Goal: Task Accomplishment & Management: Complete application form

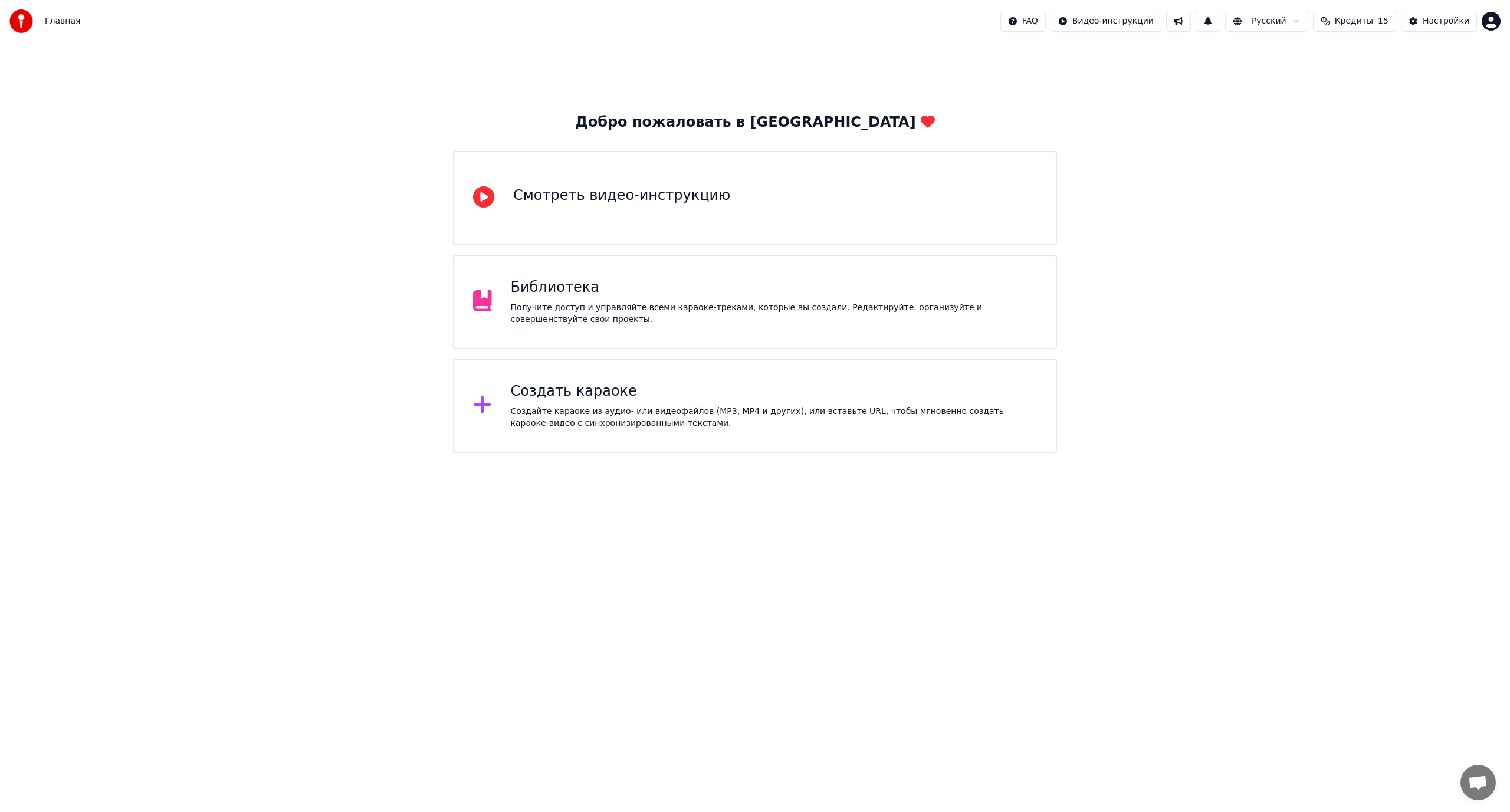
click at [639, 390] on div "Создать караоке" at bounding box center [774, 392] width 527 height 19
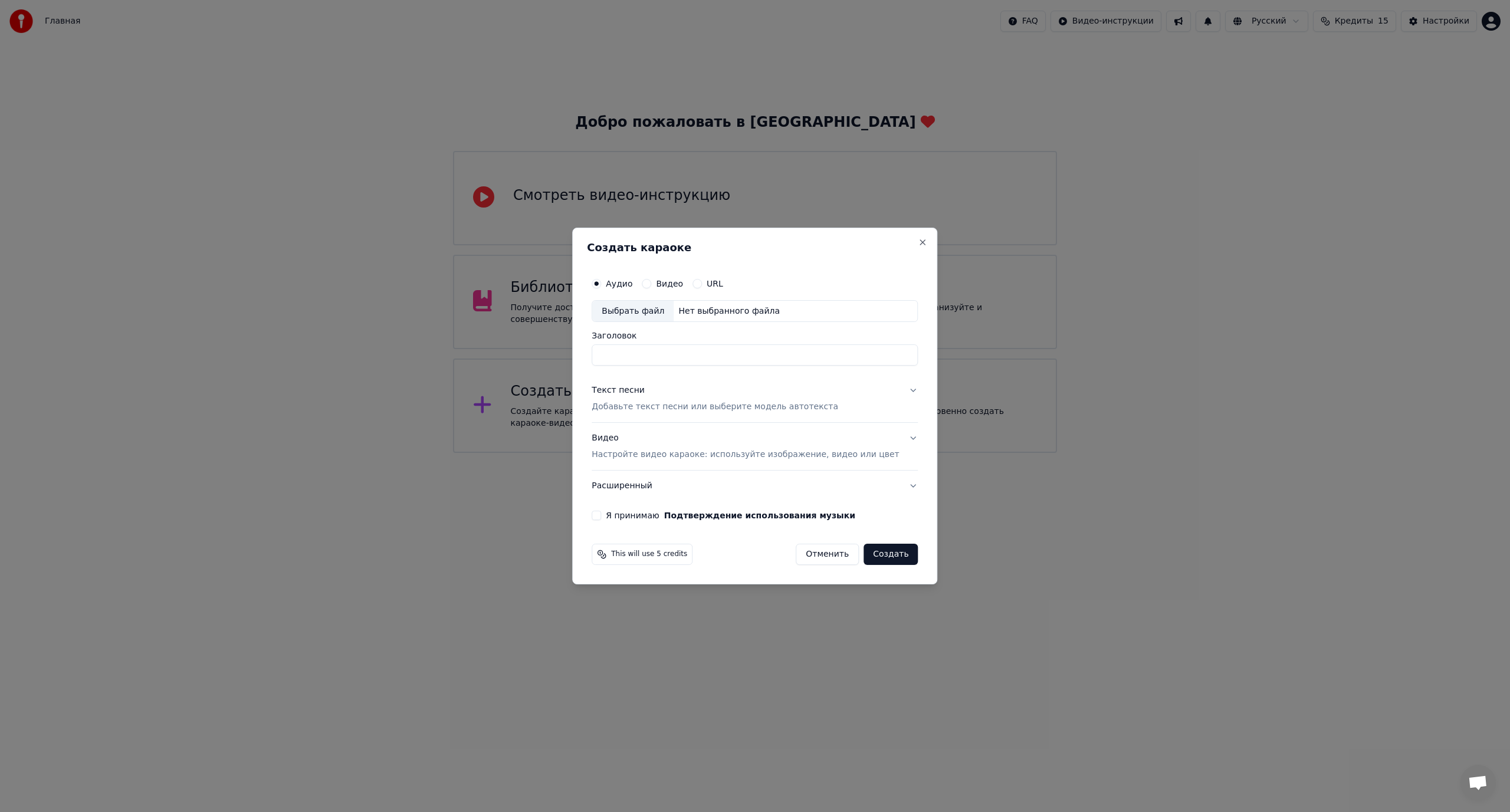
click at [630, 307] on div "Выбрать файл" at bounding box center [633, 311] width 81 height 21
type input "**********"
drag, startPoint x: 616, startPoint y: 354, endPoint x: 747, endPoint y: 358, distance: 131.1
click at [747, 358] on input "**********" at bounding box center [755, 355] width 326 height 21
click at [644, 403] on p "Добавьте текст песни или выберите модель автотекста" at bounding box center [715, 407] width 247 height 12
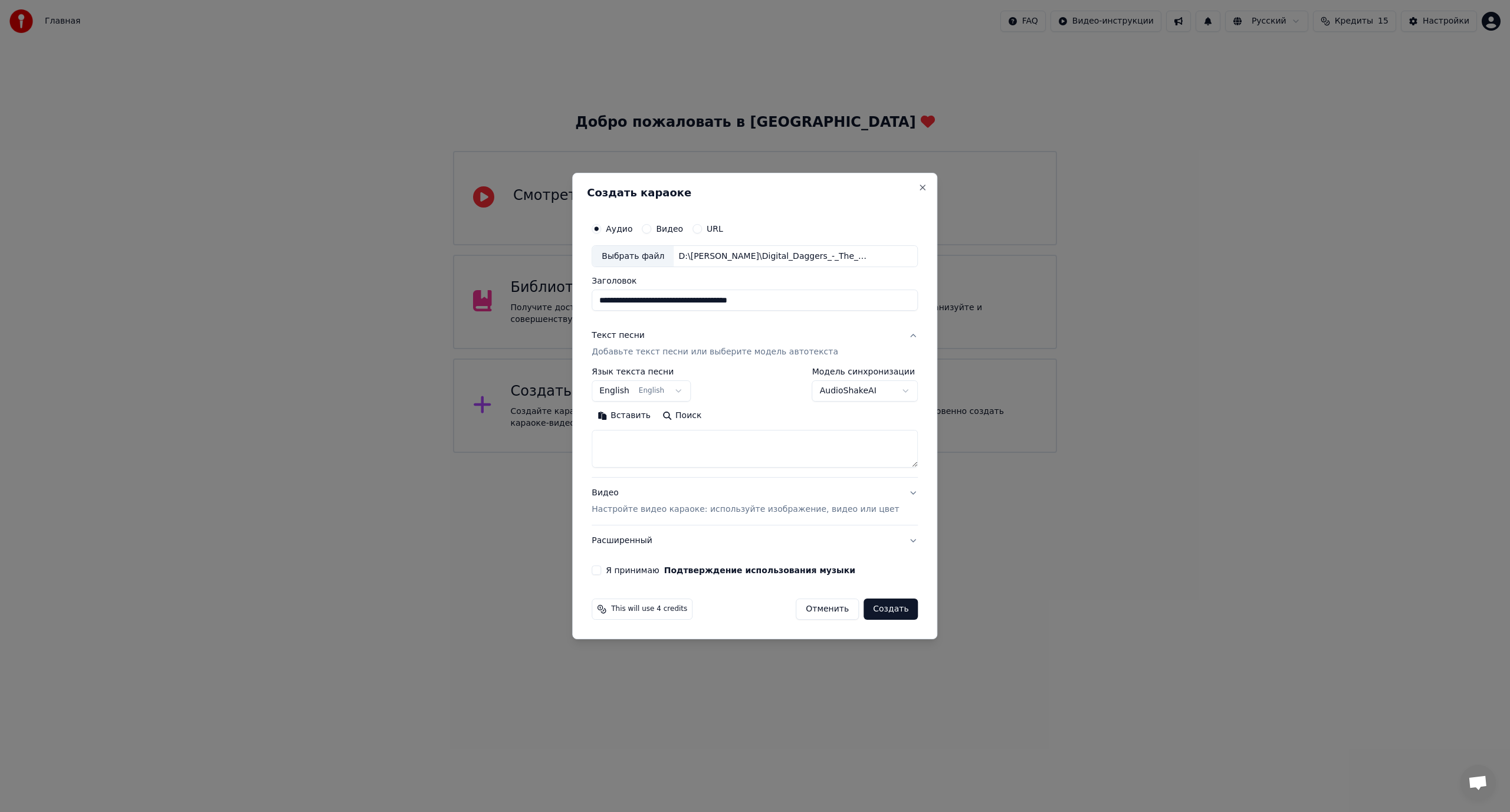
click at [781, 444] on textarea at bounding box center [755, 449] width 326 height 38
paste textarea "**********"
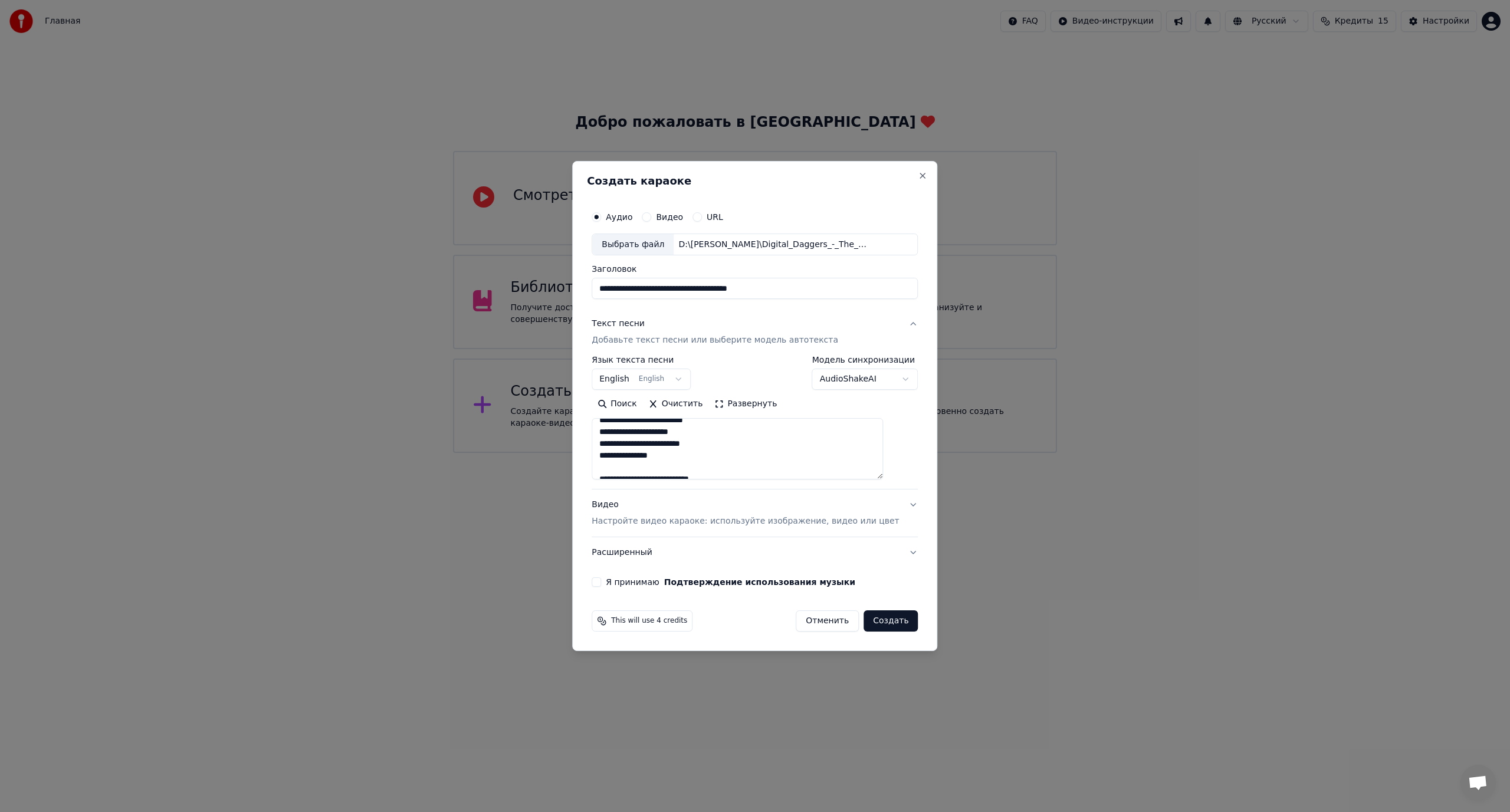
drag, startPoint x: 896, startPoint y: 464, endPoint x: 893, endPoint y: 641, distance: 177.0
click at [923, 652] on div "**********" at bounding box center [755, 406] width 365 height 491
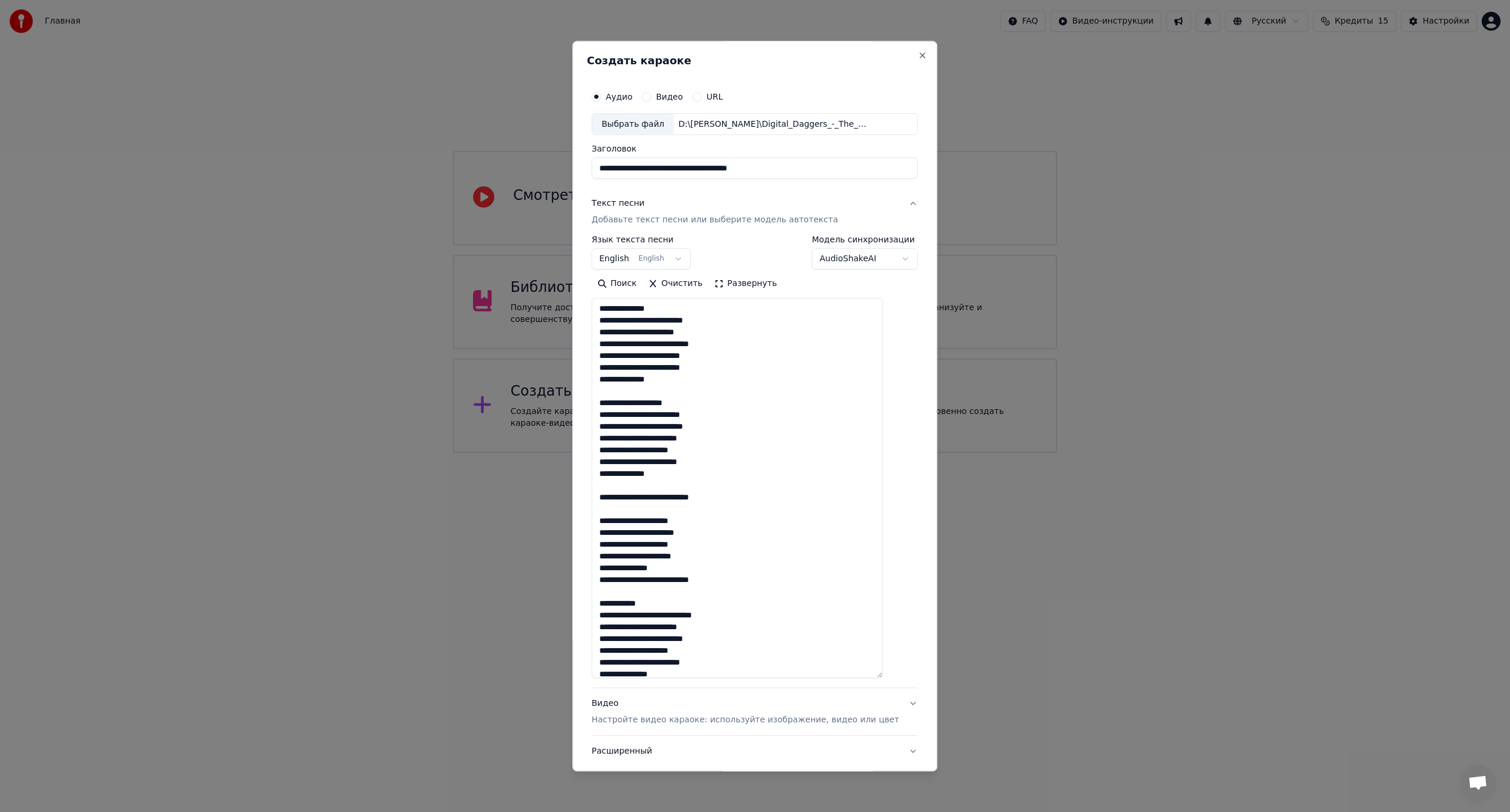
click at [669, 323] on textarea at bounding box center [737, 489] width 291 height 380
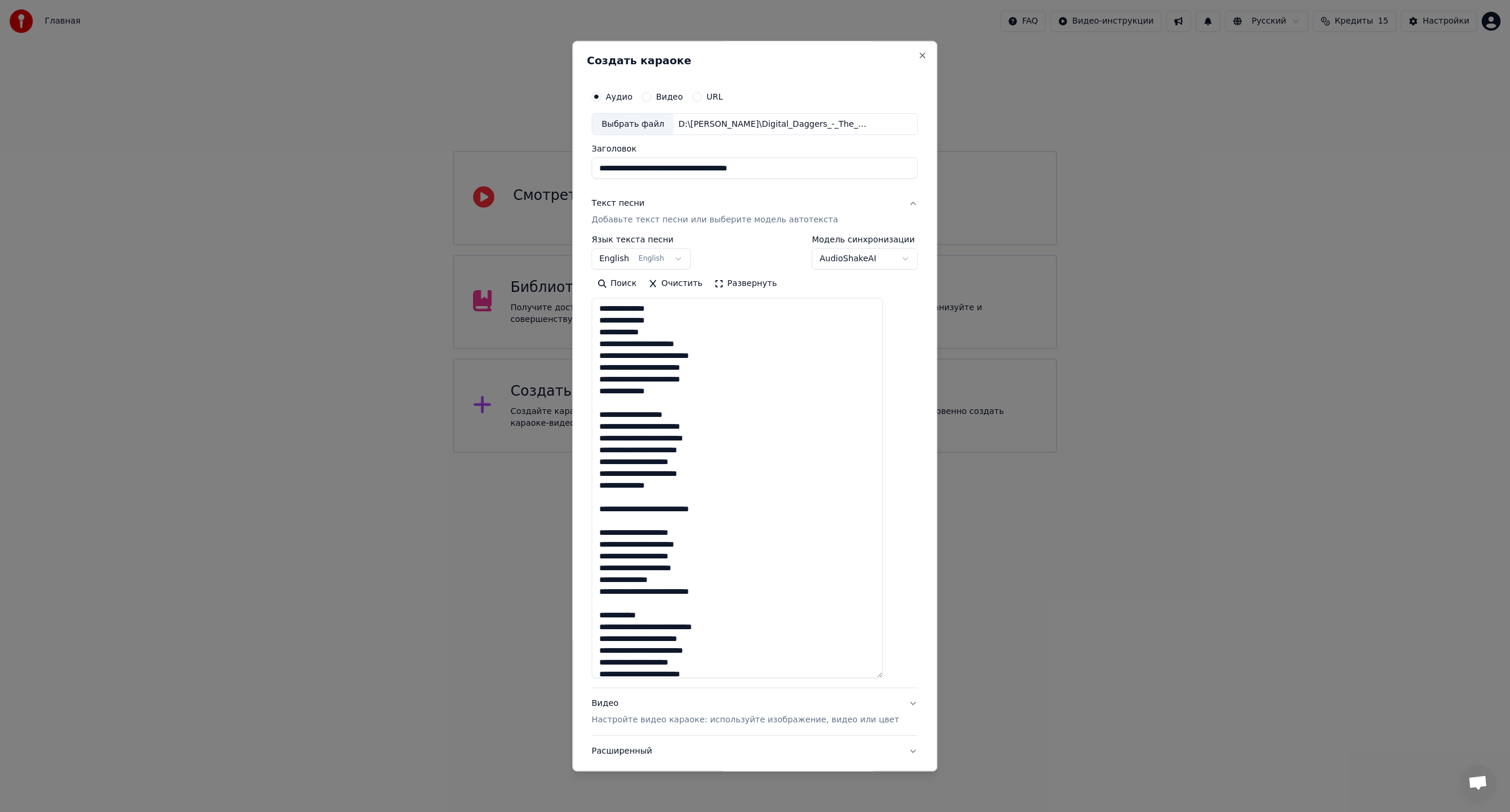
click at [679, 356] on textarea at bounding box center [737, 489] width 291 height 380
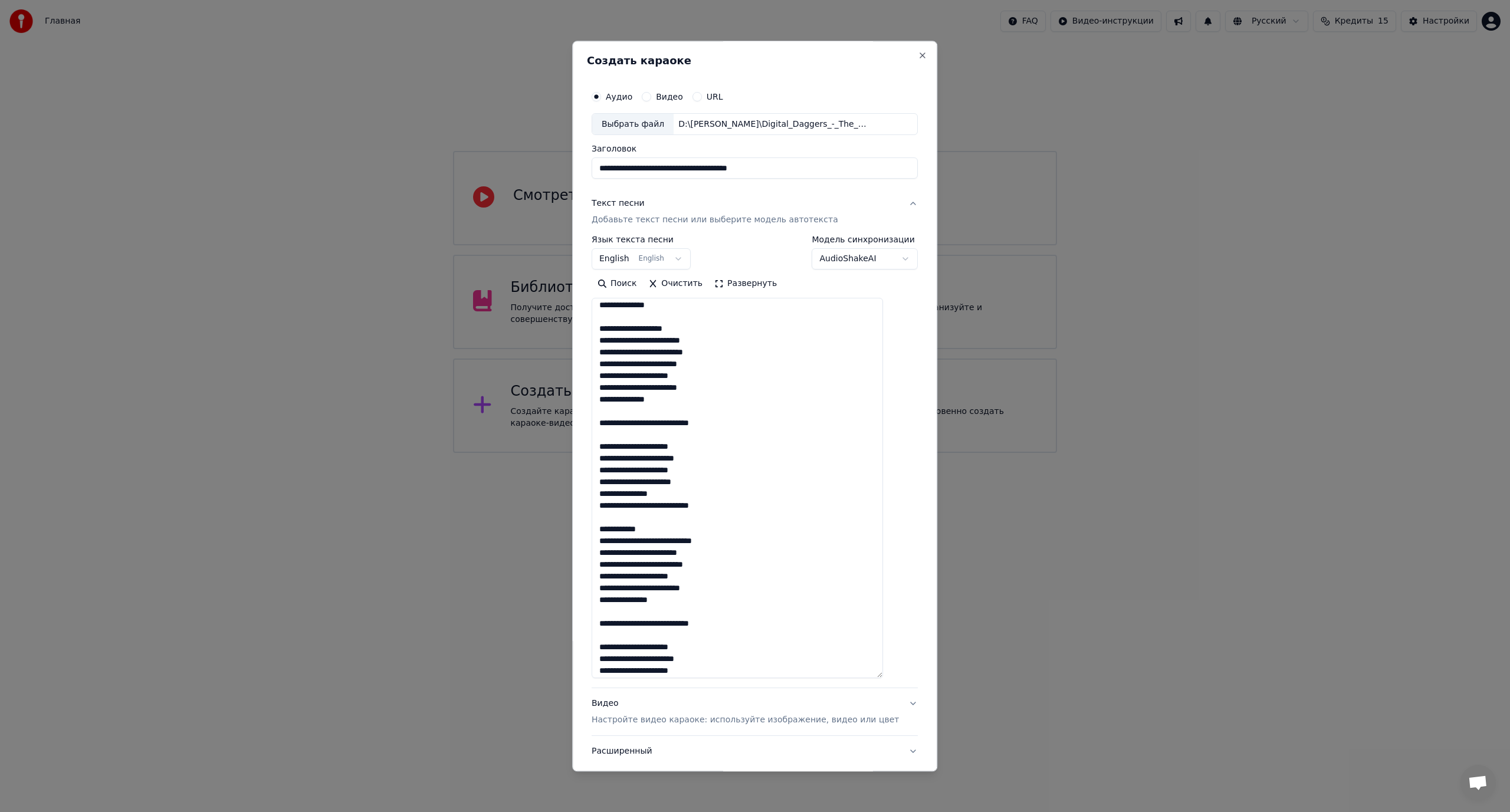
scroll to position [236, 0]
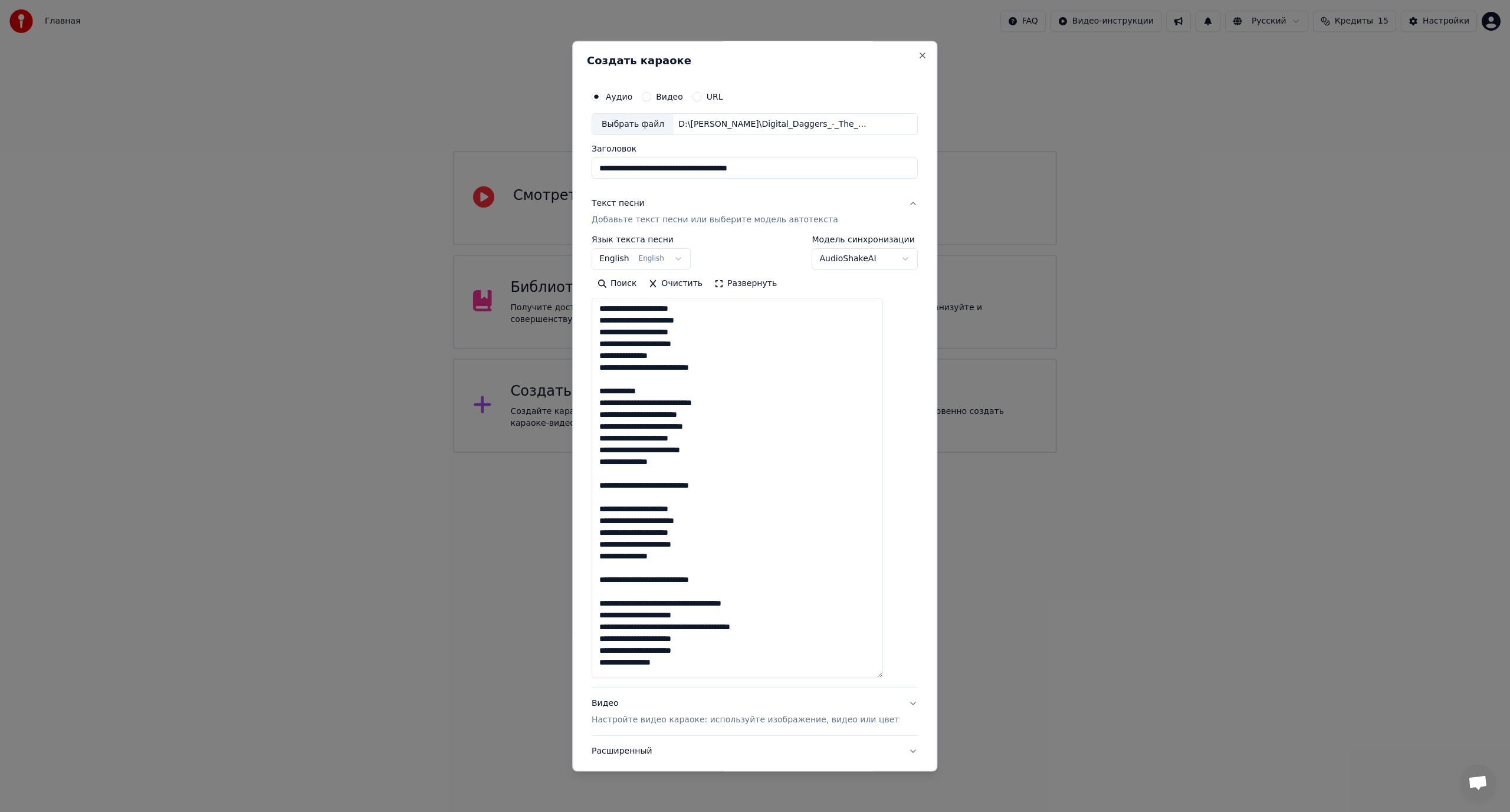
click at [672, 403] on textarea at bounding box center [737, 489] width 291 height 380
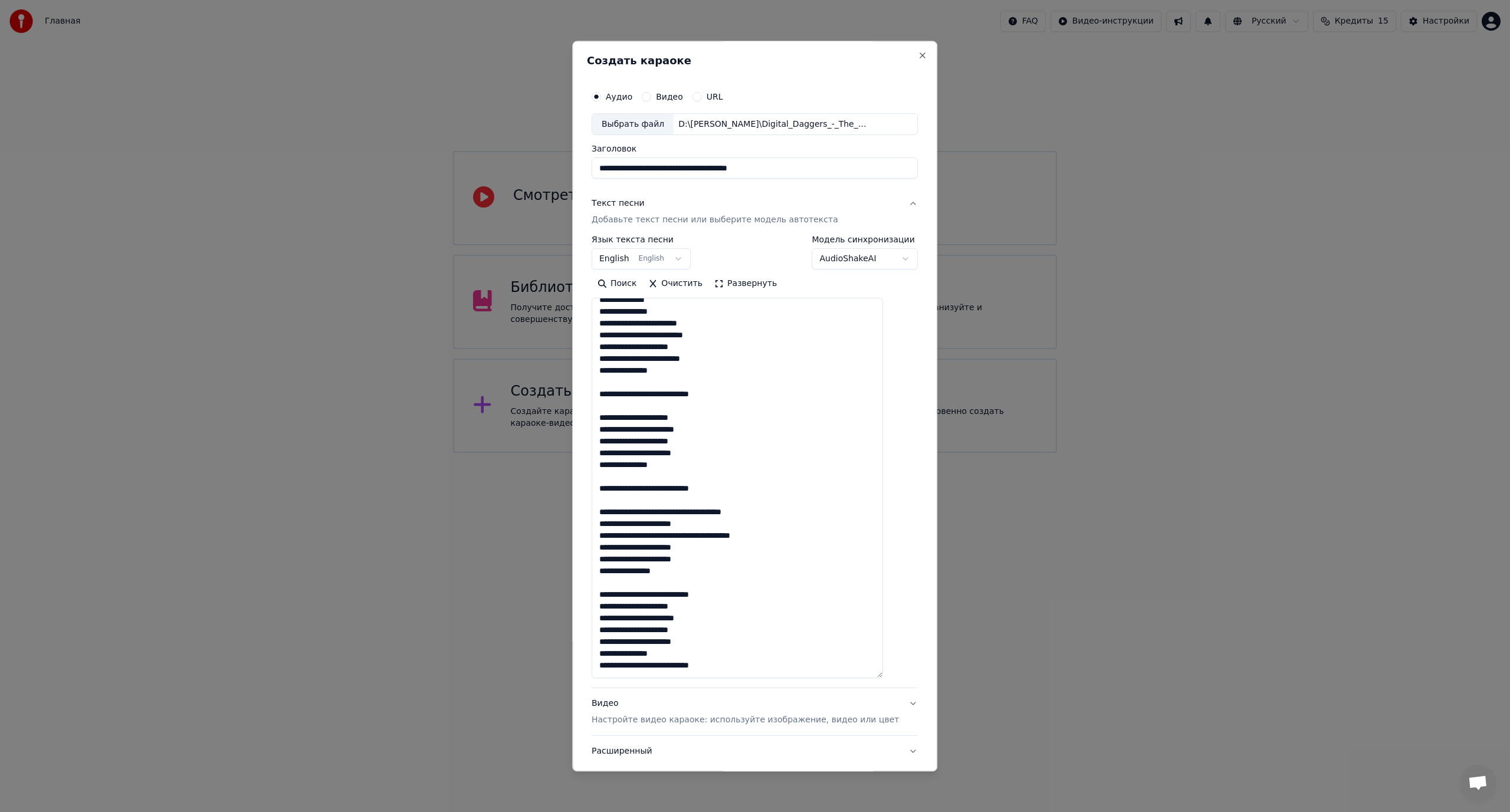
scroll to position [346, 0]
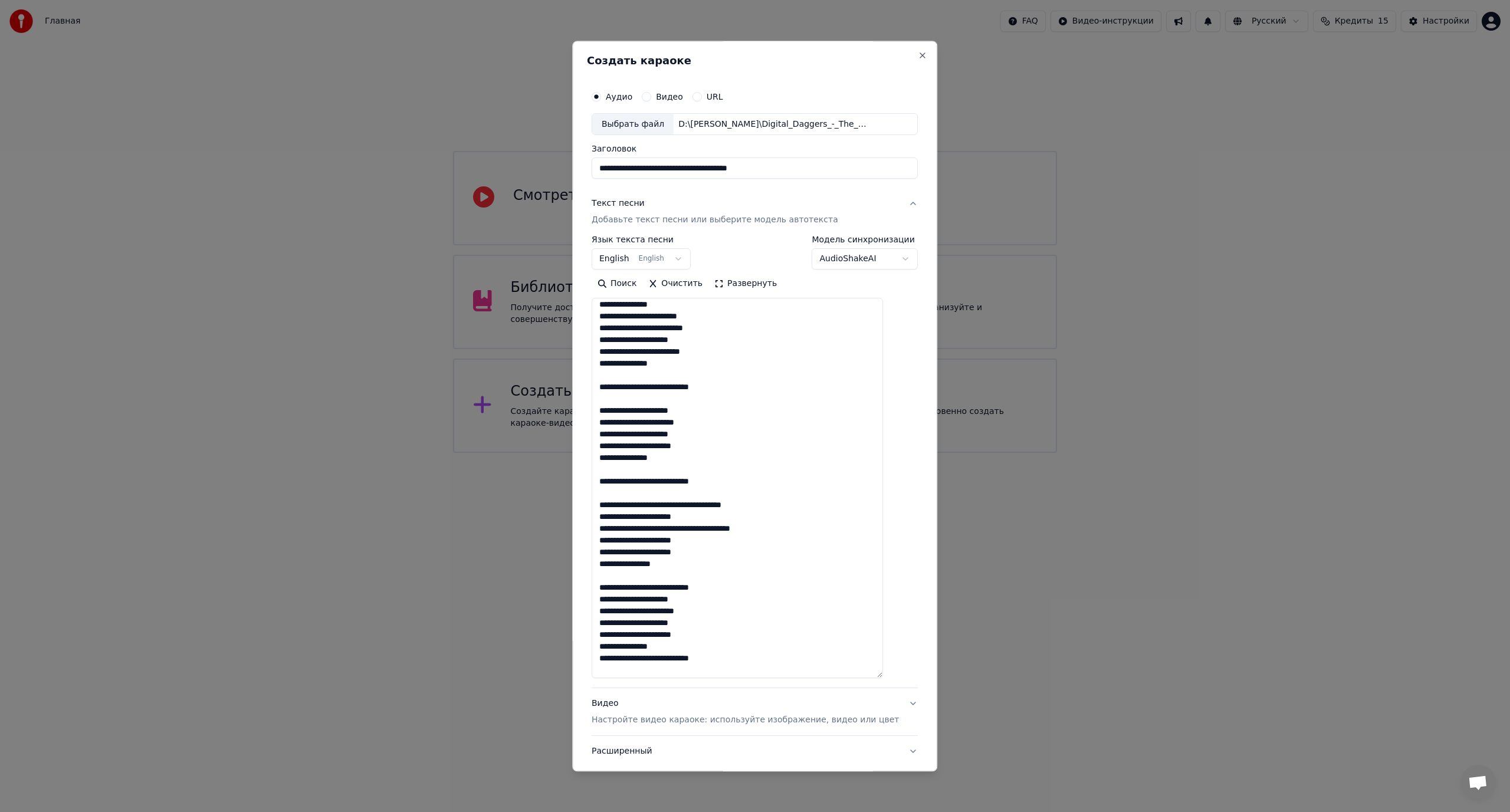
click at [679, 385] on textarea at bounding box center [737, 489] width 291 height 380
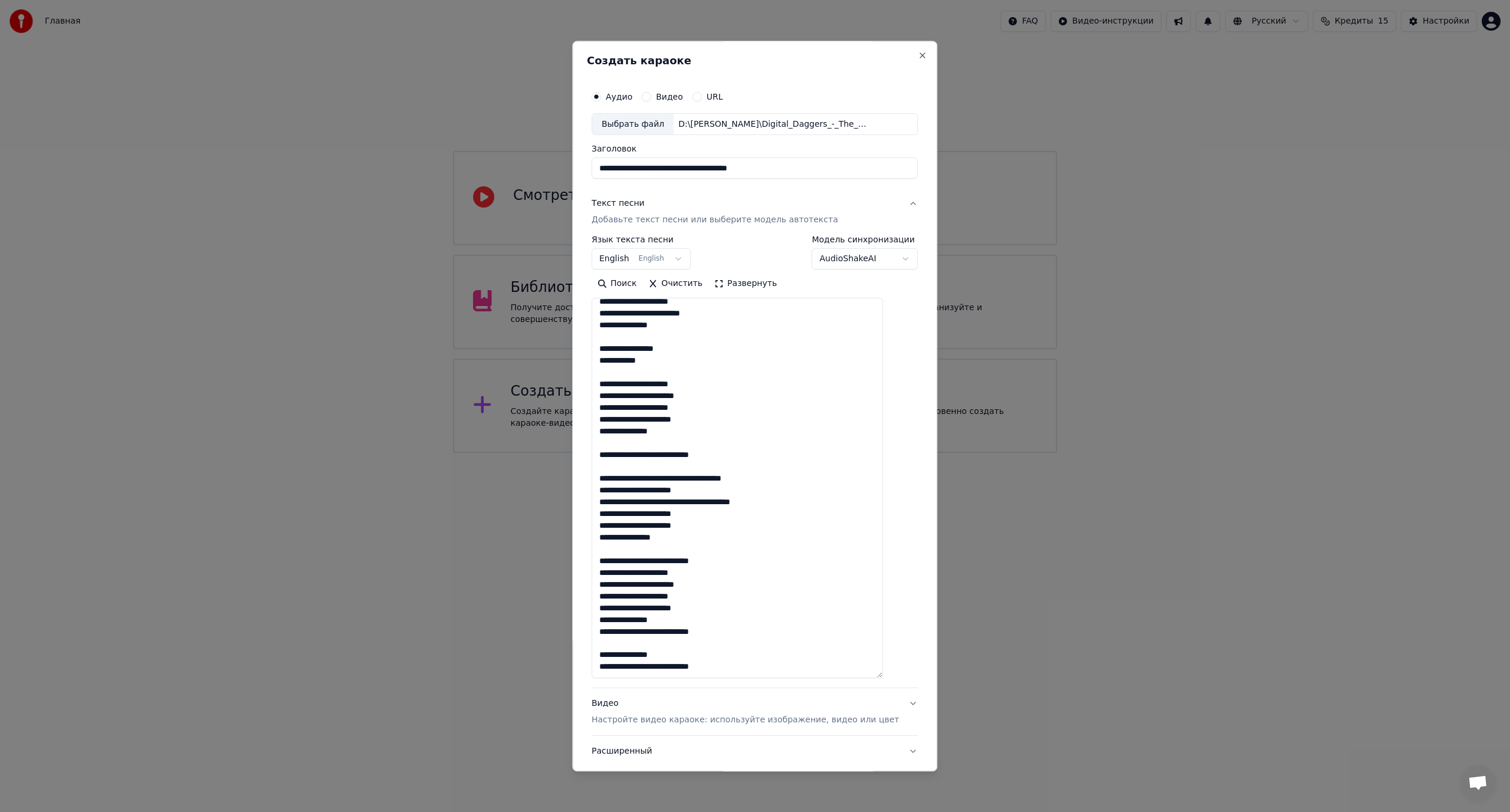
scroll to position [59, 0]
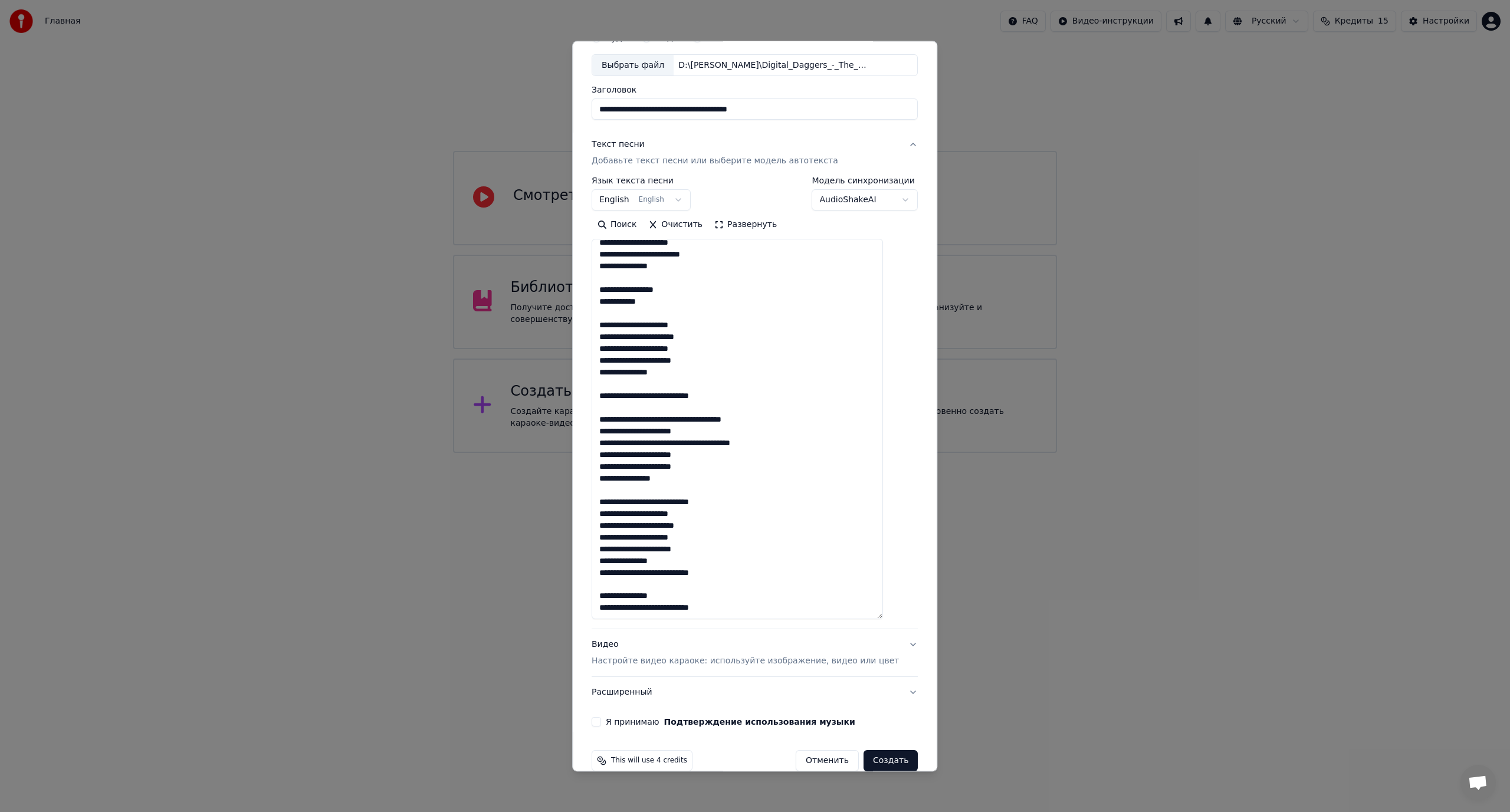
click at [679, 399] on textarea at bounding box center [737, 430] width 291 height 380
click at [691, 420] on textarea at bounding box center [737, 430] width 291 height 380
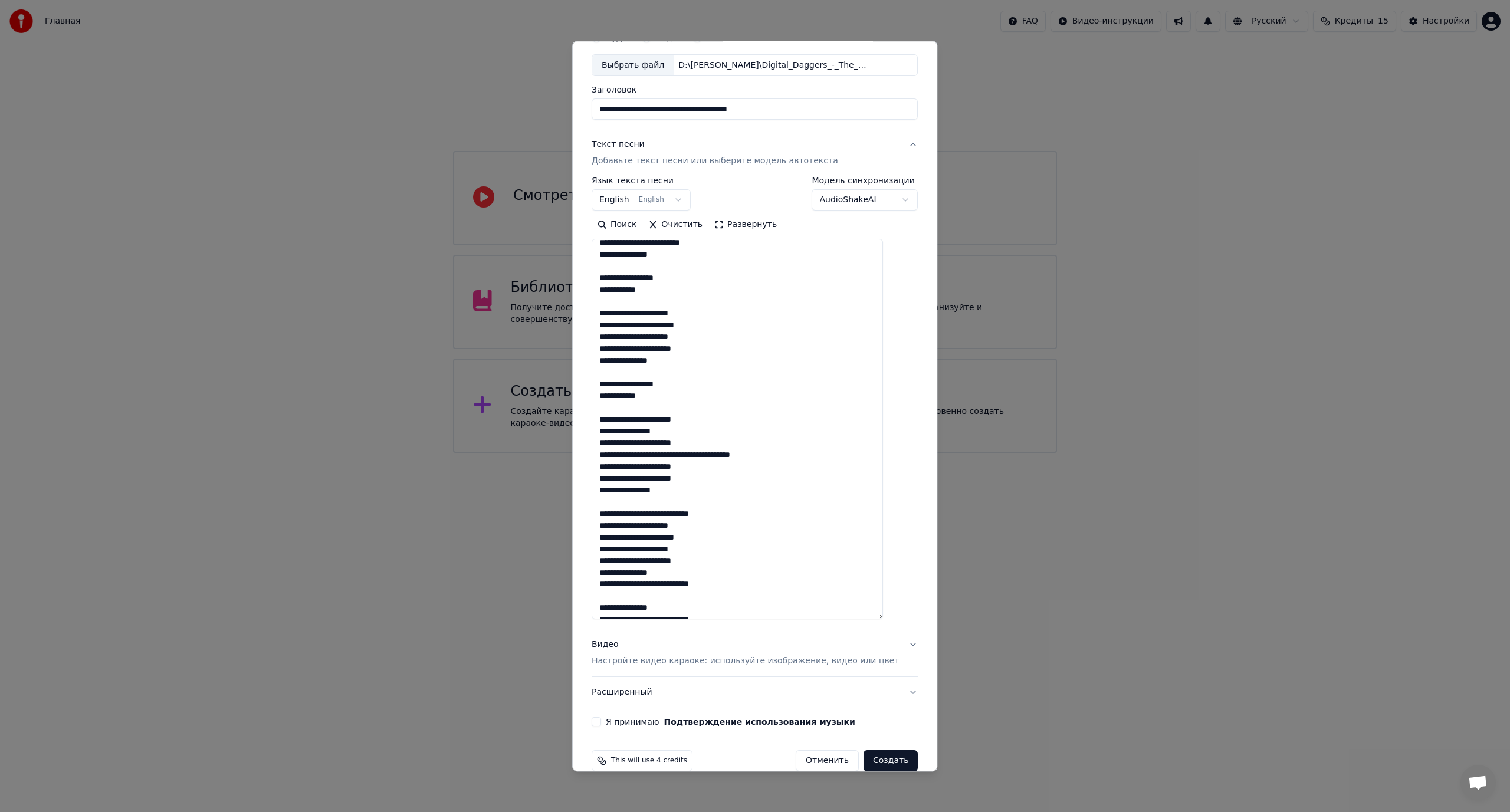
scroll to position [408, 0]
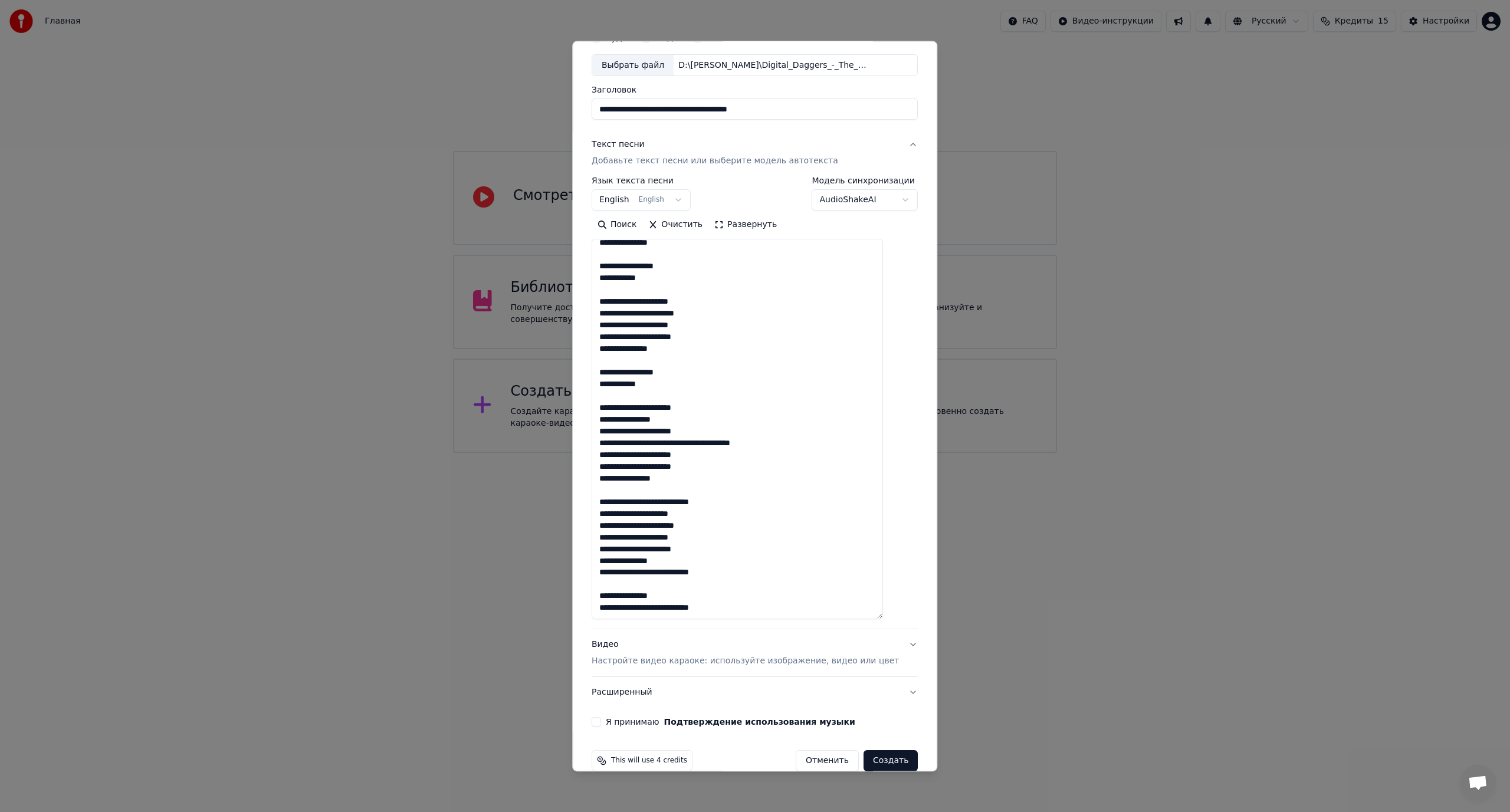
click at [711, 442] on textarea at bounding box center [737, 430] width 291 height 380
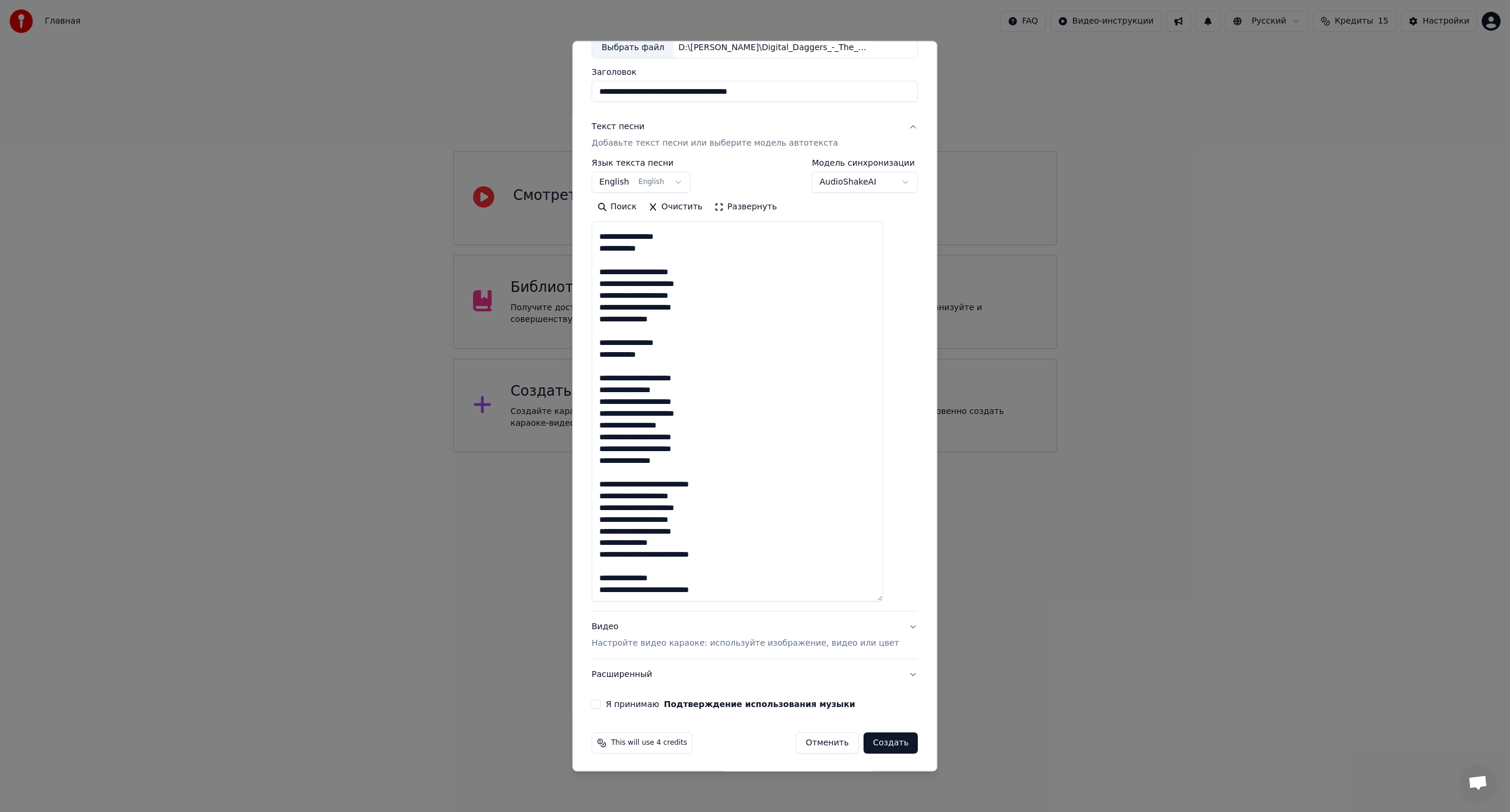
scroll to position [79, 0]
click at [679, 482] on textarea at bounding box center [737, 410] width 291 height 380
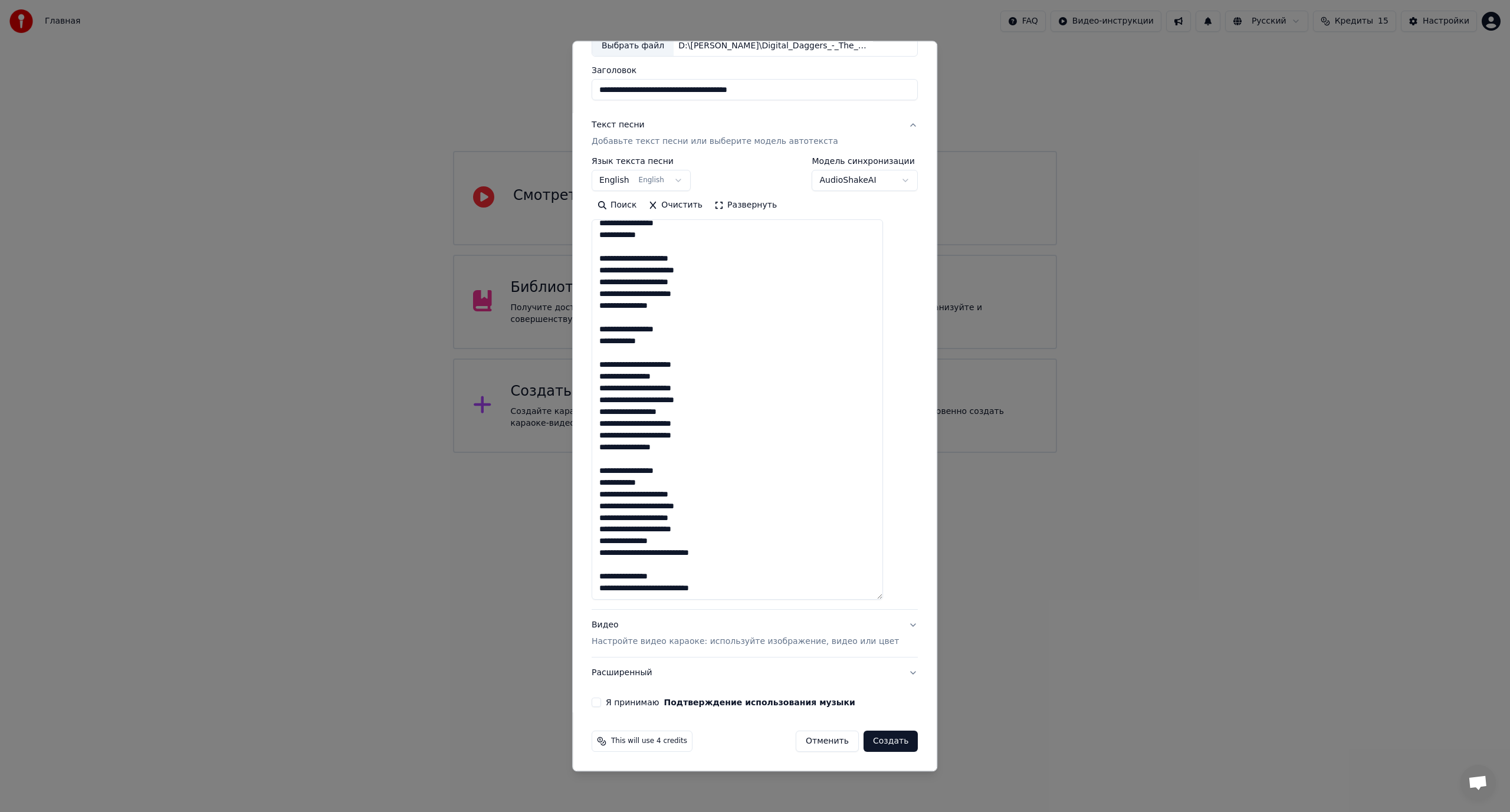
type textarea "**********"
click at [601, 702] on button "Я принимаю Подтверждение использования музыки" at bounding box center [596, 702] width 10 height 10
click at [875, 742] on button "Создать" at bounding box center [891, 741] width 55 height 21
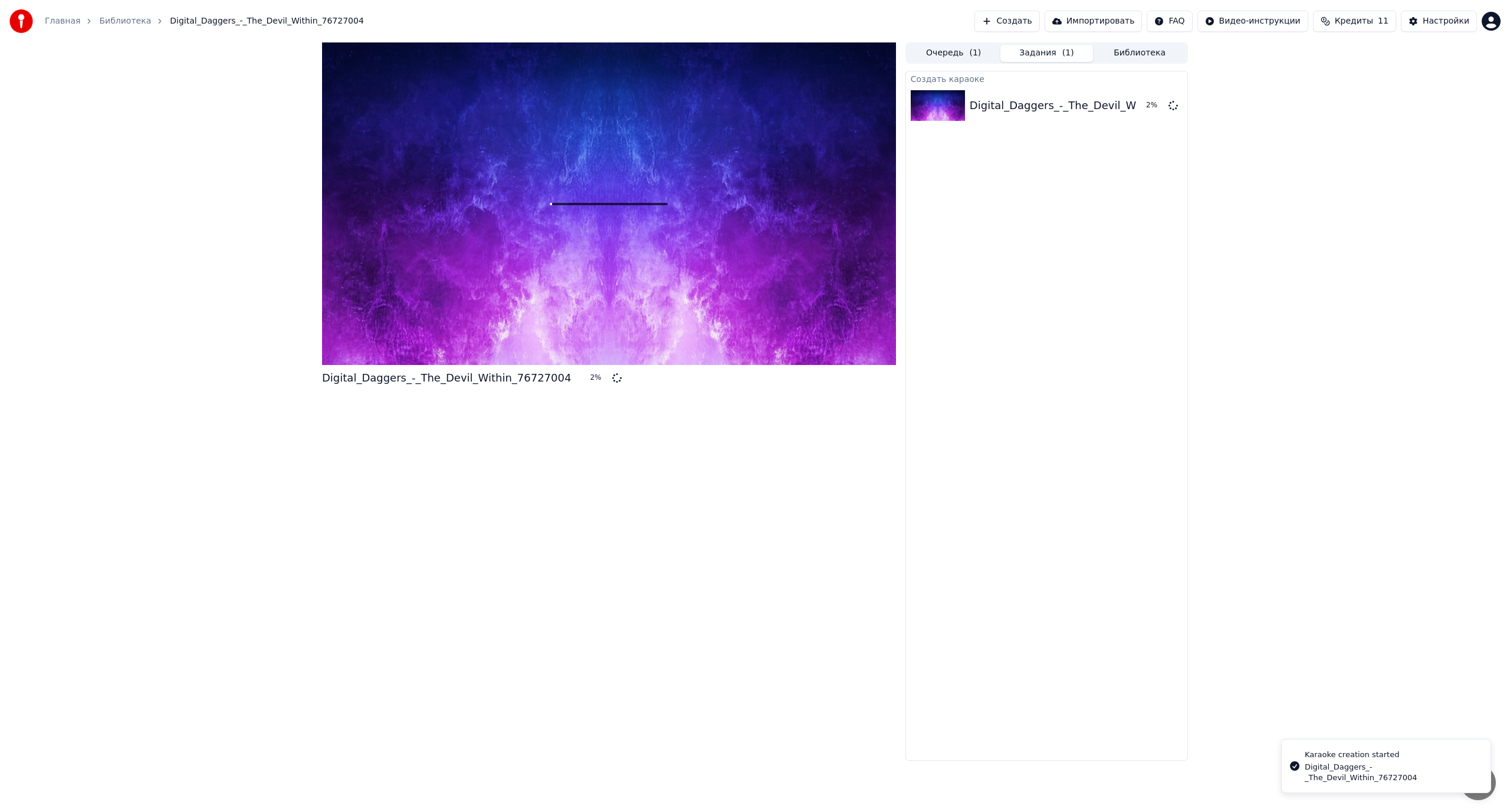
click at [1039, 20] on button "Создать" at bounding box center [1007, 21] width 65 height 21
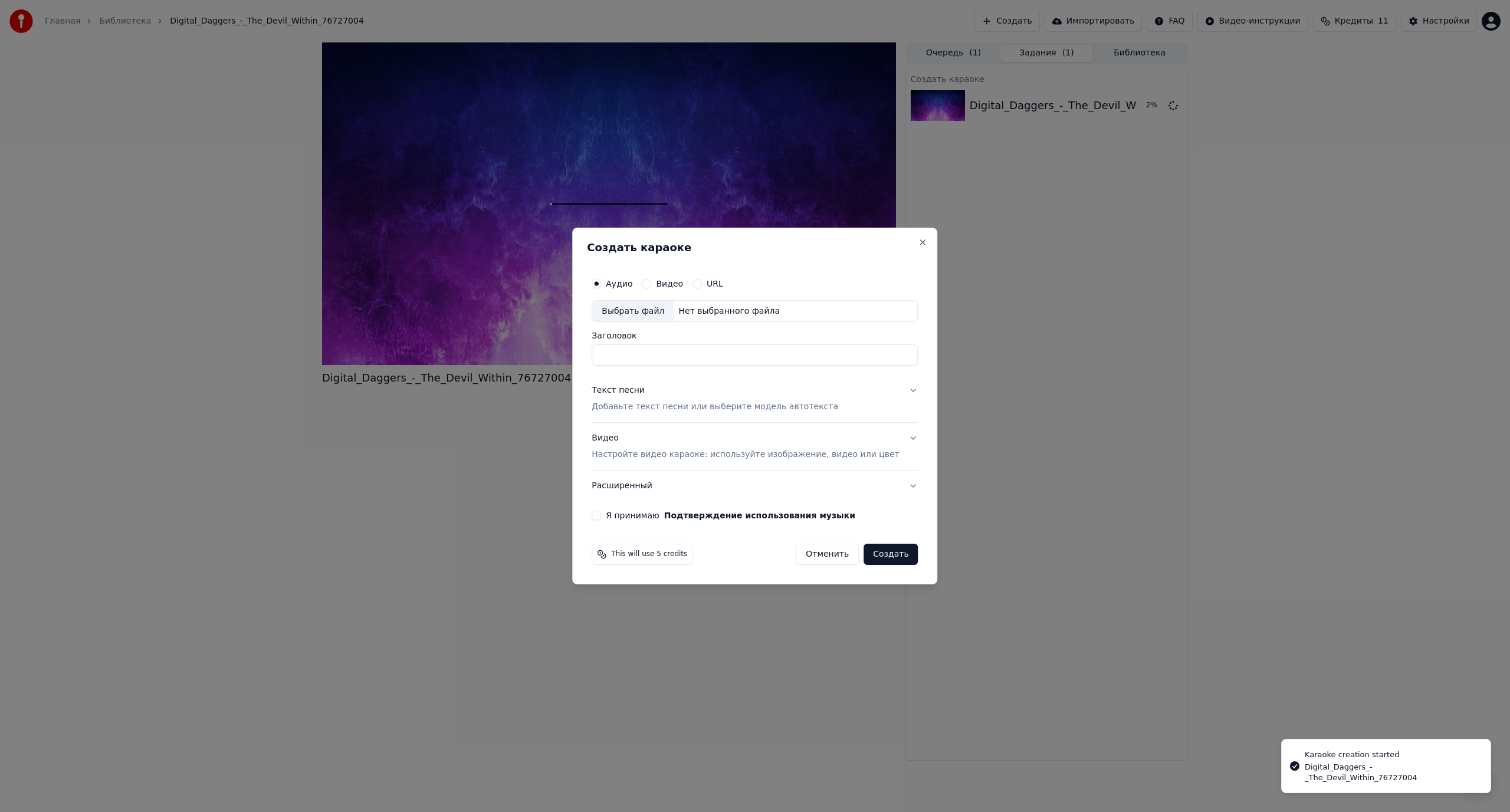
click at [645, 309] on div "Выбрать файл" at bounding box center [633, 311] width 81 height 21
type input "**********"
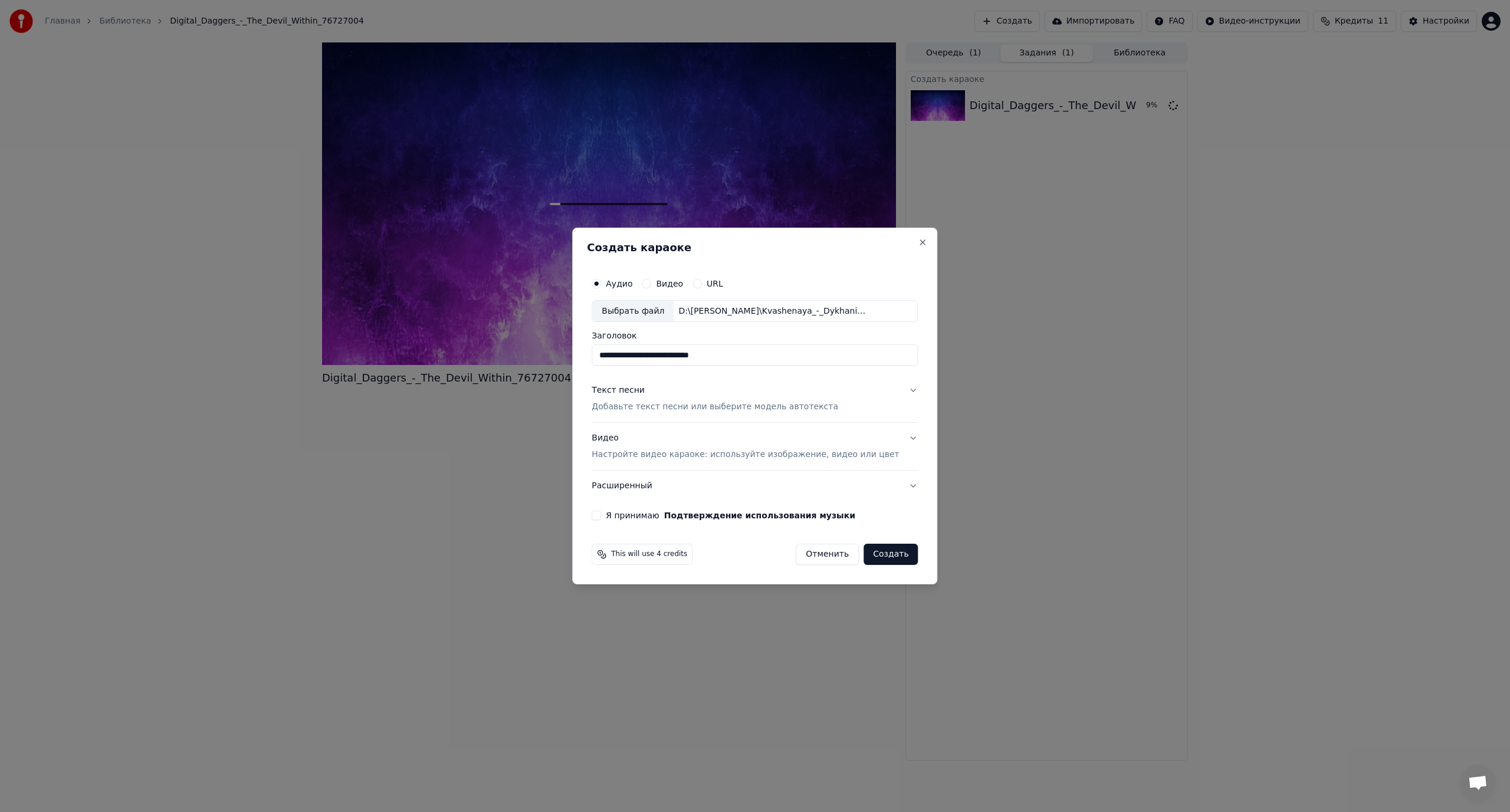
click at [635, 403] on p "Добавьте текст песни или выберите модель автотекста" at bounding box center [715, 407] width 247 height 12
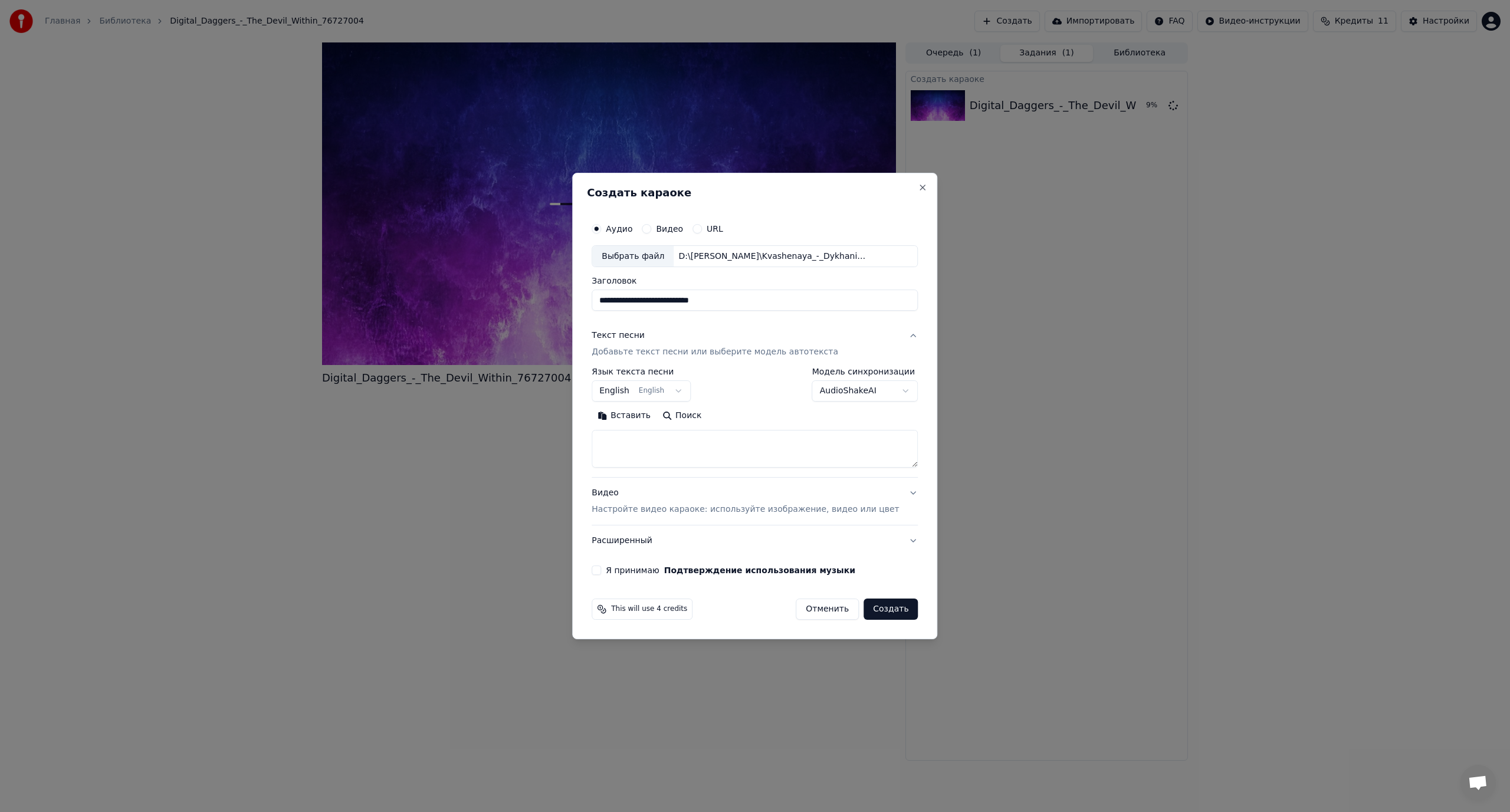
click at [637, 390] on body "**********" at bounding box center [755, 406] width 1510 height 812
select select "**"
click at [741, 444] on textarea at bounding box center [755, 449] width 326 height 38
paste textarea "**********"
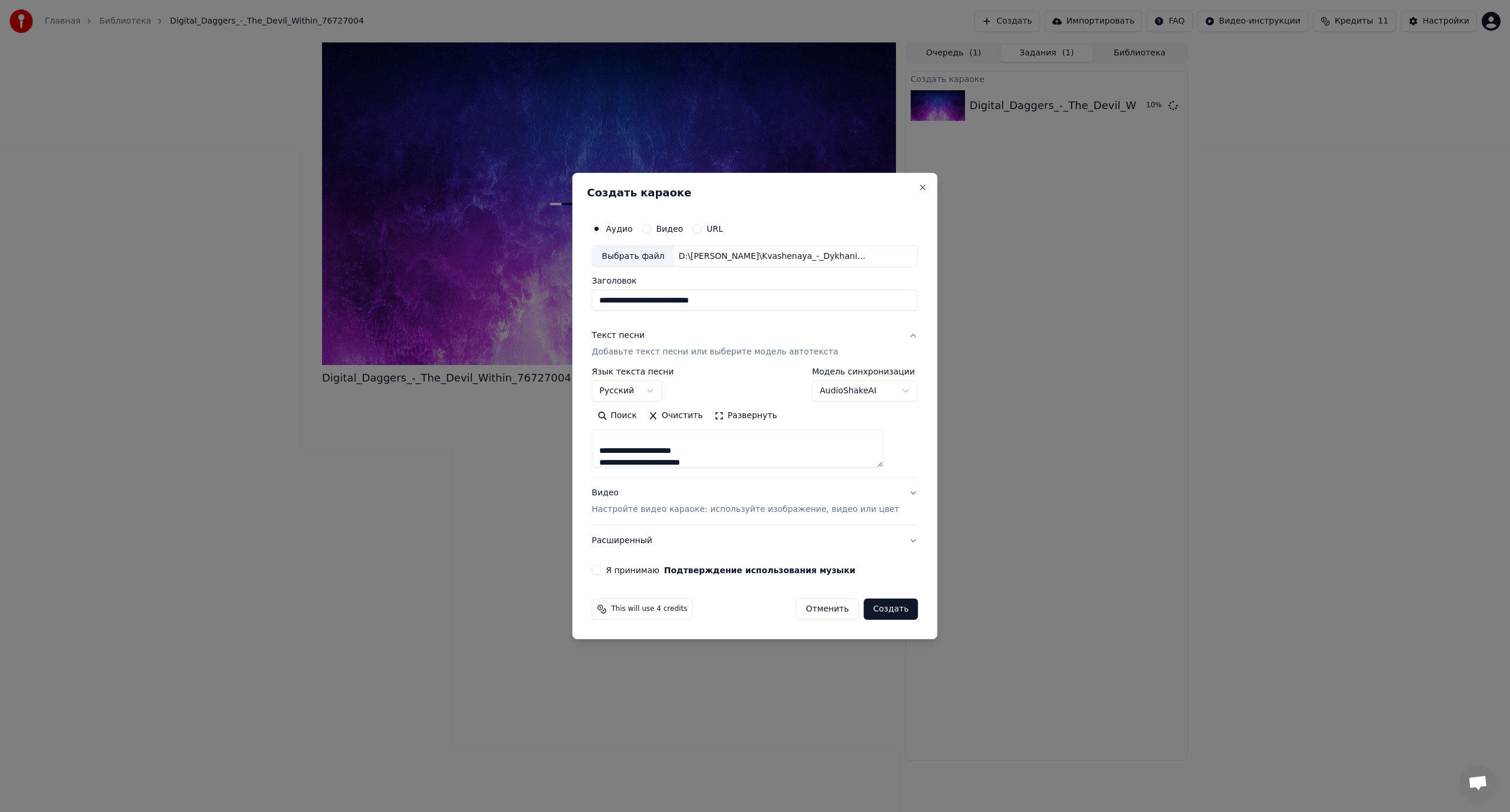
drag, startPoint x: 899, startPoint y: 465, endPoint x: 953, endPoint y: 744, distance: 284.2
click at [958, 738] on body "**********" at bounding box center [755, 406] width 1510 height 812
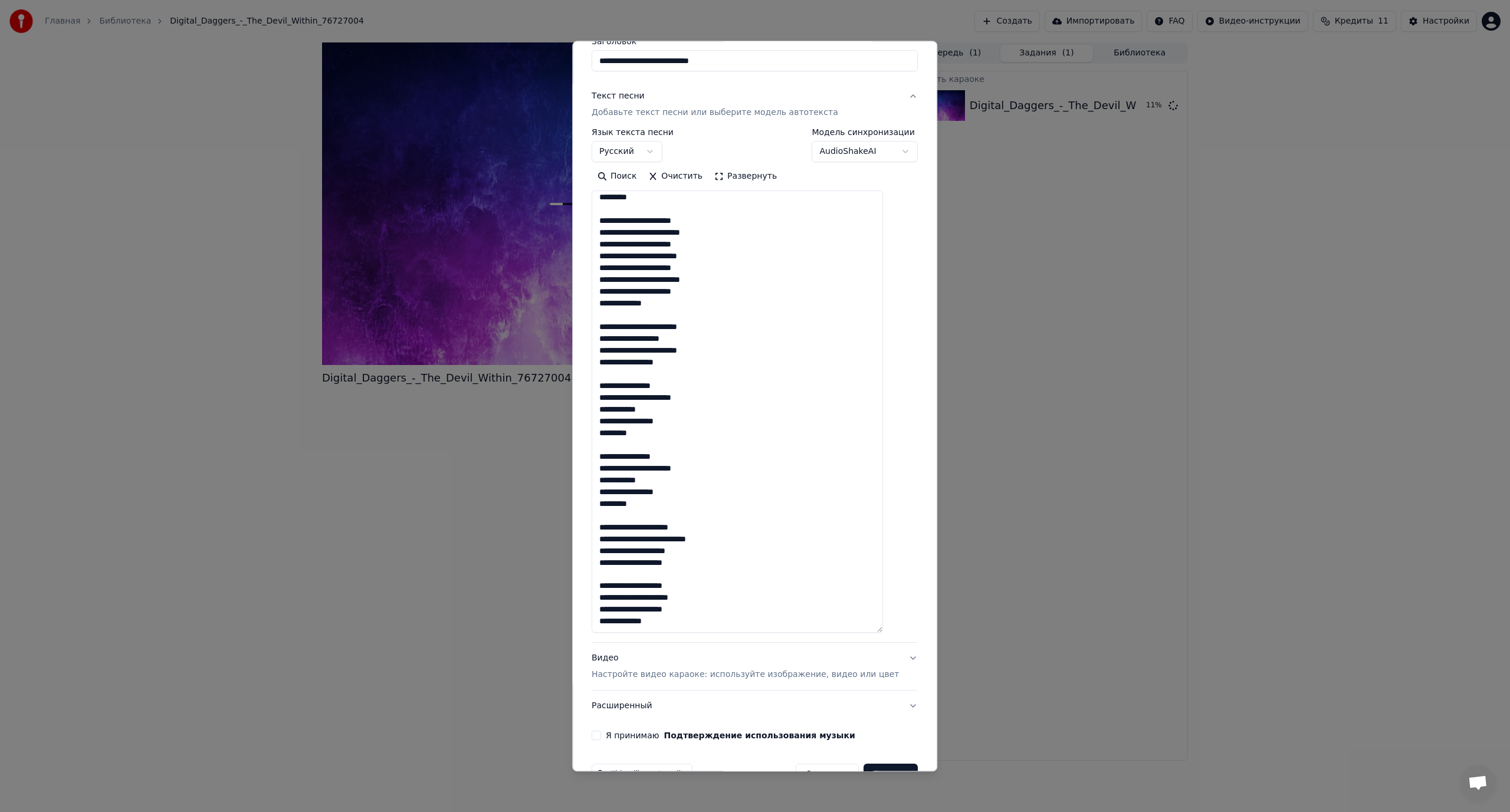
scroll to position [140, 0]
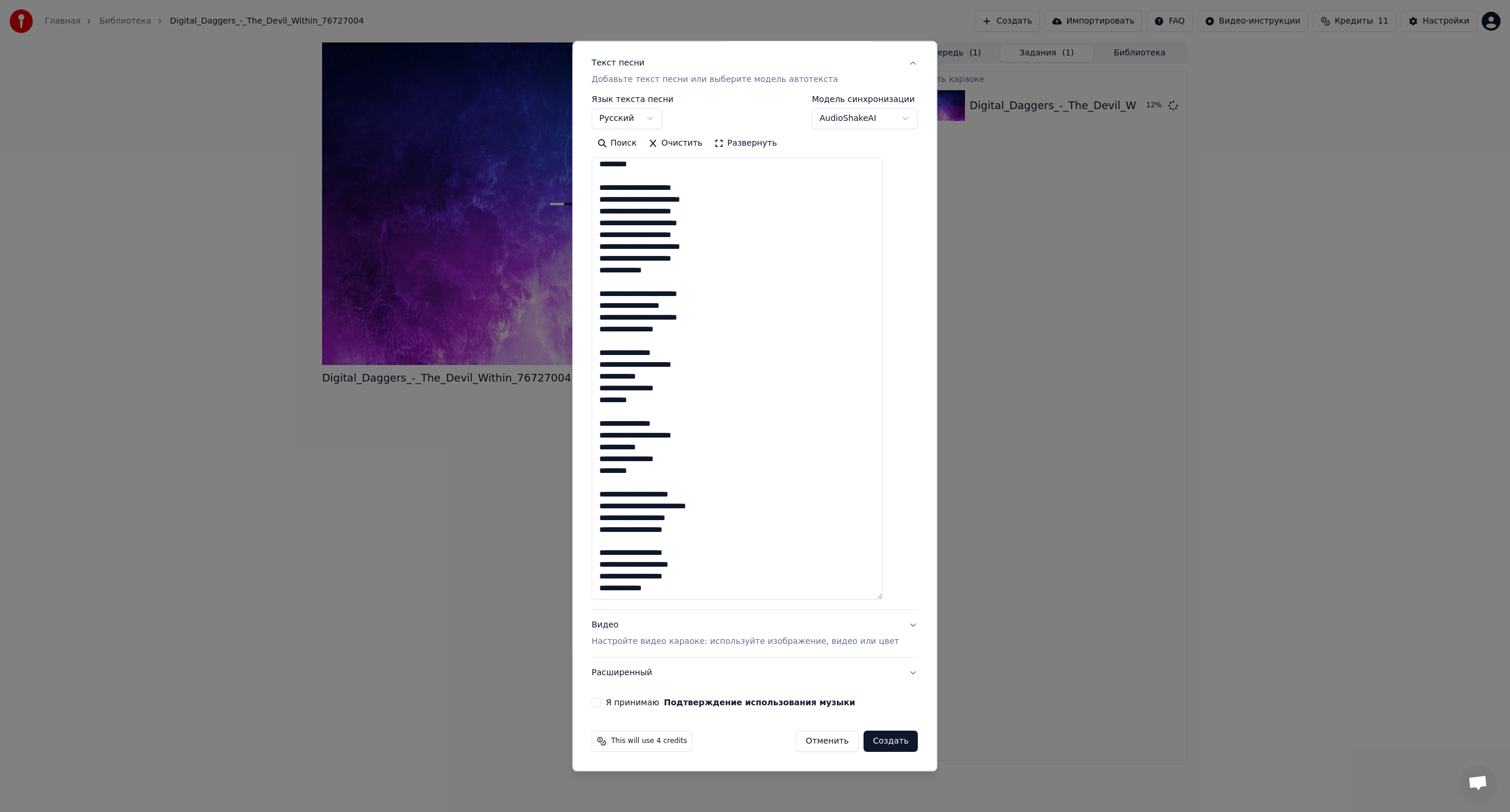
type textarea "**********"
click at [601, 701] on button "Я принимаю Подтверждение использования музыки" at bounding box center [596, 702] width 10 height 10
click at [866, 745] on button "Создать" at bounding box center [891, 741] width 55 height 21
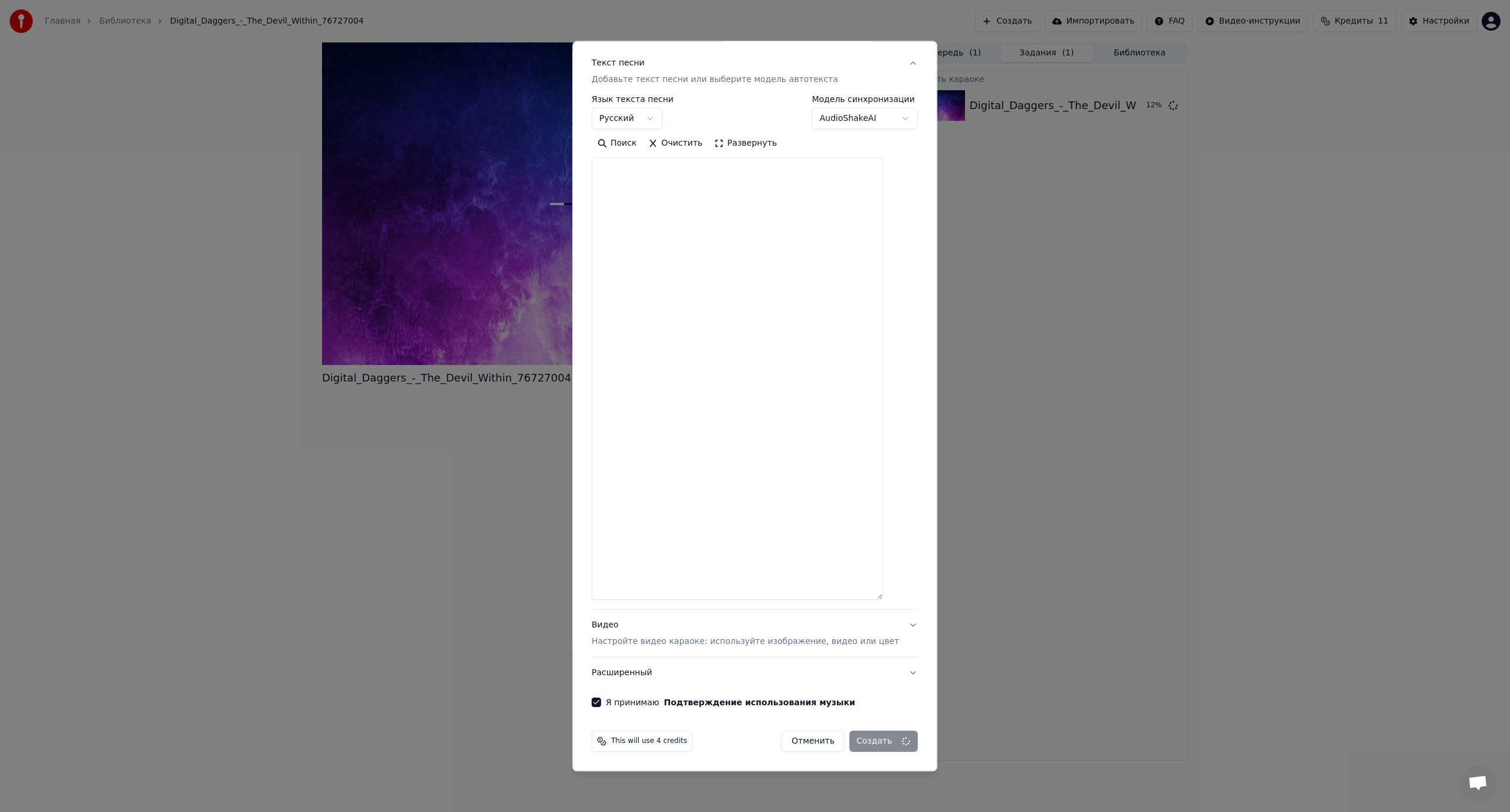
select select
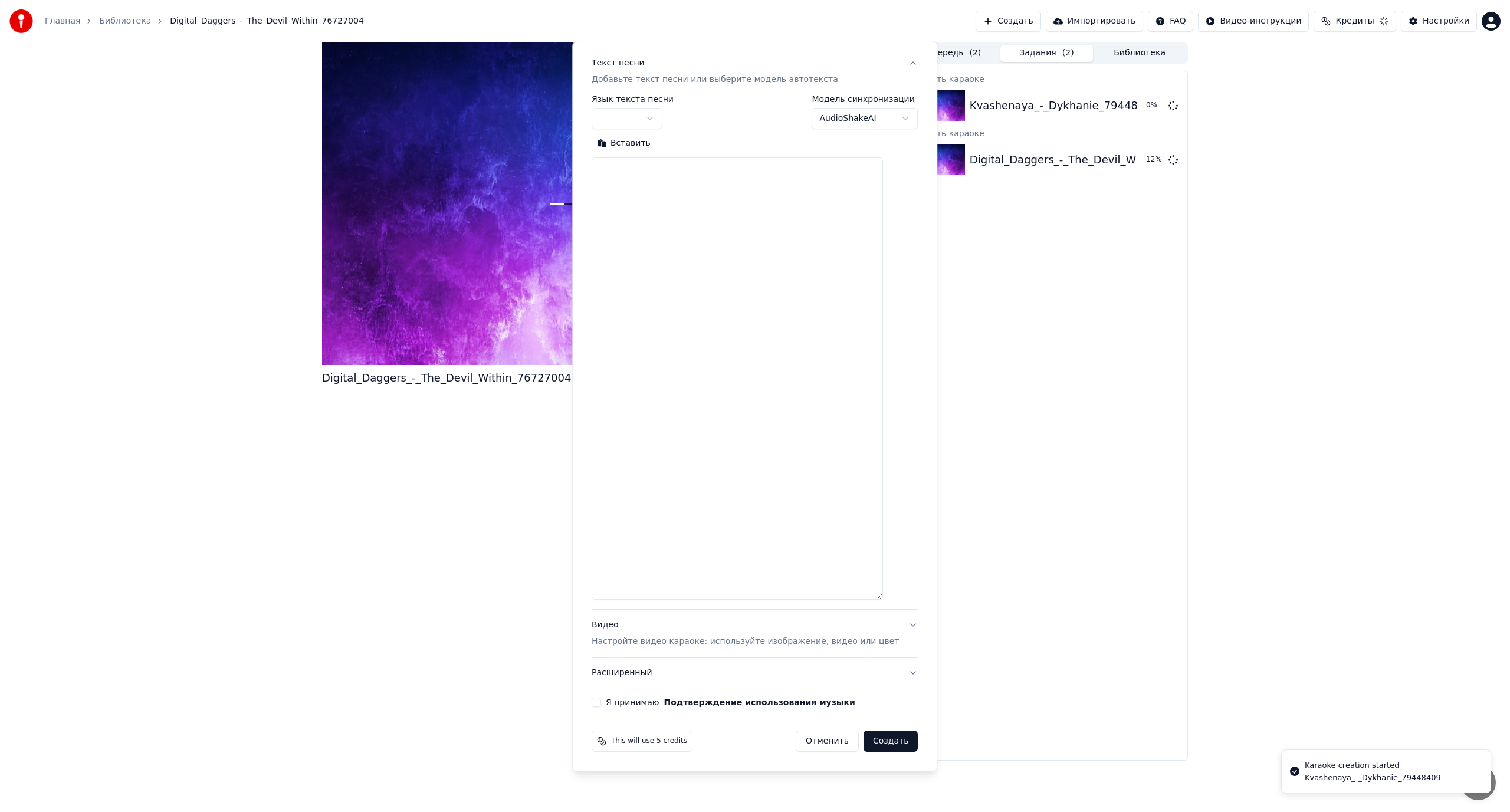
scroll to position [0, 0]
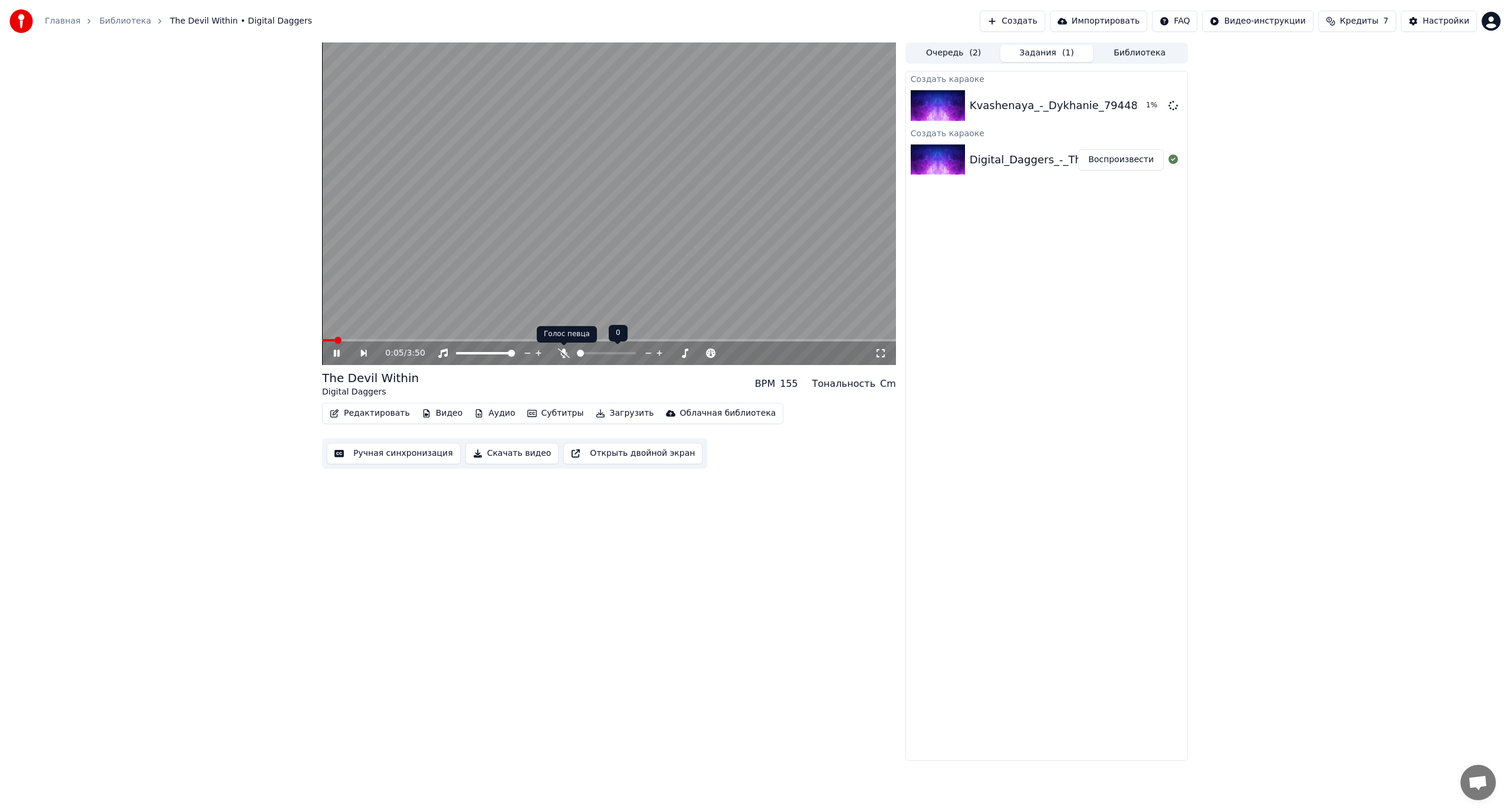
click at [564, 354] on icon at bounding box center [564, 353] width 12 height 10
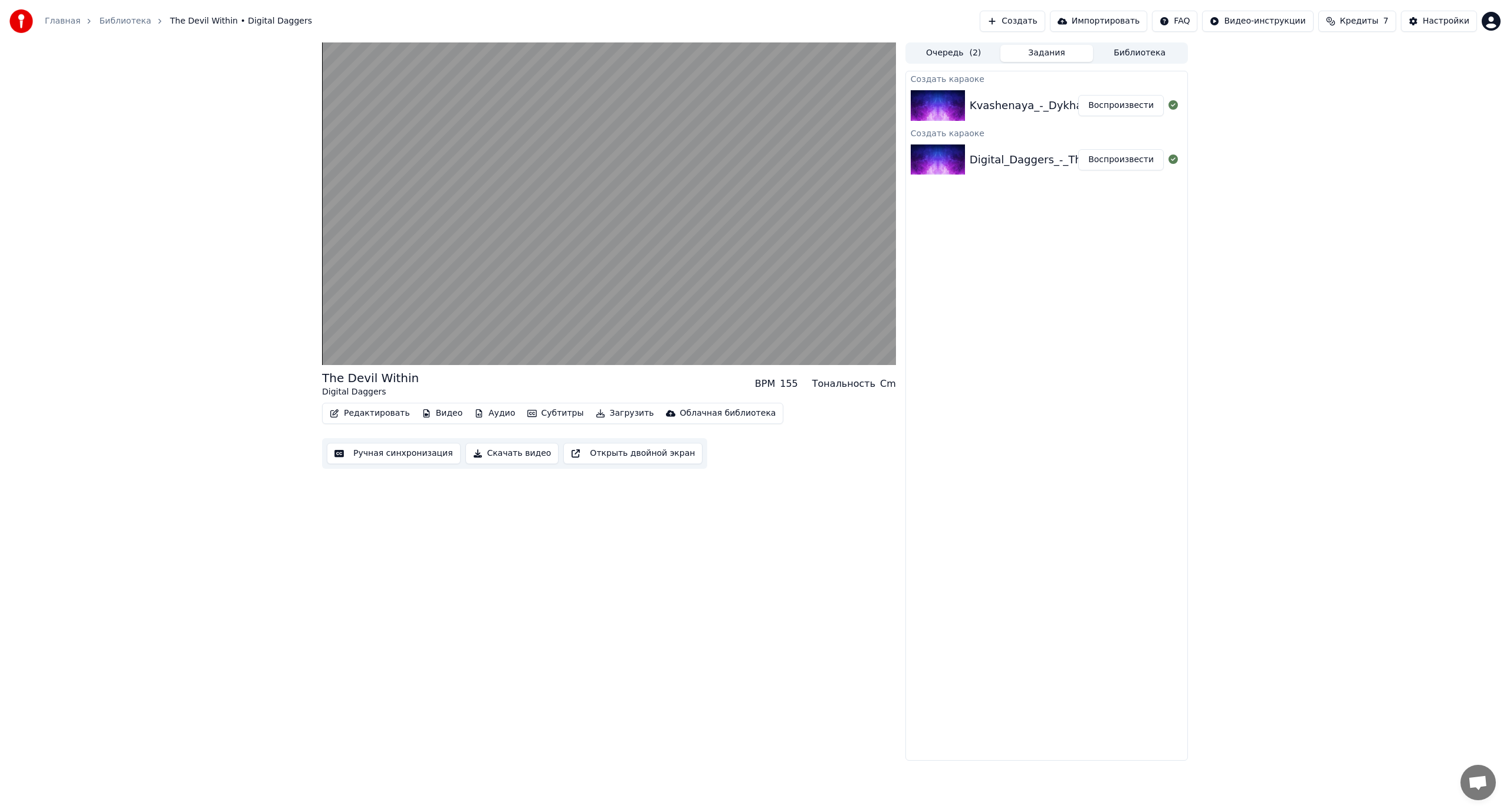
click at [1135, 102] on button "Воспроизвести" at bounding box center [1121, 105] width 86 height 21
click at [1036, 19] on button "Создать" at bounding box center [1012, 21] width 65 height 21
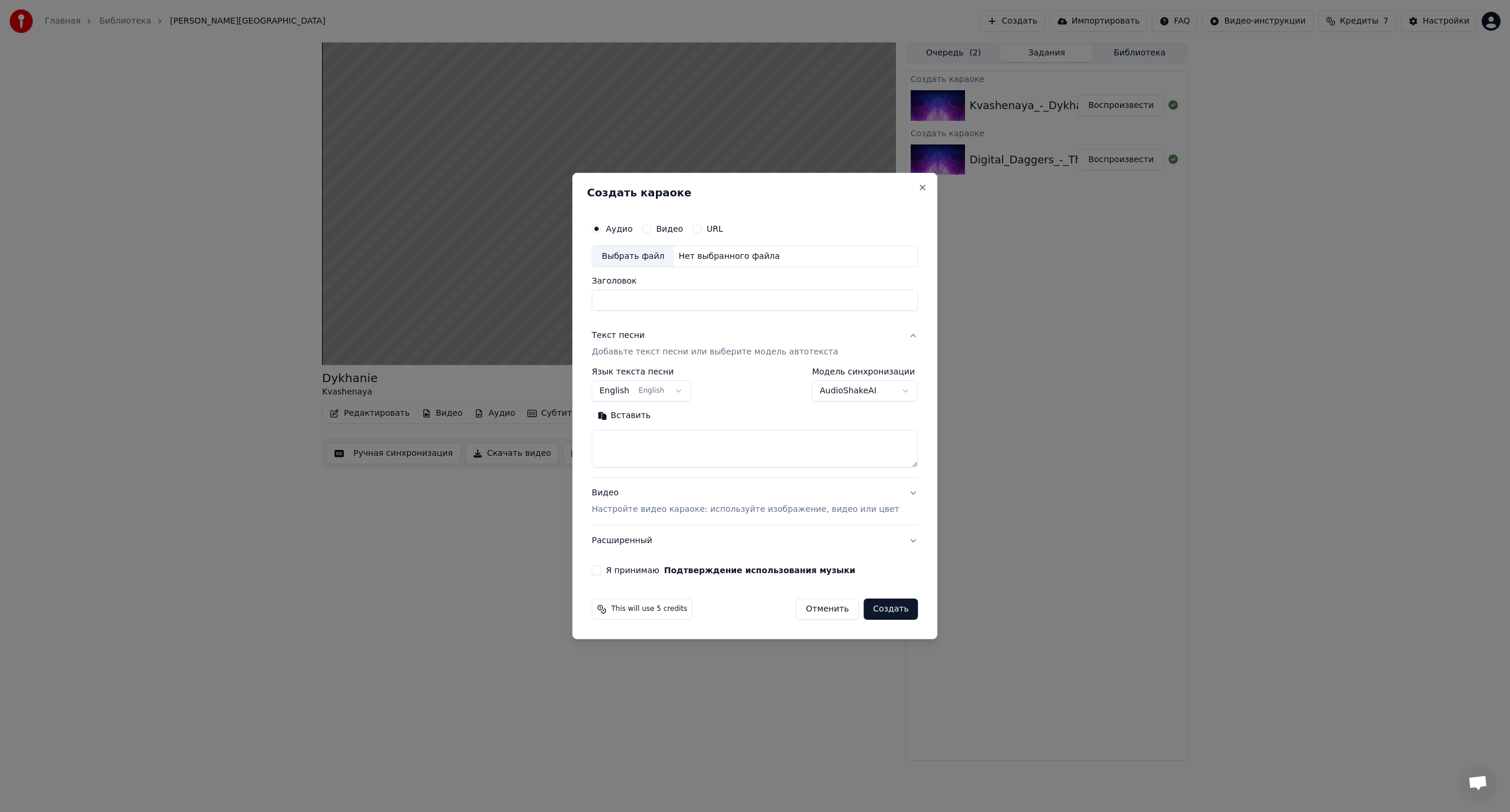
click at [641, 261] on div "Выбрать файл" at bounding box center [633, 256] width 81 height 21
type input "**********"
drag, startPoint x: 617, startPoint y: 297, endPoint x: 646, endPoint y: 299, distance: 29.1
click at [646, 299] on input "**********" at bounding box center [755, 300] width 326 height 21
select select
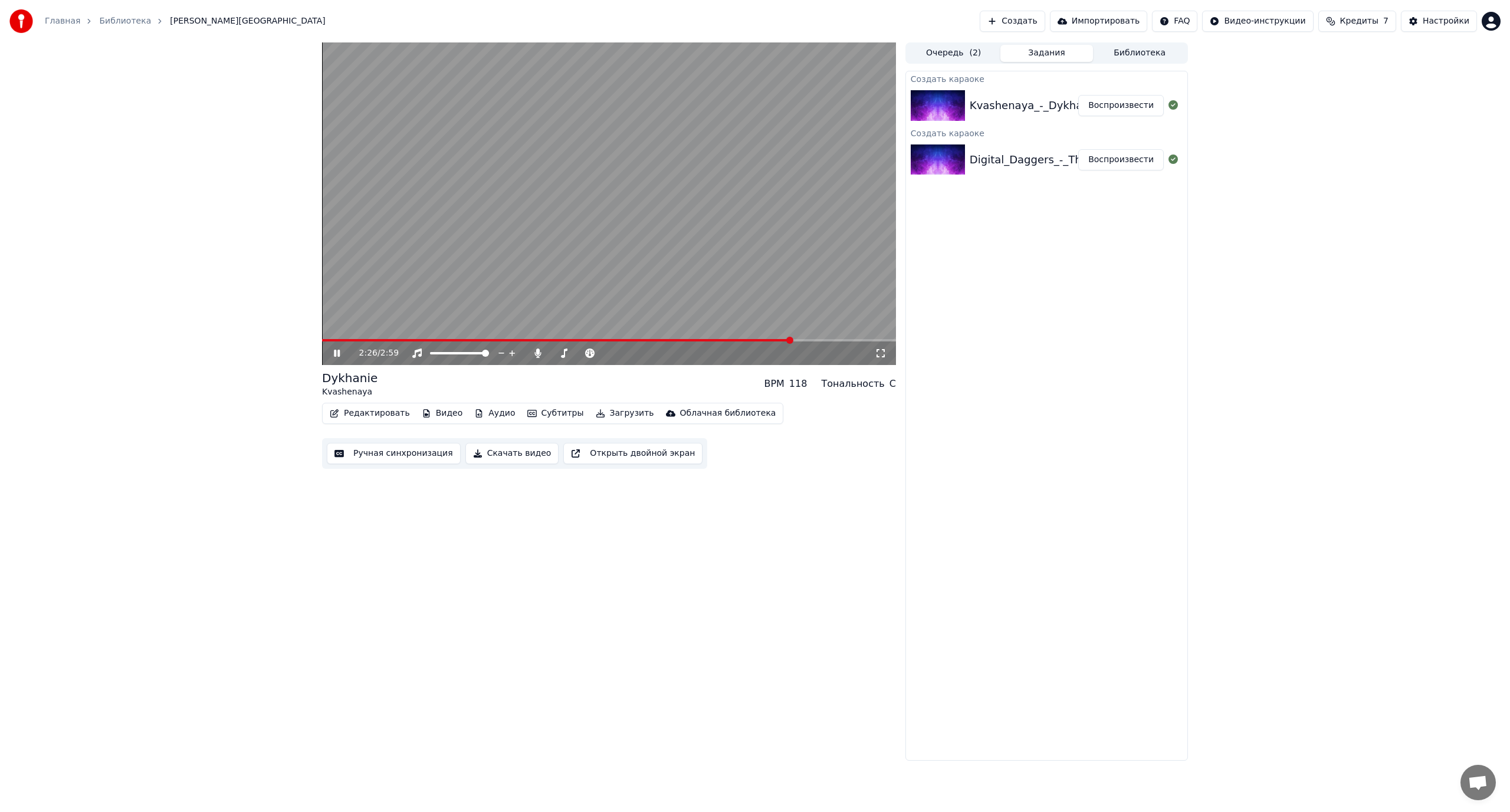
click at [595, 293] on video at bounding box center [609, 203] width 574 height 323
click at [1033, 6] on div "Главная Библиотека Dykhanie • Kvashenaya Создать Импортировать FAQ Видео-инстру…" at bounding box center [755, 21] width 1510 height 42
click at [1028, 18] on button "Создать" at bounding box center [1012, 21] width 65 height 21
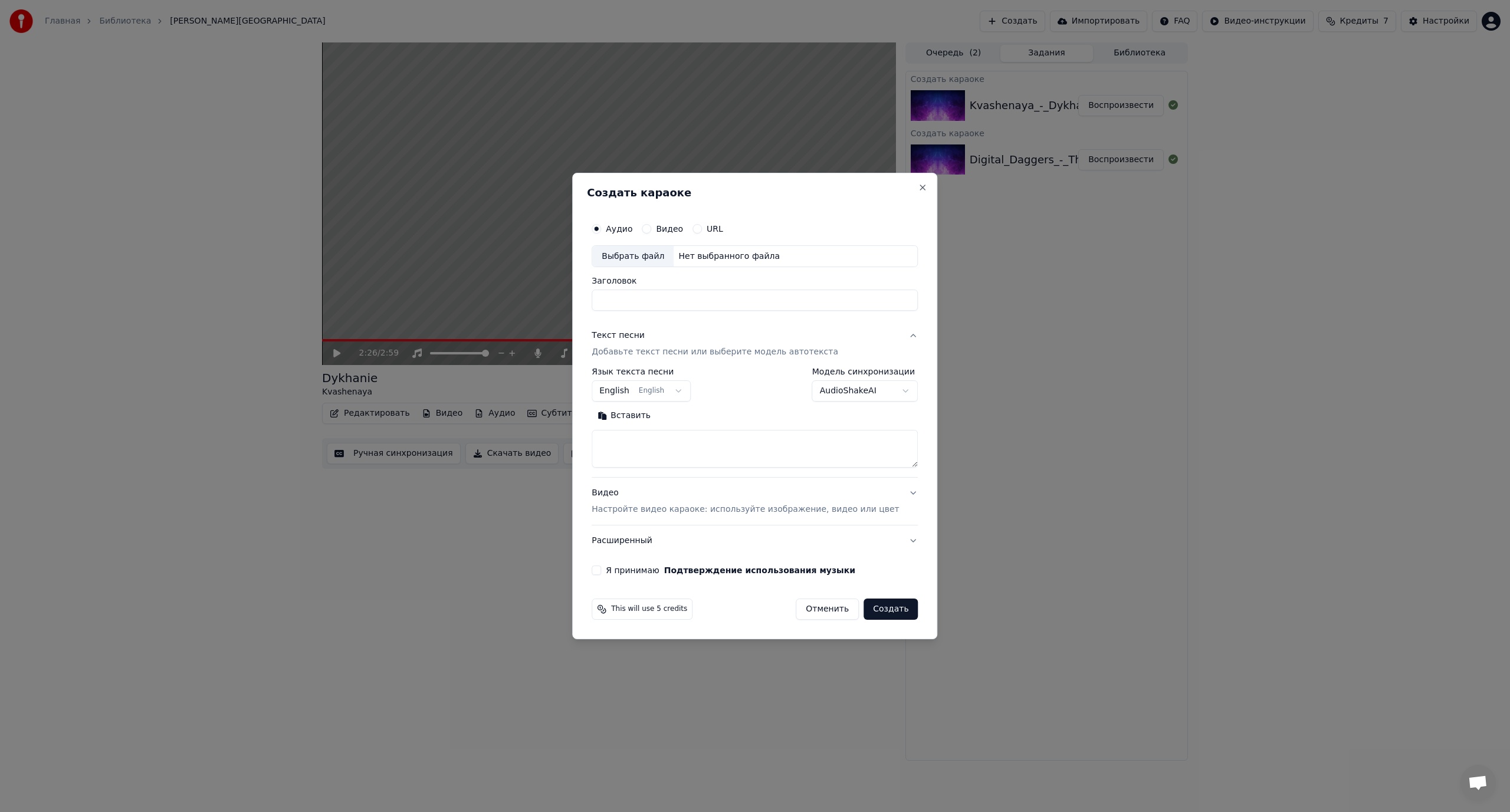
click at [646, 261] on div "Выбрать файл" at bounding box center [633, 256] width 81 height 21
type input "**********"
click at [669, 446] on textarea at bounding box center [755, 449] width 326 height 38
paste textarea "**********"
drag, startPoint x: 899, startPoint y: 463, endPoint x: 931, endPoint y: 700, distance: 239.2
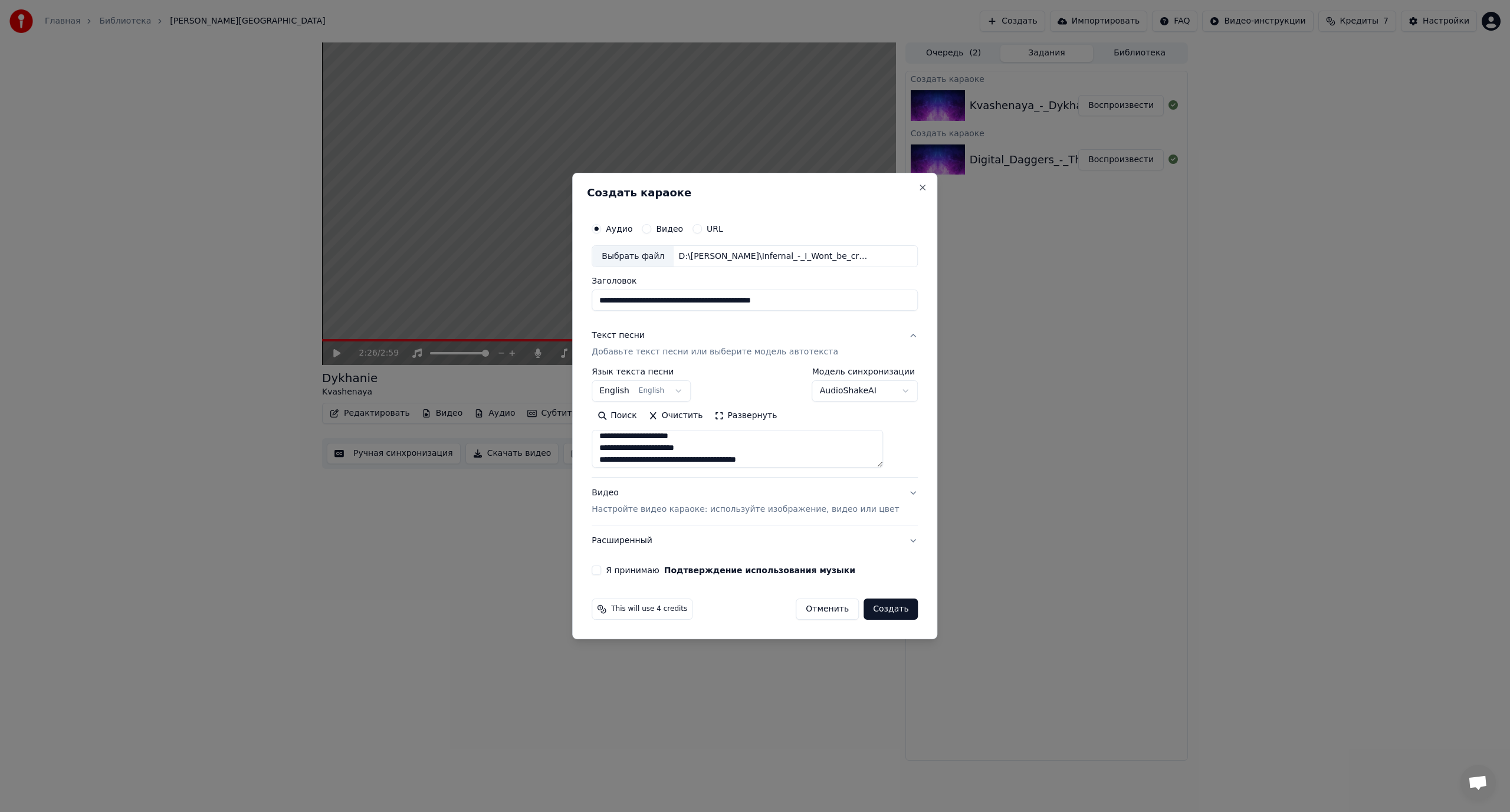
click at [931, 700] on body "**********" at bounding box center [755, 406] width 1510 height 812
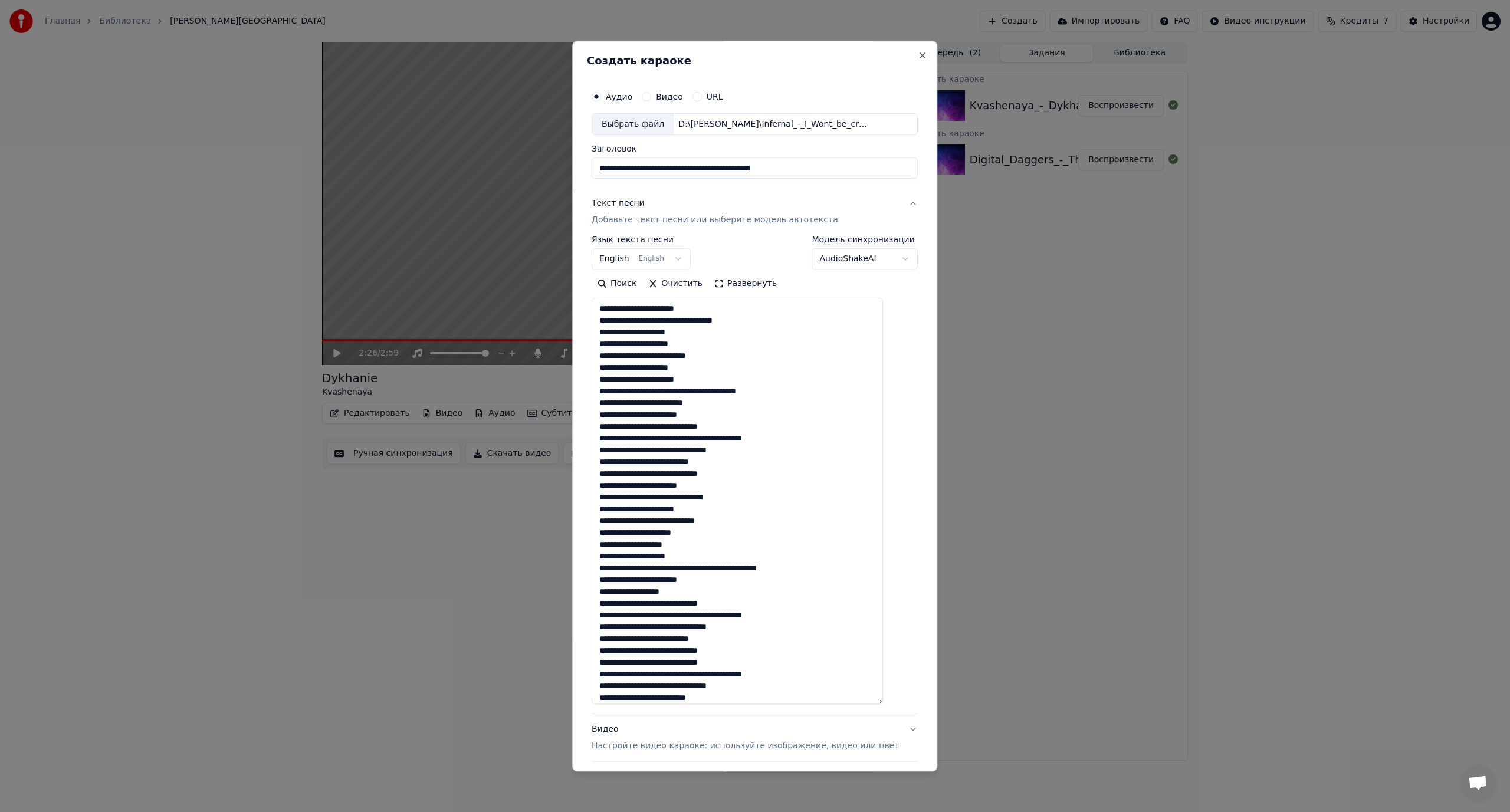
click at [701, 318] on textarea at bounding box center [737, 501] width 291 height 406
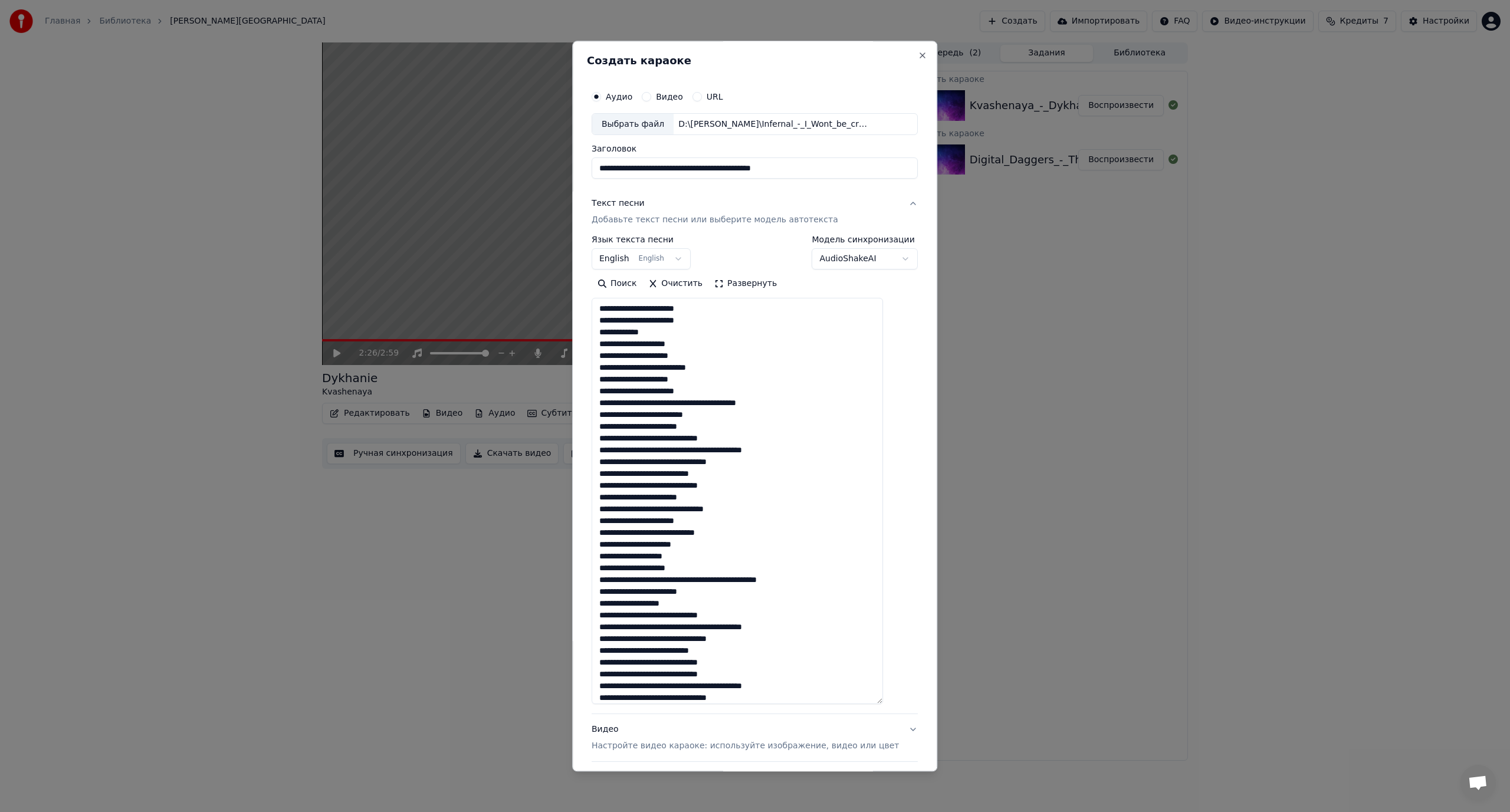
click at [685, 402] on textarea at bounding box center [737, 501] width 291 height 406
click at [675, 451] on textarea at bounding box center [737, 501] width 291 height 406
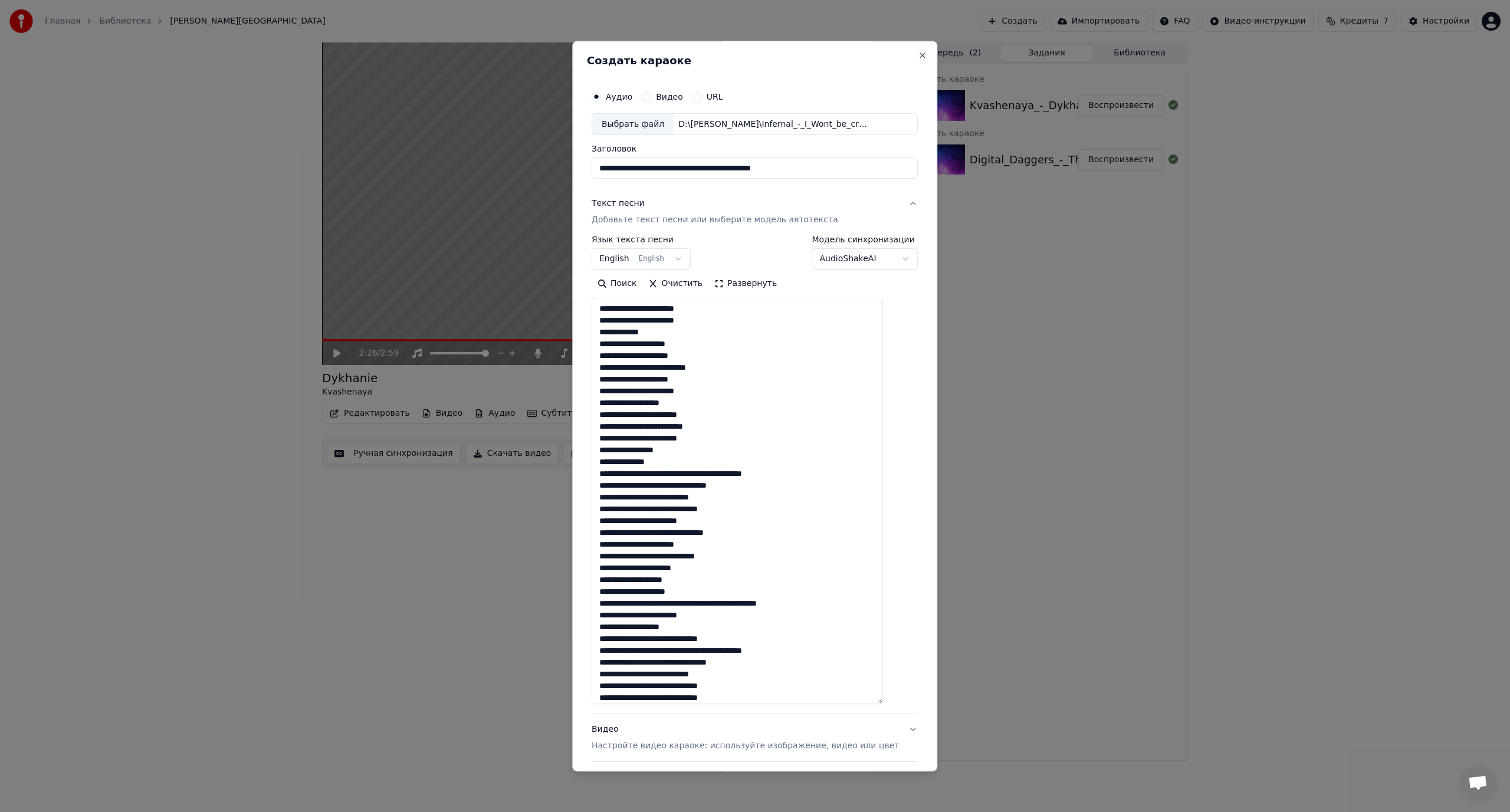
click at [707, 474] on textarea at bounding box center [737, 501] width 291 height 406
click at [686, 499] on textarea at bounding box center [737, 501] width 291 height 406
click at [675, 522] on textarea at bounding box center [737, 501] width 291 height 406
click at [675, 546] on textarea at bounding box center [737, 501] width 291 height 406
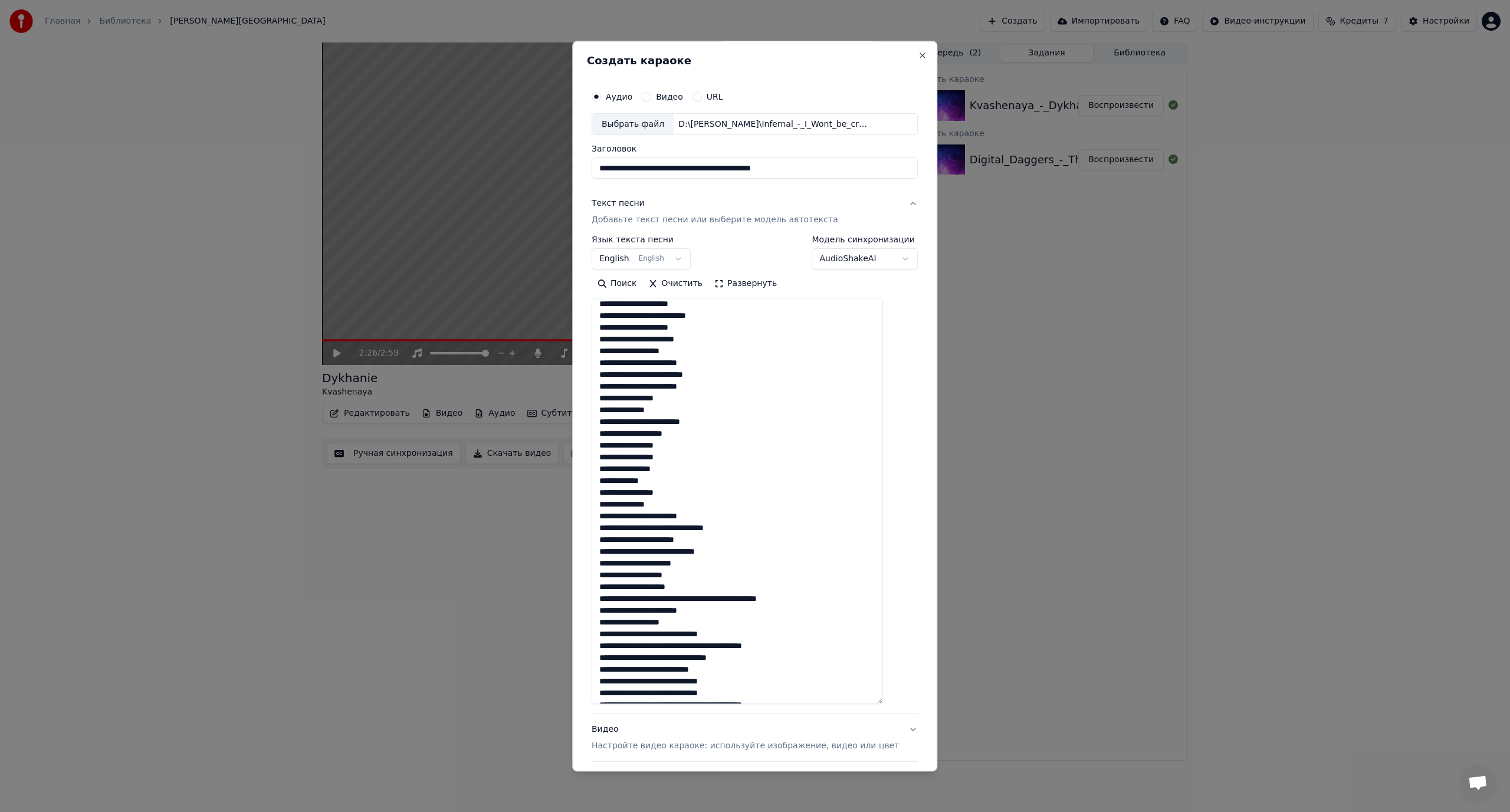
scroll to position [59, 0]
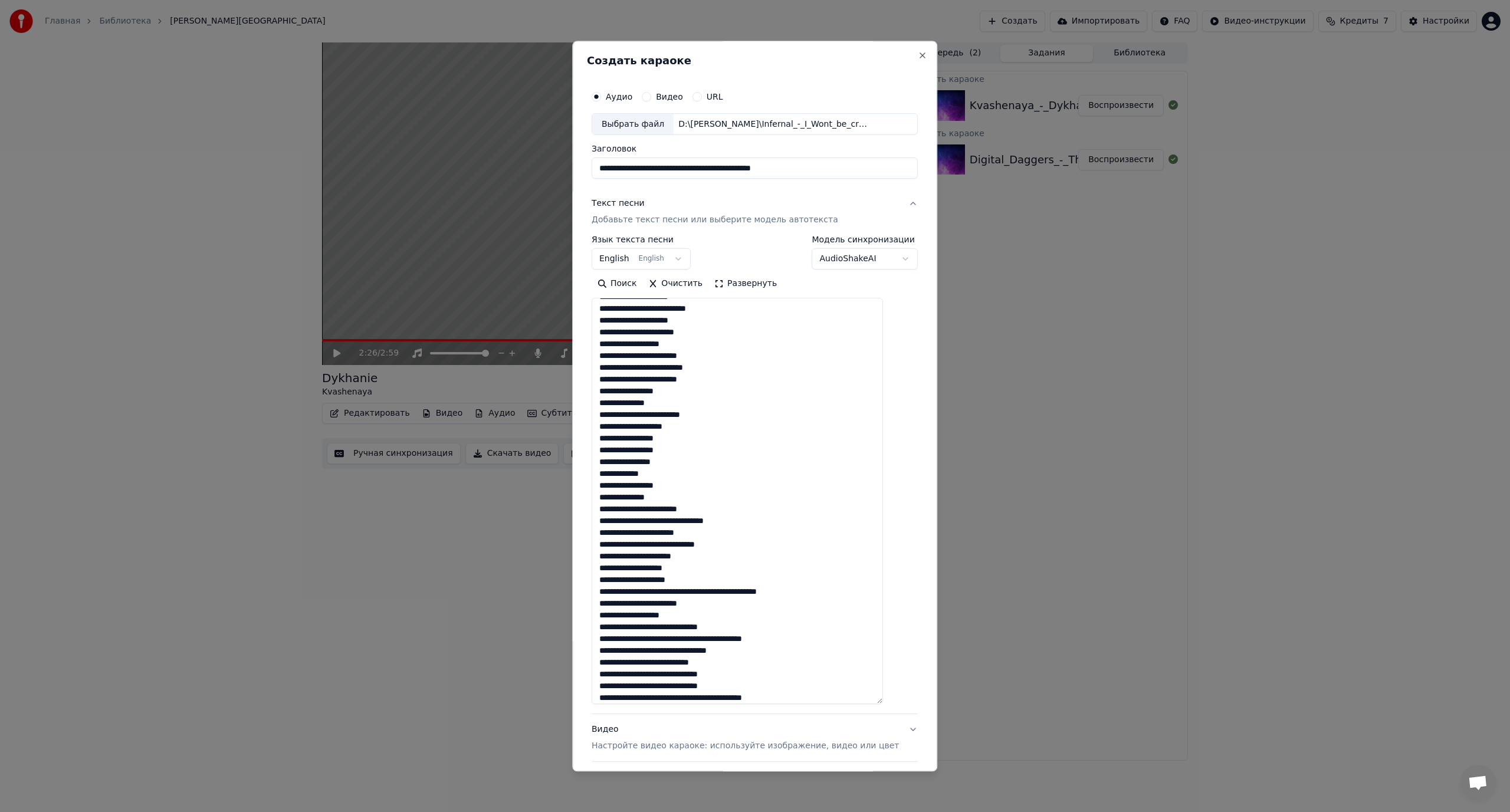
click at [694, 522] on textarea at bounding box center [737, 501] width 291 height 406
click at [670, 555] on textarea at bounding box center [737, 501] width 291 height 406
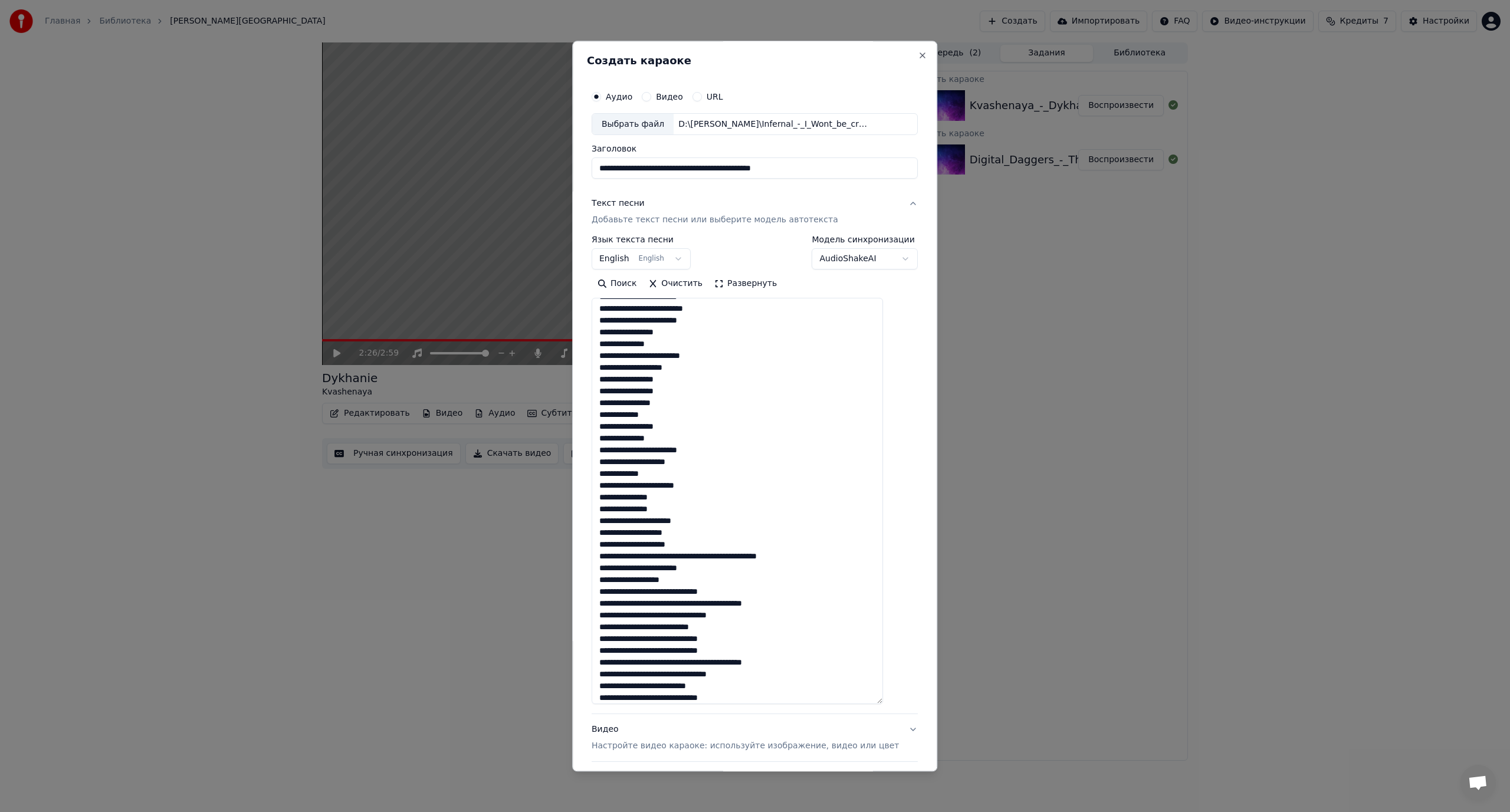
scroll to position [170, 0]
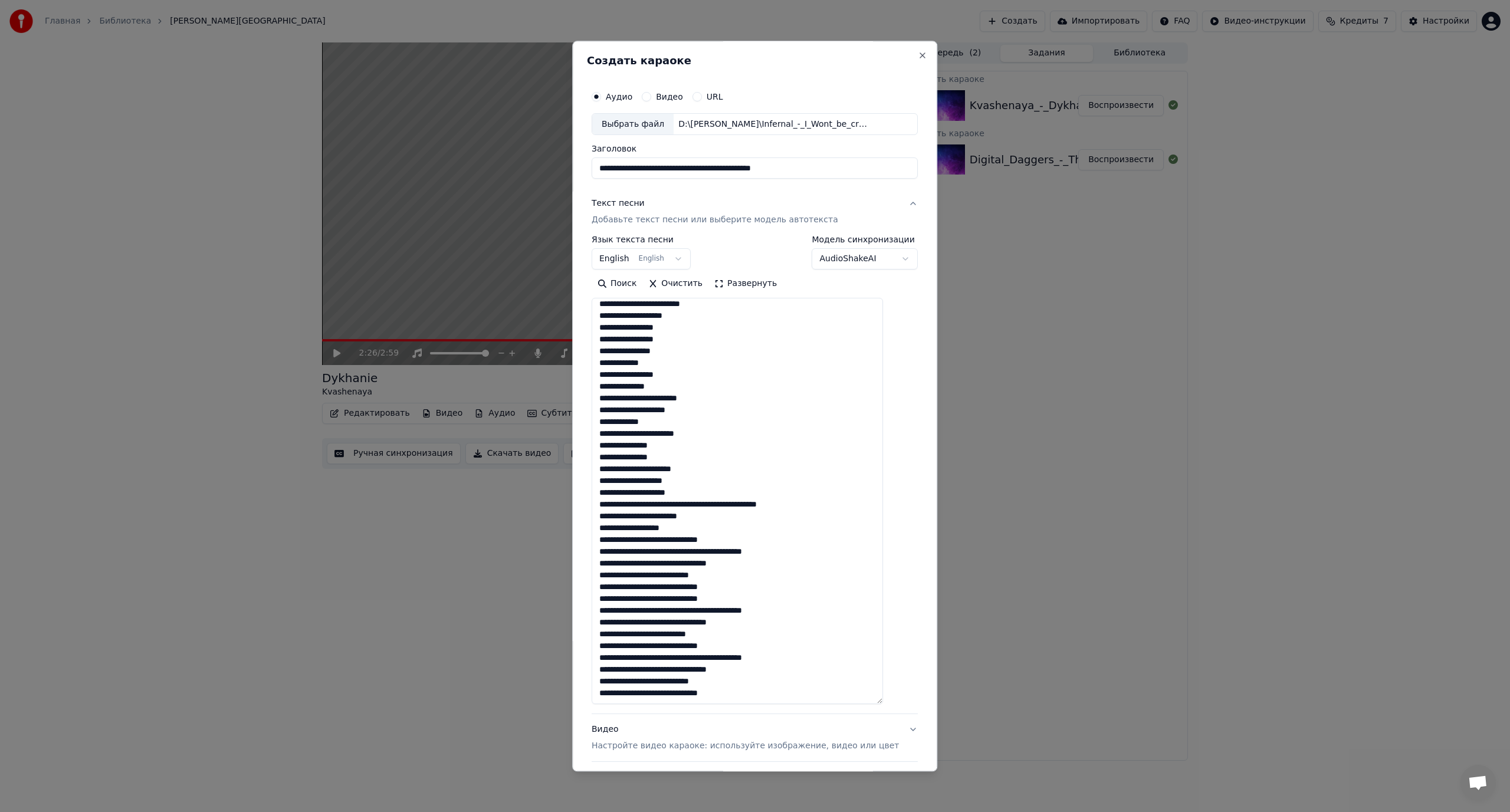
click at [676, 505] on textarea at bounding box center [737, 501] width 291 height 406
click at [691, 517] on textarea at bounding box center [737, 501] width 291 height 406
click at [674, 539] on textarea at bounding box center [737, 501] width 291 height 406
click at [675, 539] on textarea at bounding box center [737, 501] width 291 height 406
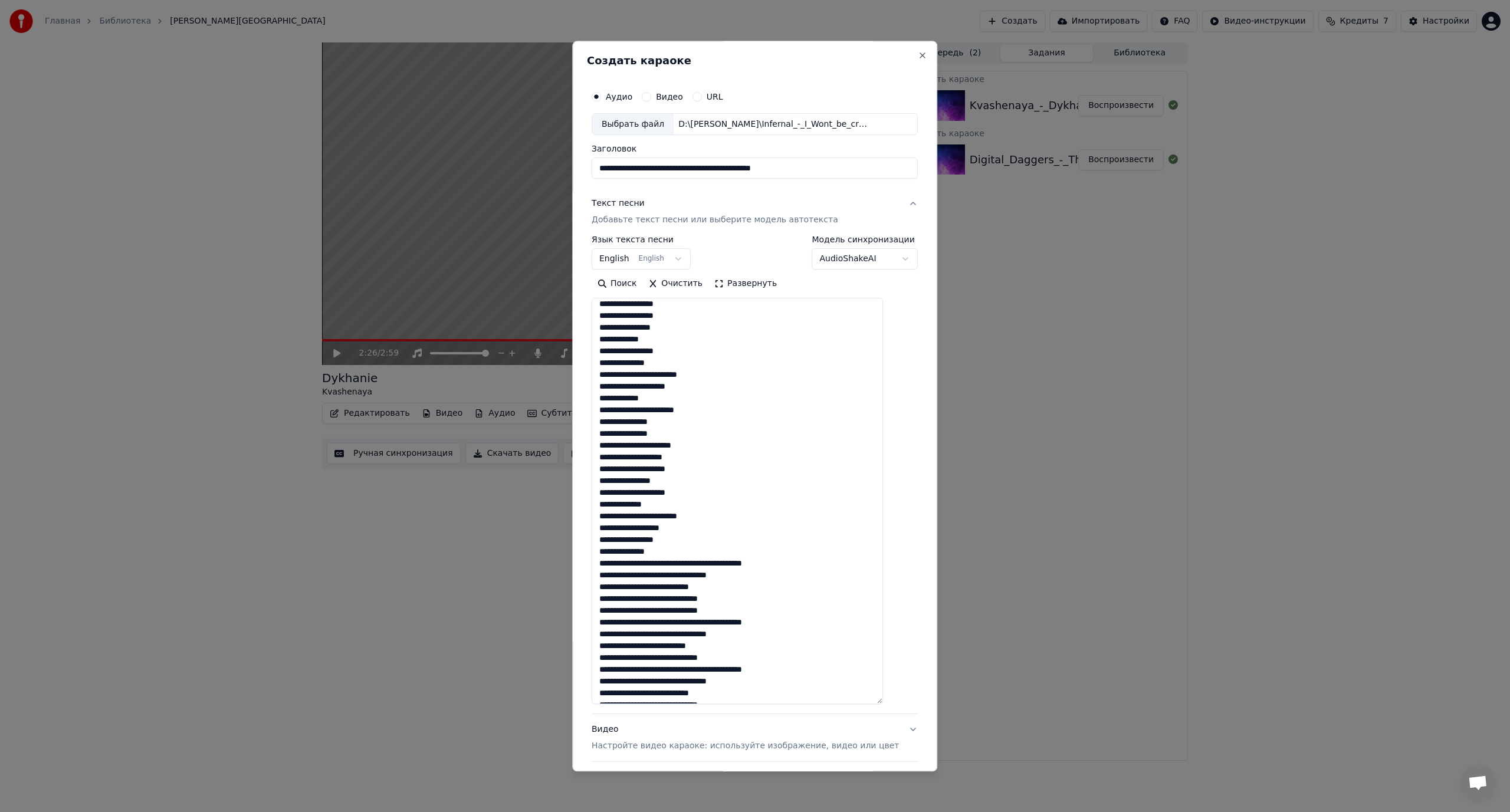
click at [705, 561] on textarea at bounding box center [737, 501] width 291 height 406
click at [685, 587] on textarea at bounding box center [737, 501] width 291 height 406
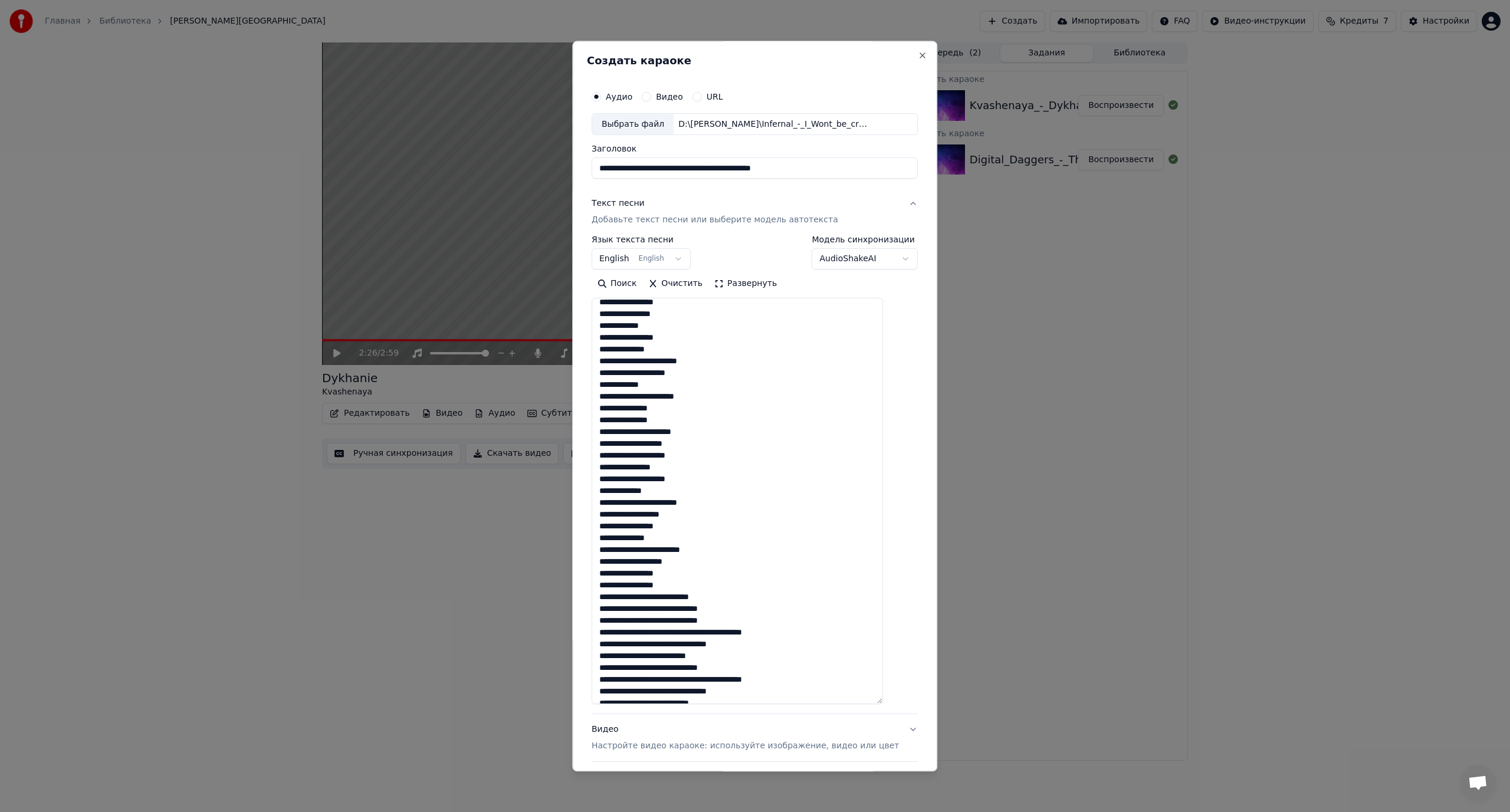
scroll to position [229, 0]
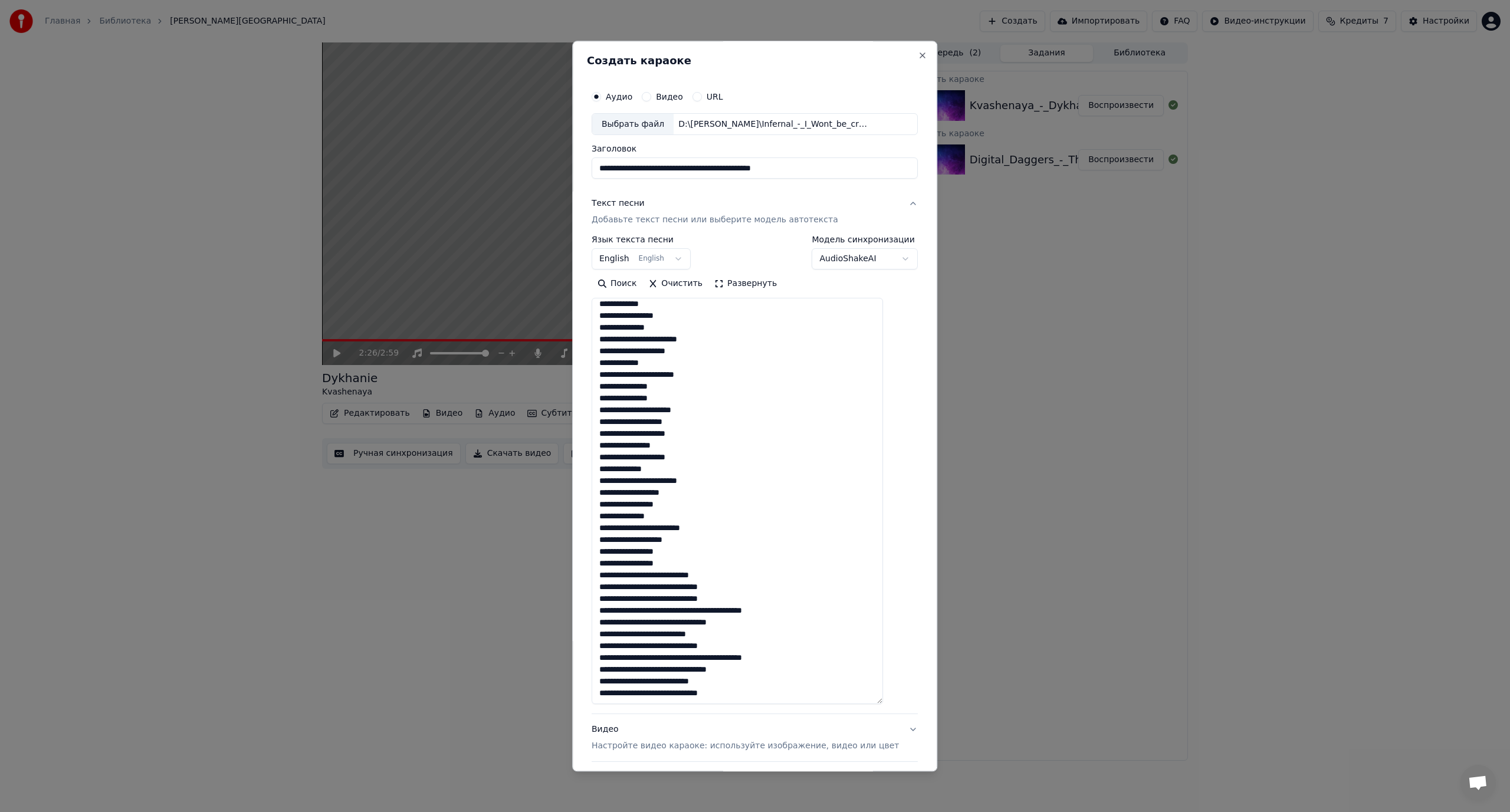
click at [675, 577] on textarea at bounding box center [737, 501] width 291 height 406
click at [674, 596] on textarea at bounding box center [737, 501] width 291 height 406
click at [675, 623] on textarea at bounding box center [737, 501] width 291 height 406
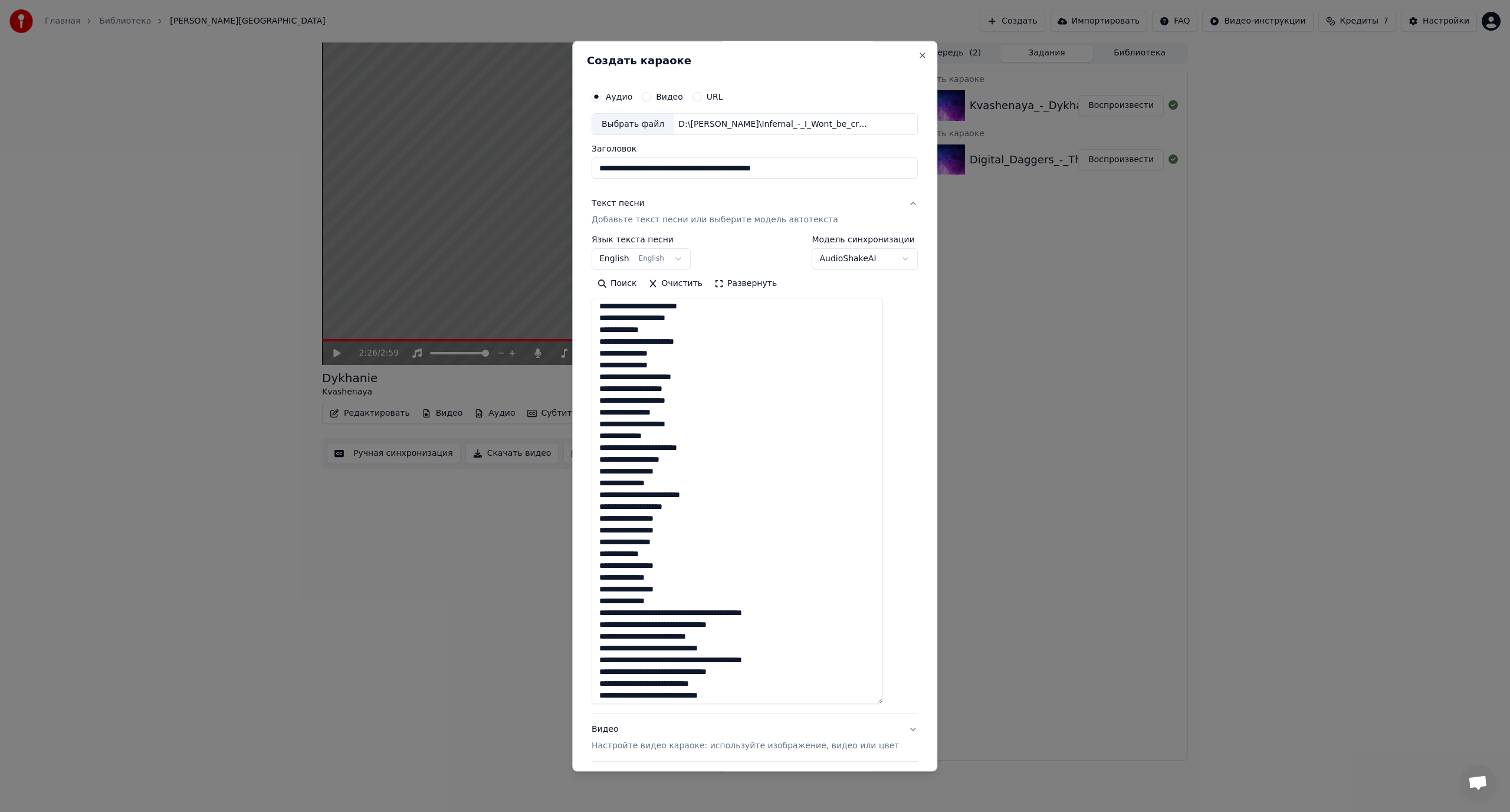
scroll to position [264, 0]
click at [705, 612] on textarea at bounding box center [737, 501] width 291 height 406
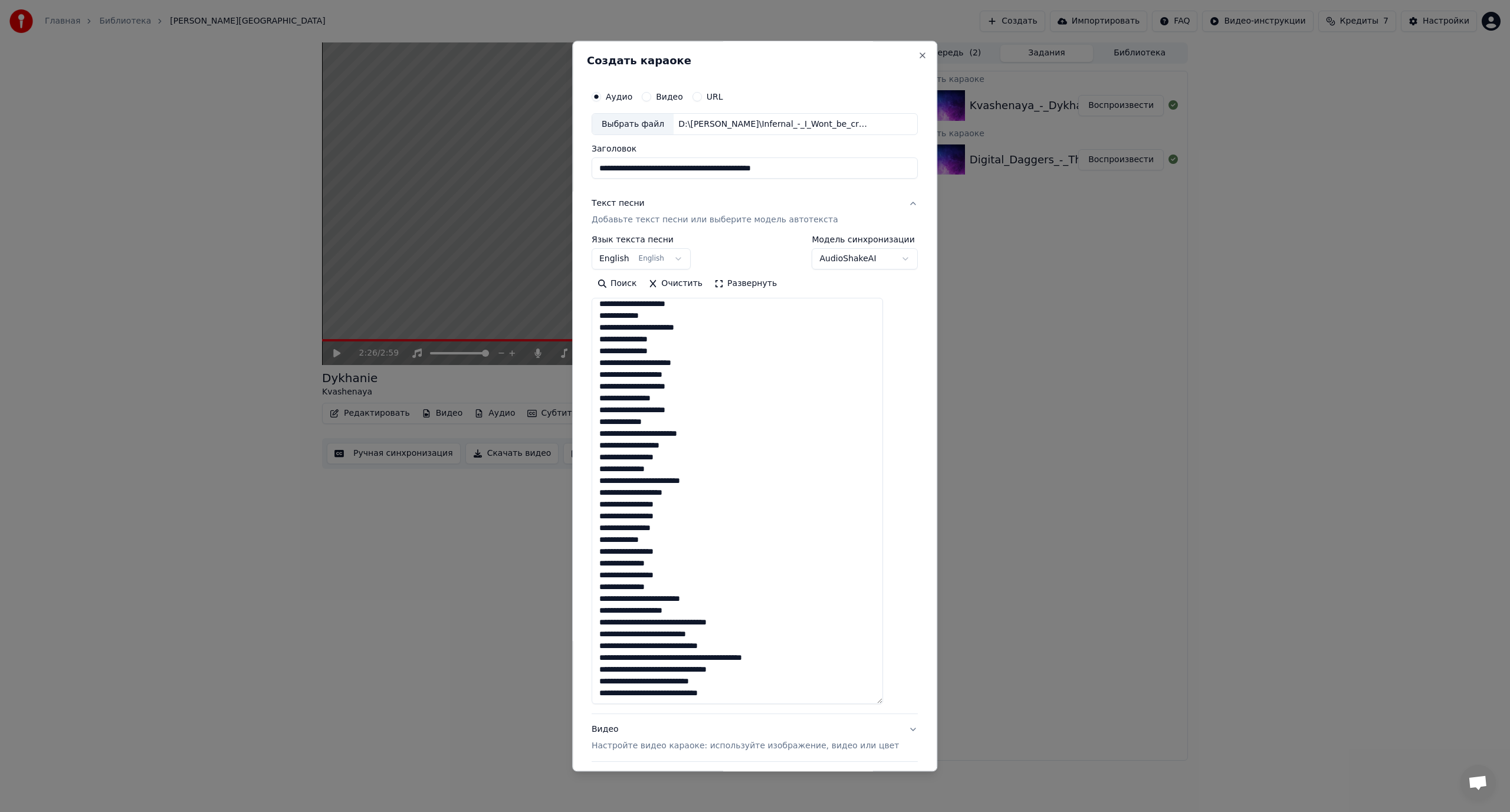
click at [686, 621] on textarea at bounding box center [737, 501] width 291 height 406
click at [674, 648] on textarea at bounding box center [737, 501] width 291 height 406
click at [705, 659] on textarea at bounding box center [737, 501] width 291 height 406
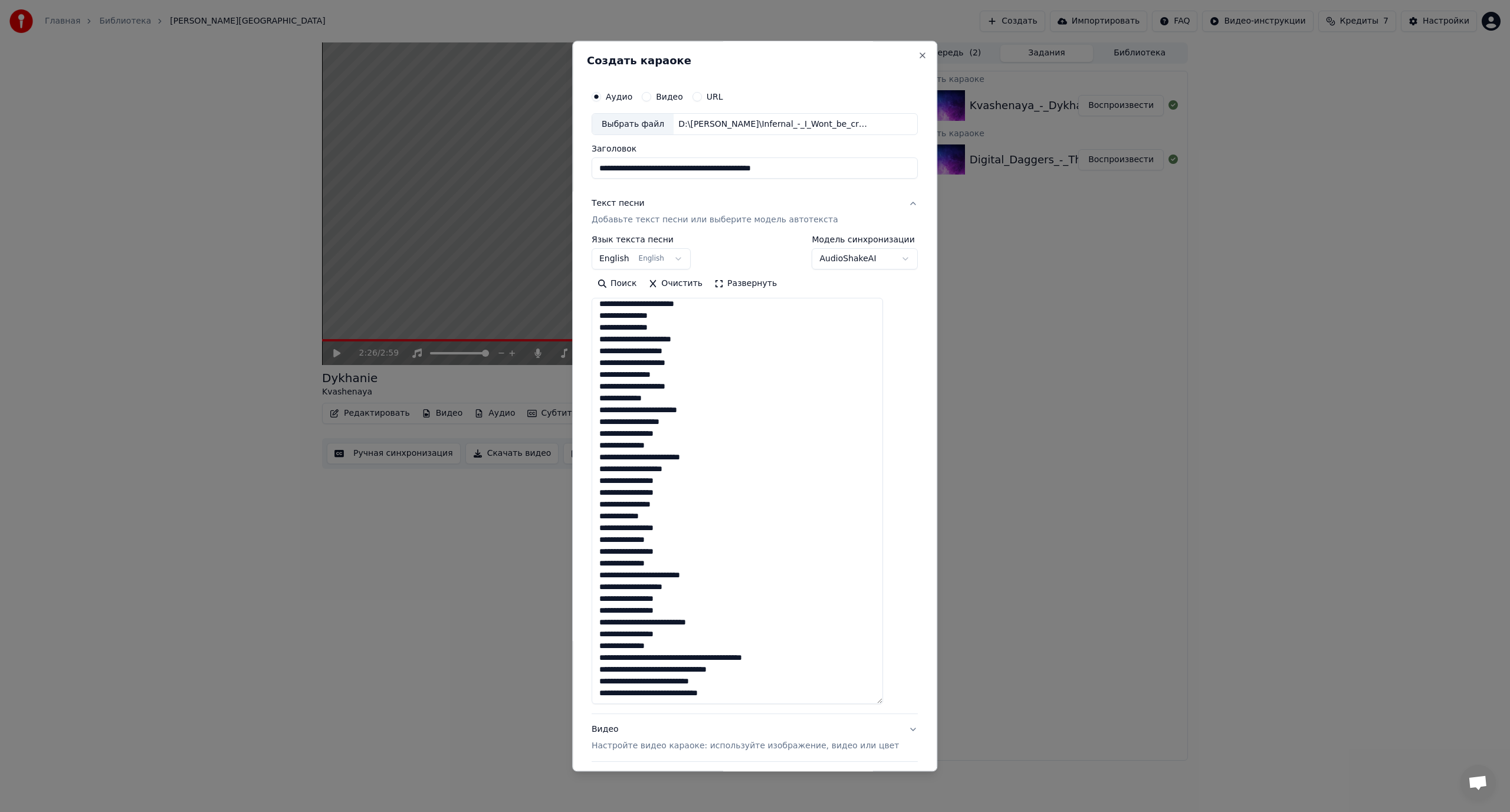
click at [706, 659] on textarea at bounding box center [737, 501] width 291 height 406
click at [687, 668] on textarea at bounding box center [737, 501] width 291 height 406
click at [675, 681] on textarea at bounding box center [737, 501] width 291 height 406
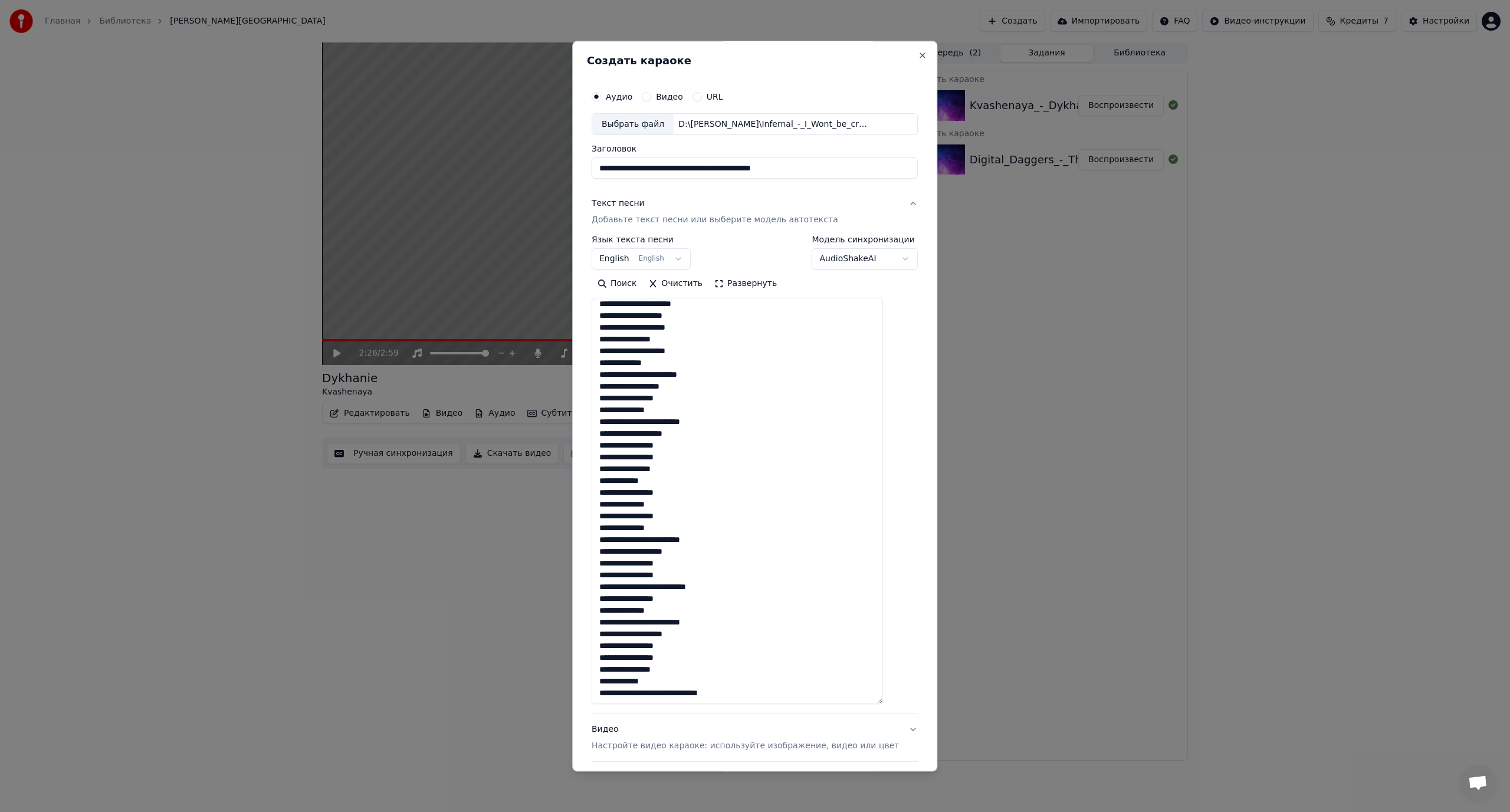
click at [675, 693] on textarea at bounding box center [737, 501] width 291 height 406
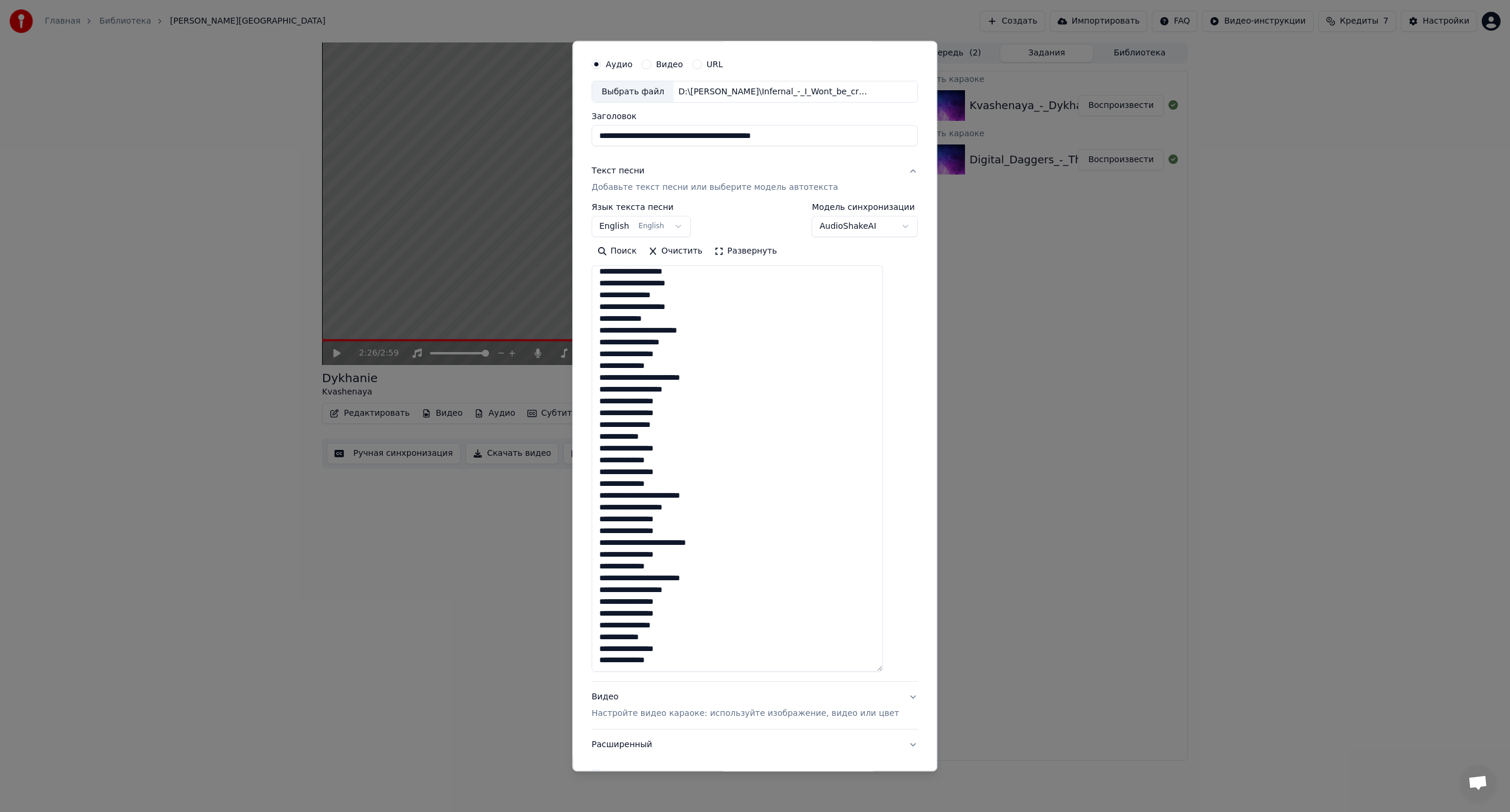
scroll to position [105, 0]
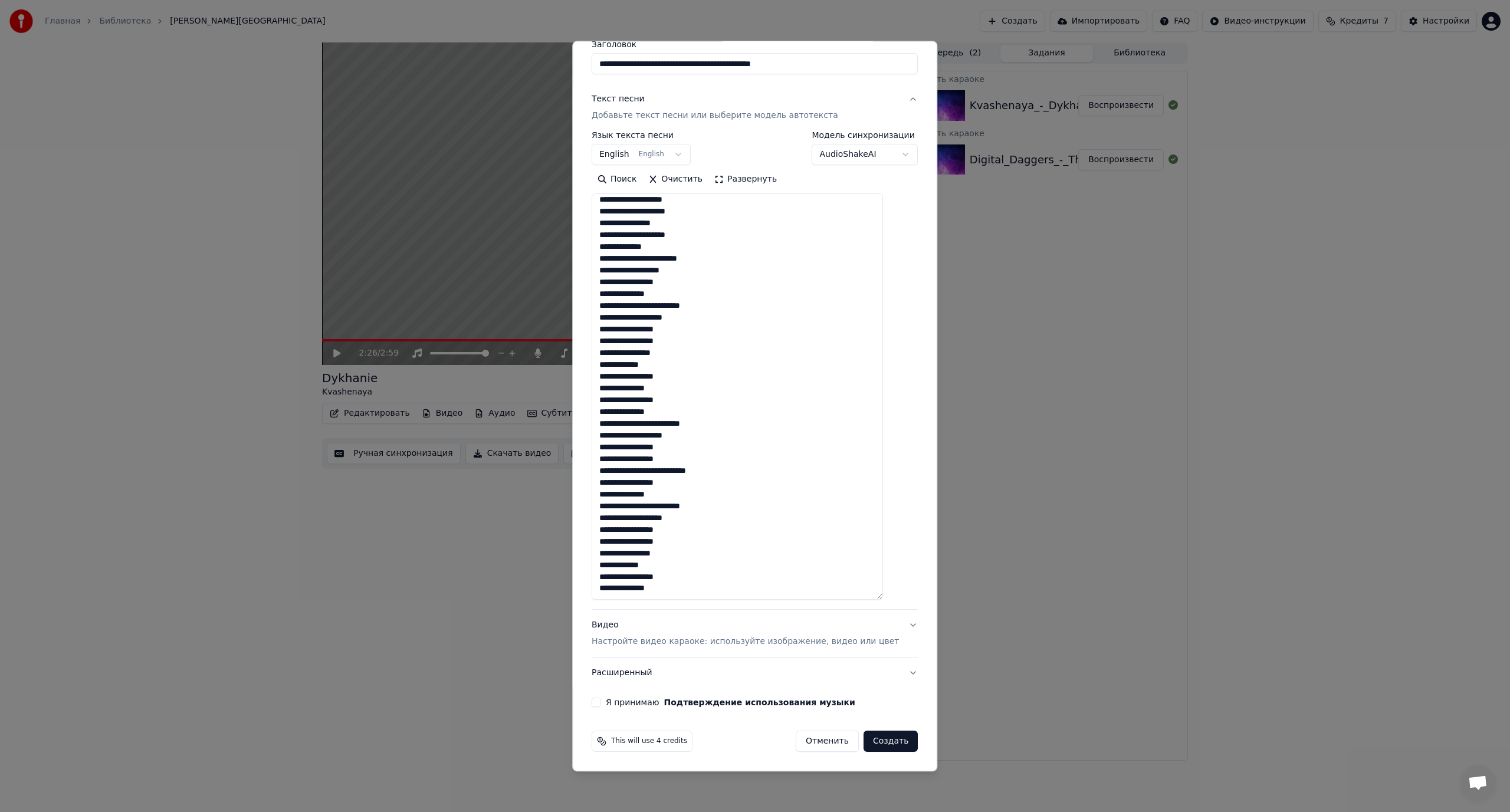
type textarea "**********"
click at [601, 703] on button "Я принимаю Подтверждение использования музыки" at bounding box center [596, 702] width 10 height 10
click at [871, 737] on button "Создать" at bounding box center [891, 741] width 55 height 21
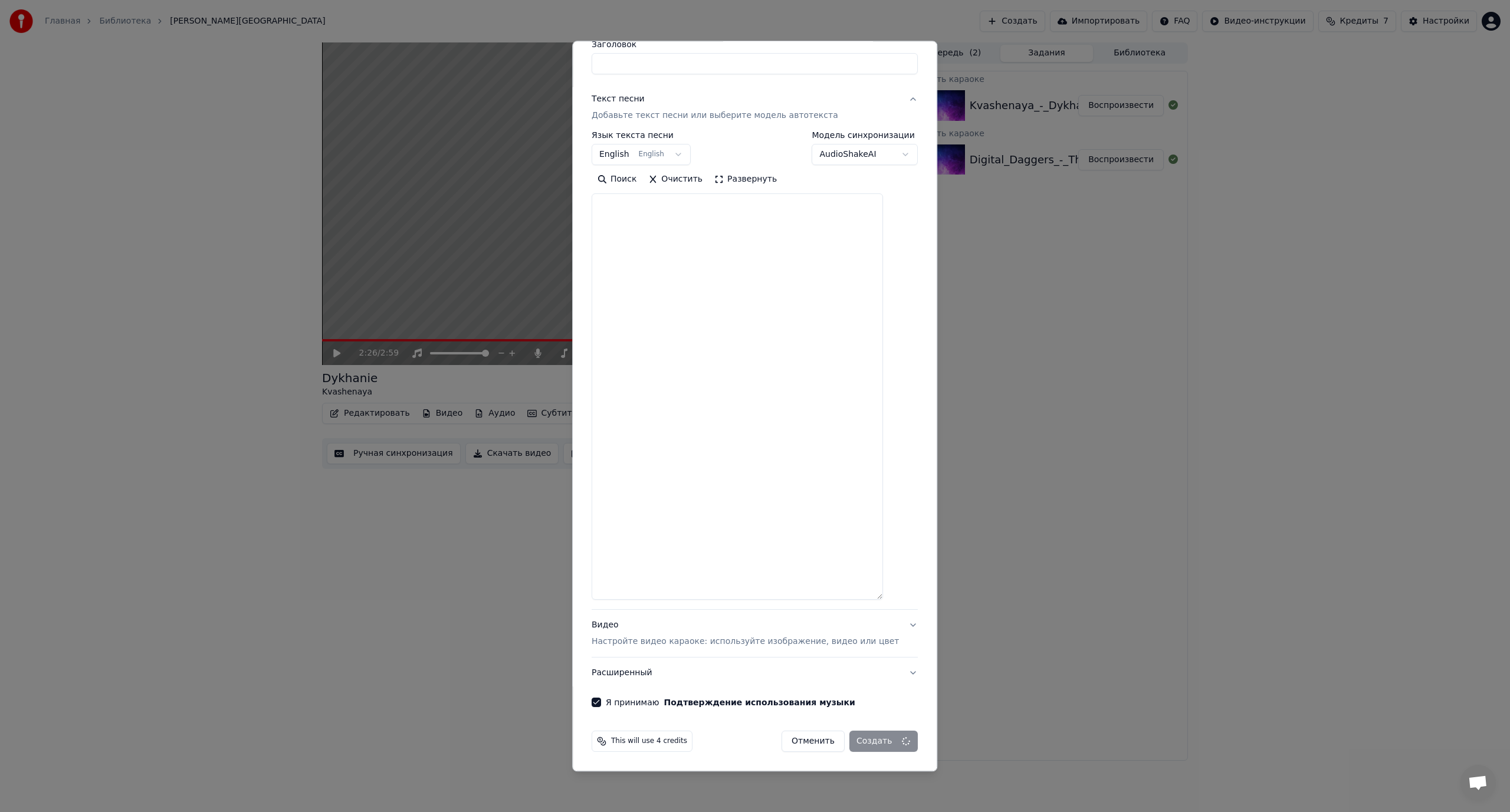
scroll to position [0, 0]
select select
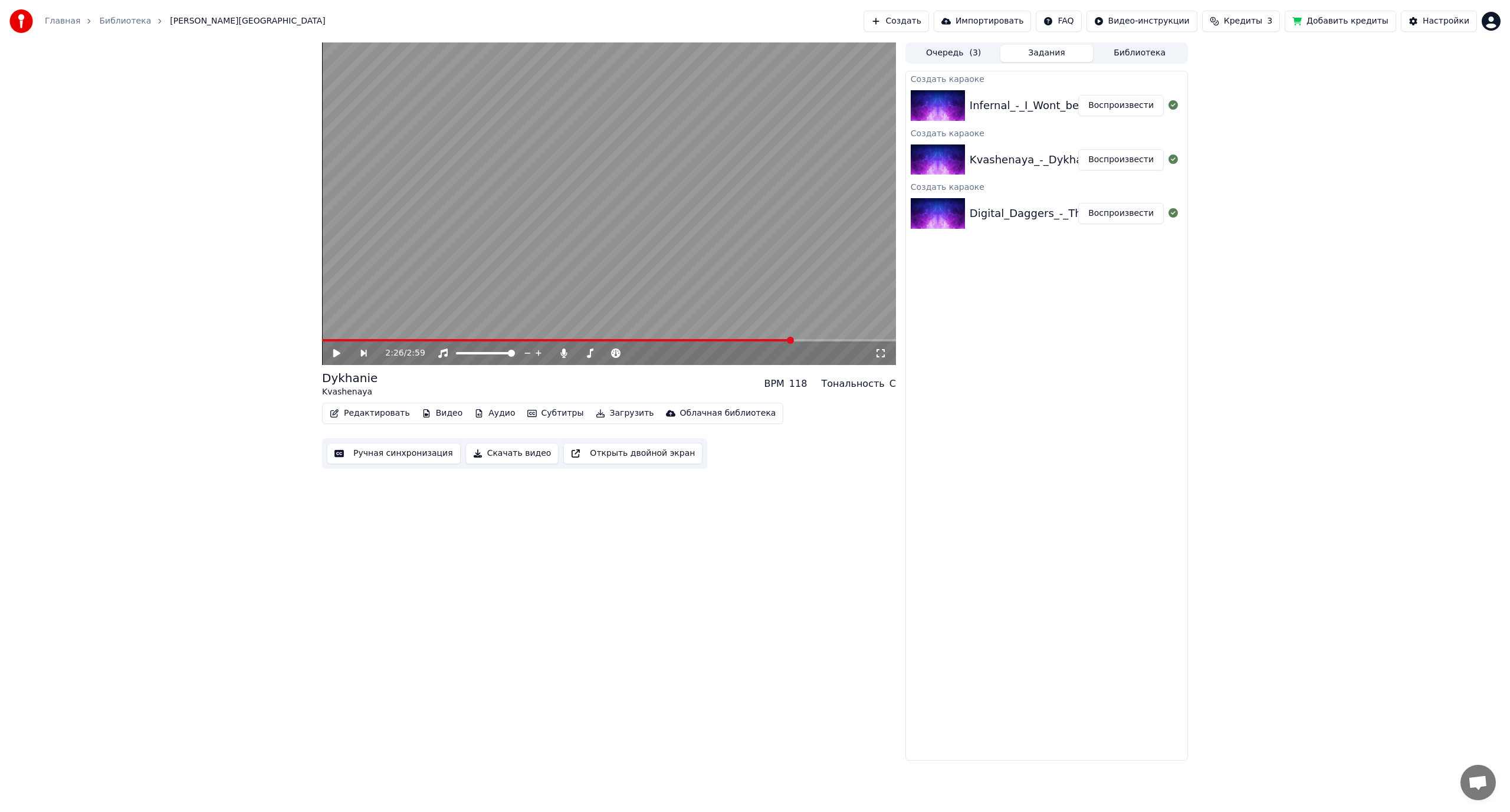
click at [1124, 105] on button "Воспроизвести" at bounding box center [1121, 105] width 86 height 21
click at [472, 355] on span at bounding box center [471, 353] width 7 height 7
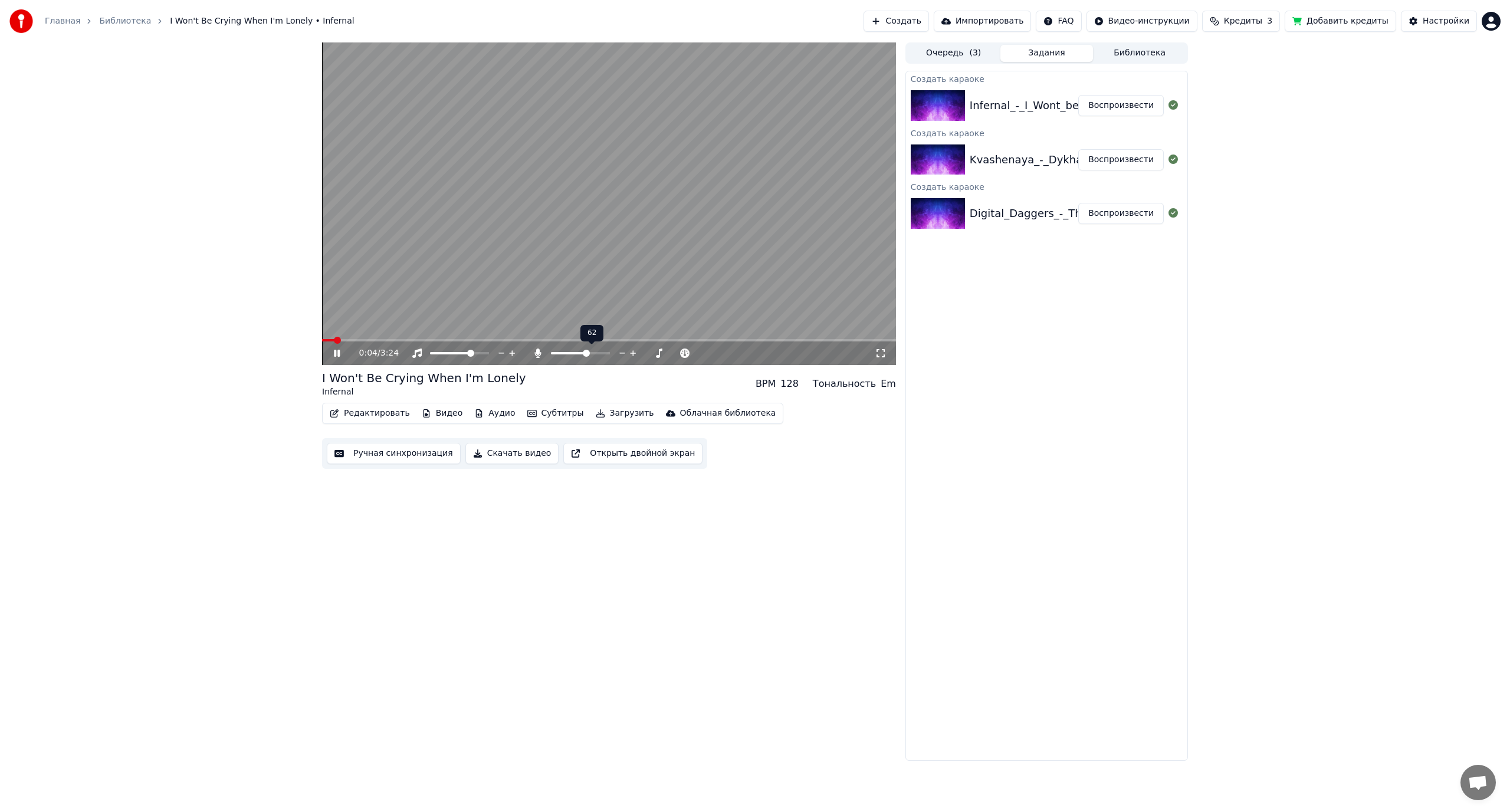
click at [587, 356] on span at bounding box center [586, 353] width 7 height 7
click at [689, 184] on video at bounding box center [609, 203] width 574 height 323
click at [1129, 56] on button "Библиотека" at bounding box center [1140, 53] width 93 height 17
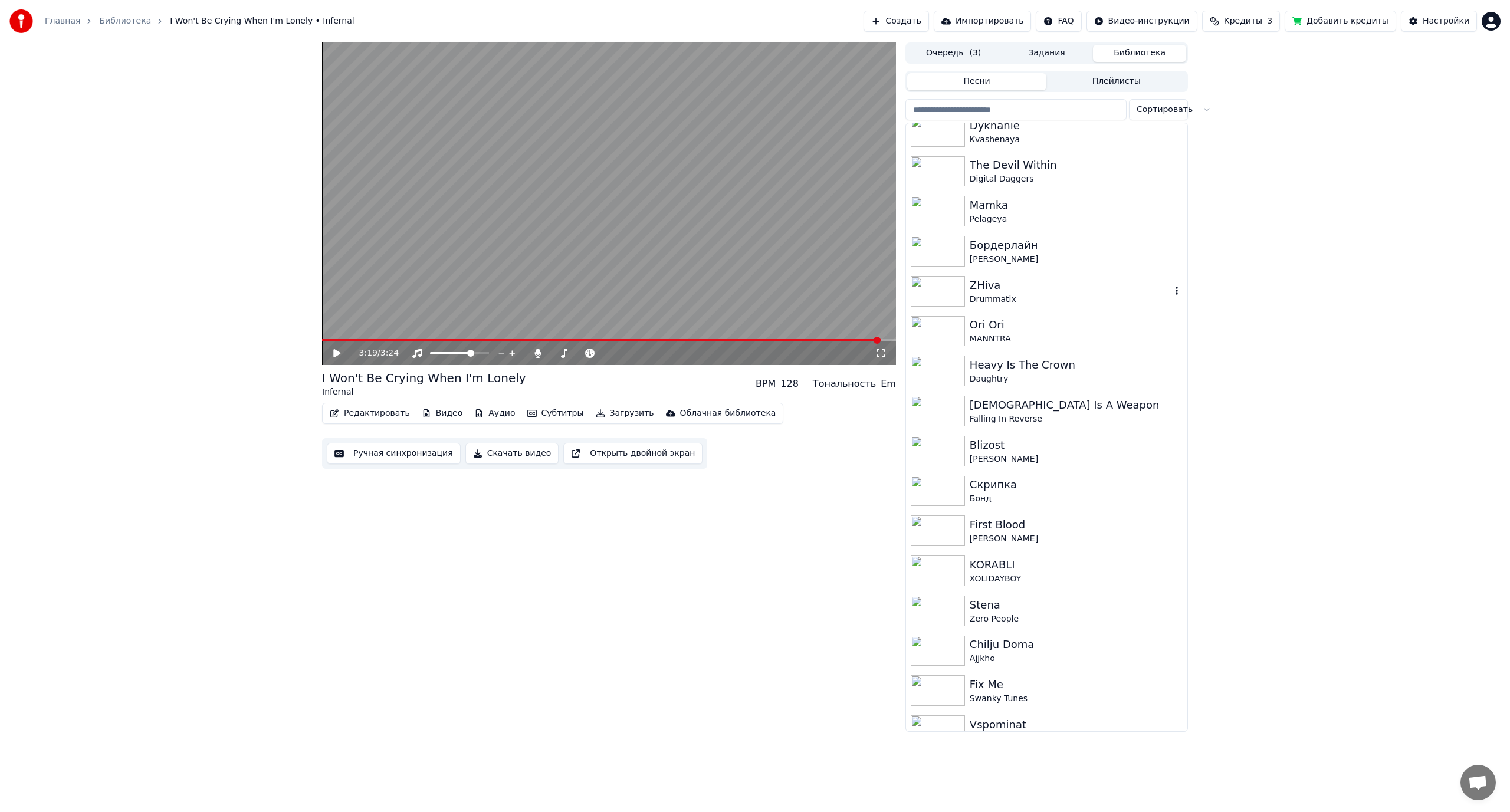
scroll to position [118, 0]
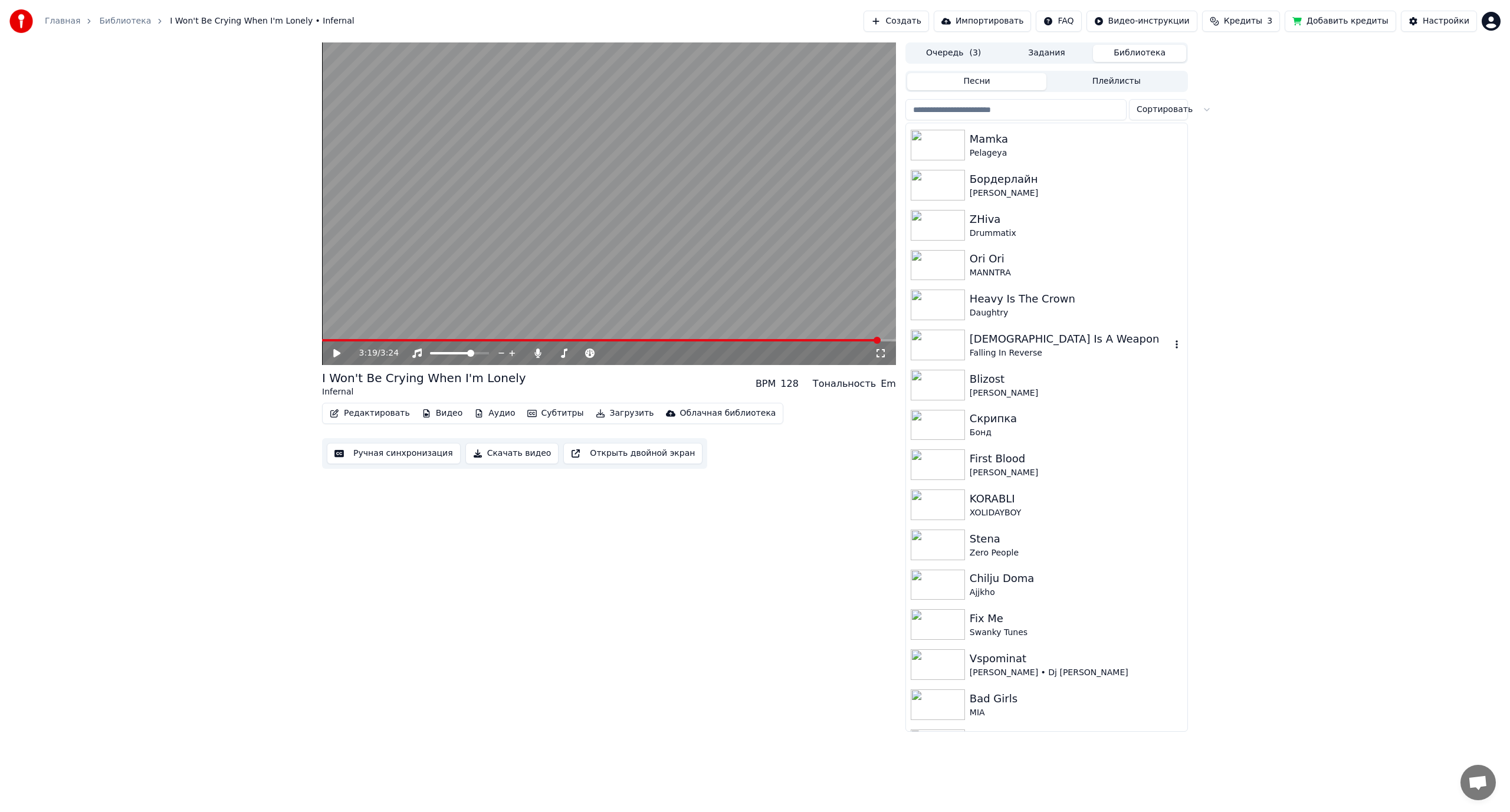
click at [1071, 342] on div "[DEMOGRAPHIC_DATA] Is A Weapon" at bounding box center [1070, 339] width 201 height 16
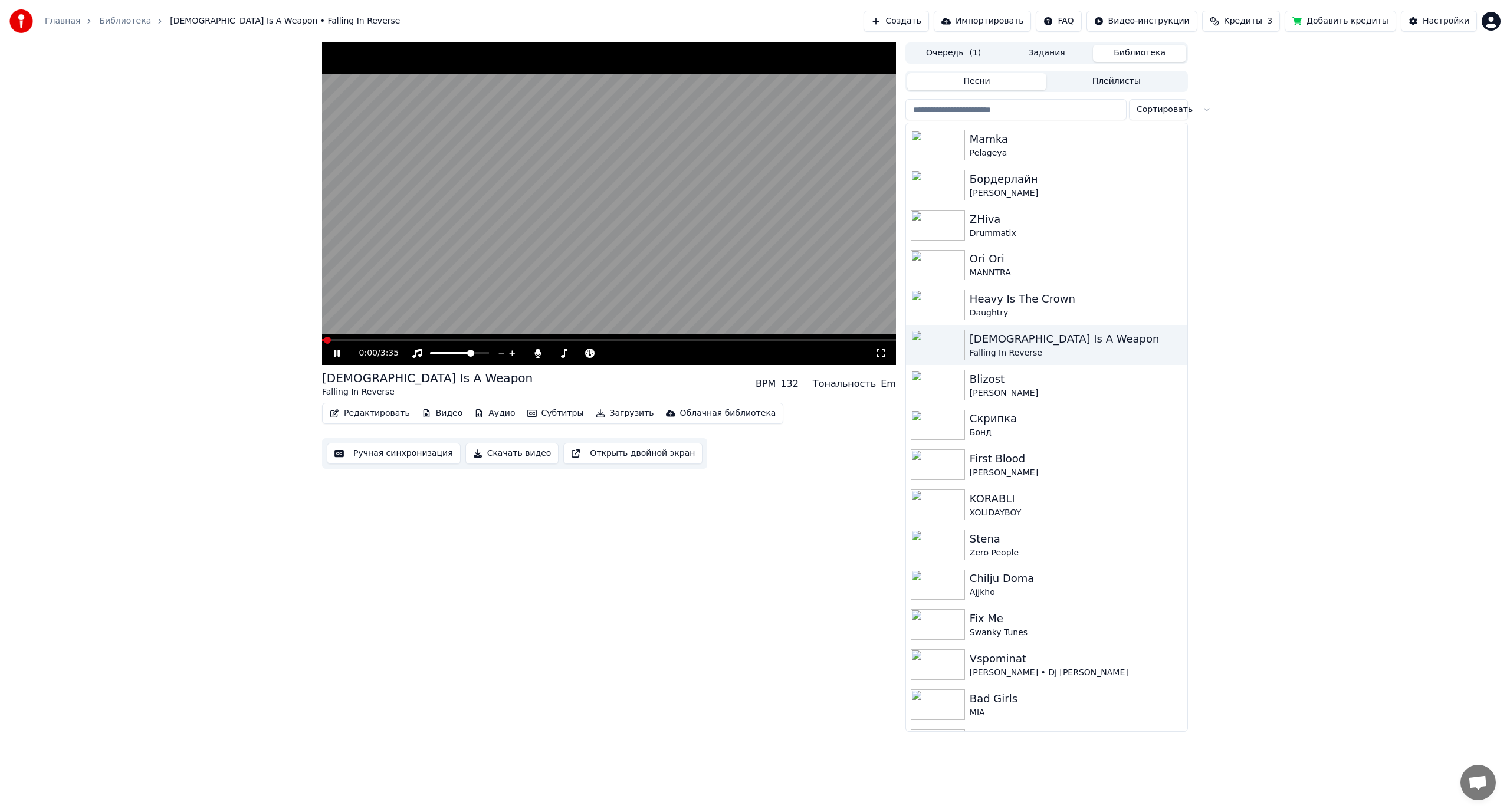
click at [571, 277] on video at bounding box center [609, 203] width 574 height 323
click at [575, 277] on video at bounding box center [609, 203] width 574 height 323
click at [454, 248] on video at bounding box center [609, 203] width 574 height 323
click at [384, 413] on button "Редактировать" at bounding box center [370, 413] width 89 height 16
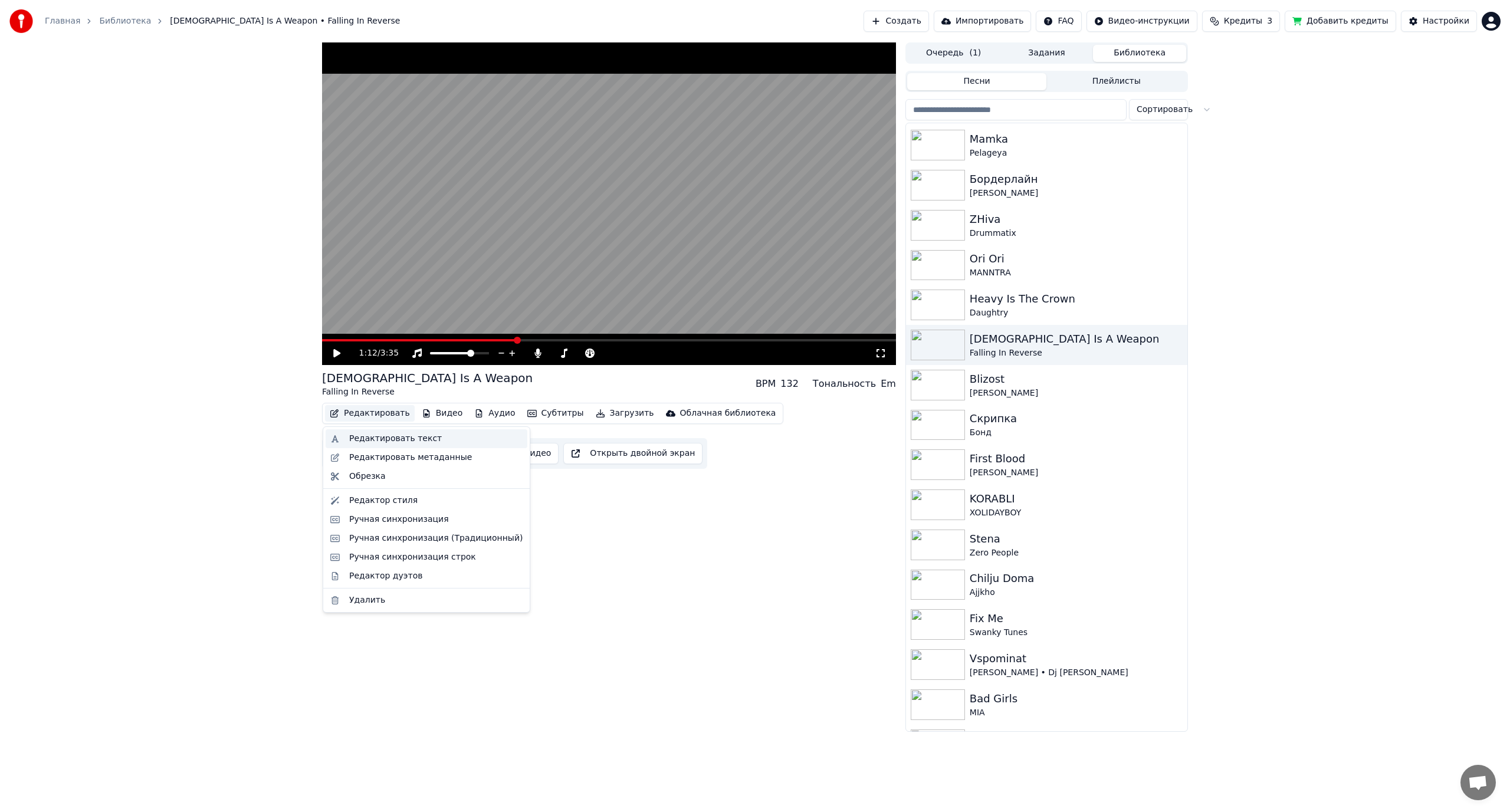
click at [387, 435] on div "Редактировать текст" at bounding box center [396, 439] width 93 height 12
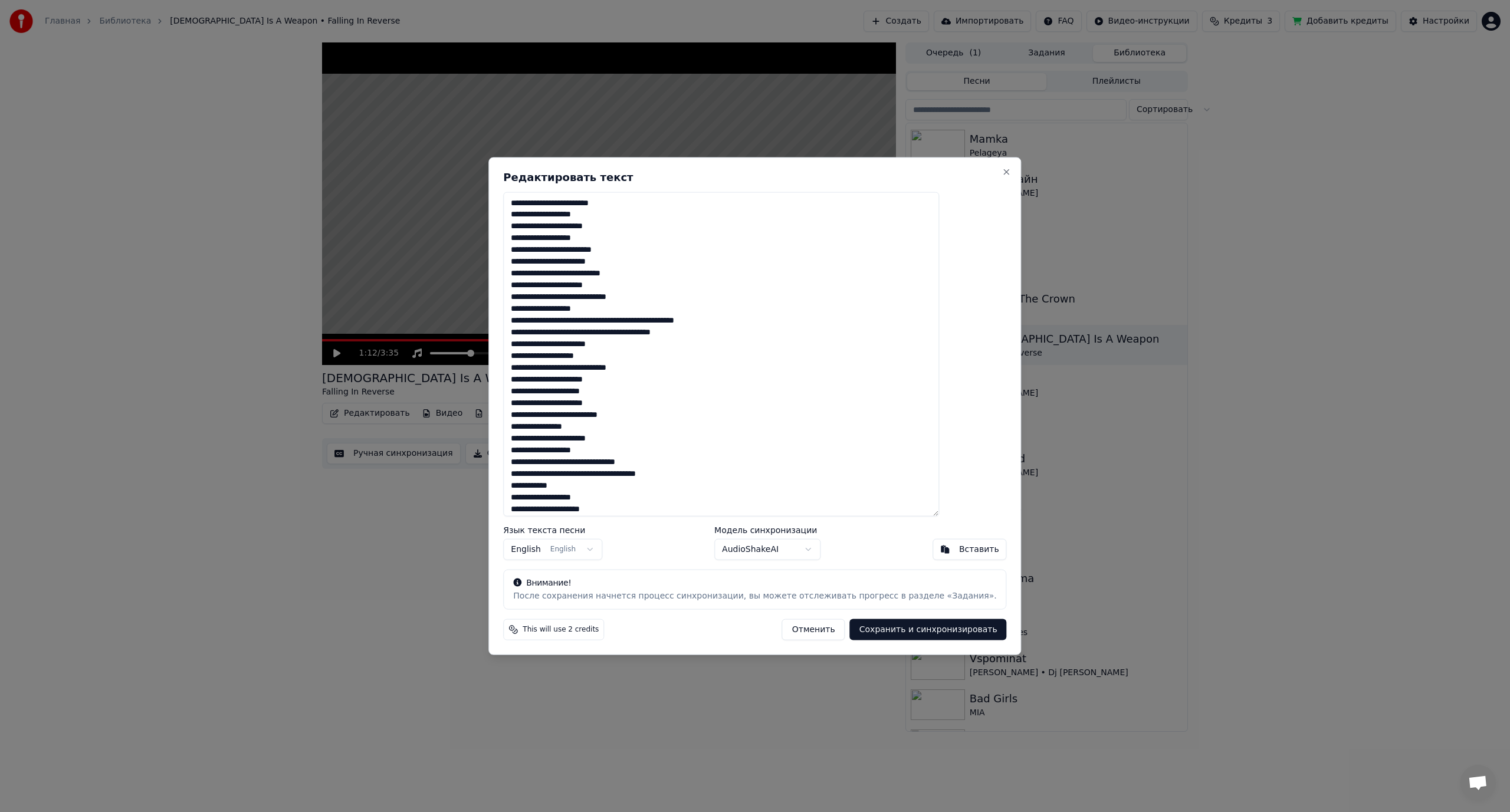
click at [811, 547] on body "Главная Библиотека [DEMOGRAPHIC_DATA] Is A Weapon • Falling In Reverse Создать …" at bounding box center [755, 406] width 1510 height 812
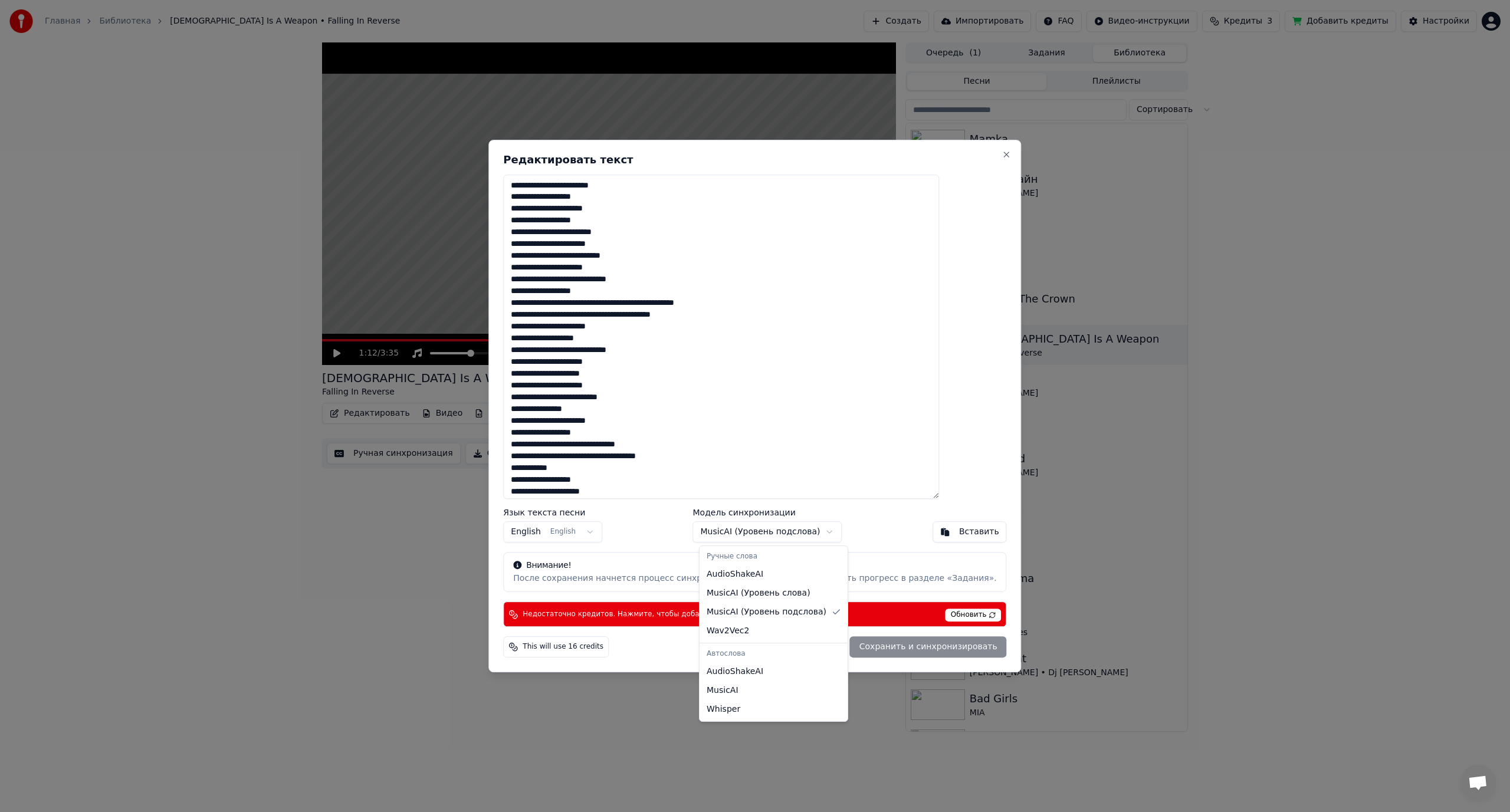
click at [798, 533] on body "Главная Библиотека [DEMOGRAPHIC_DATA] Is A Weapon • Falling In Reverse Создать …" at bounding box center [755, 406] width 1510 height 812
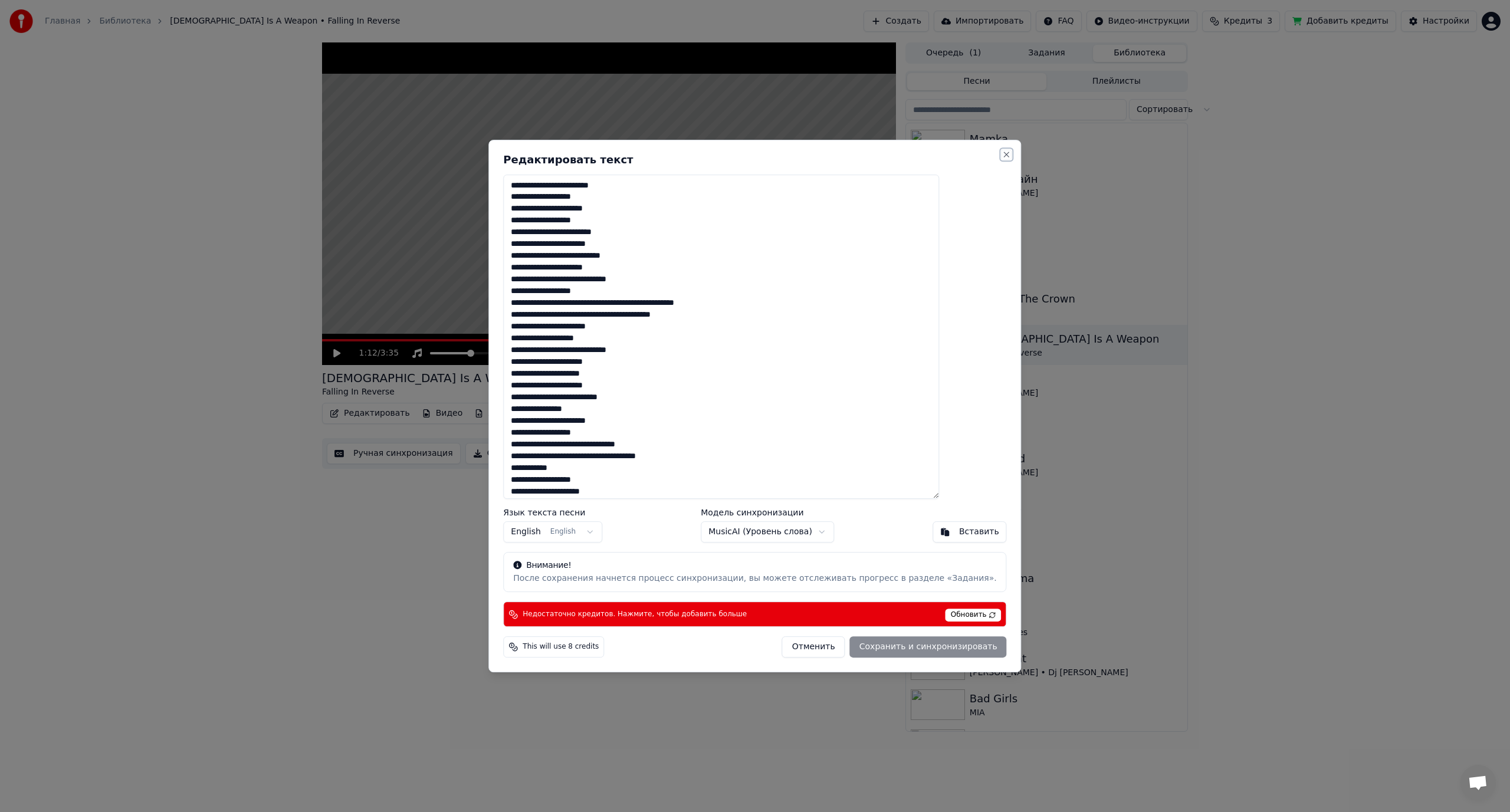
click at [1002, 155] on button "Close" at bounding box center [1006, 154] width 10 height 10
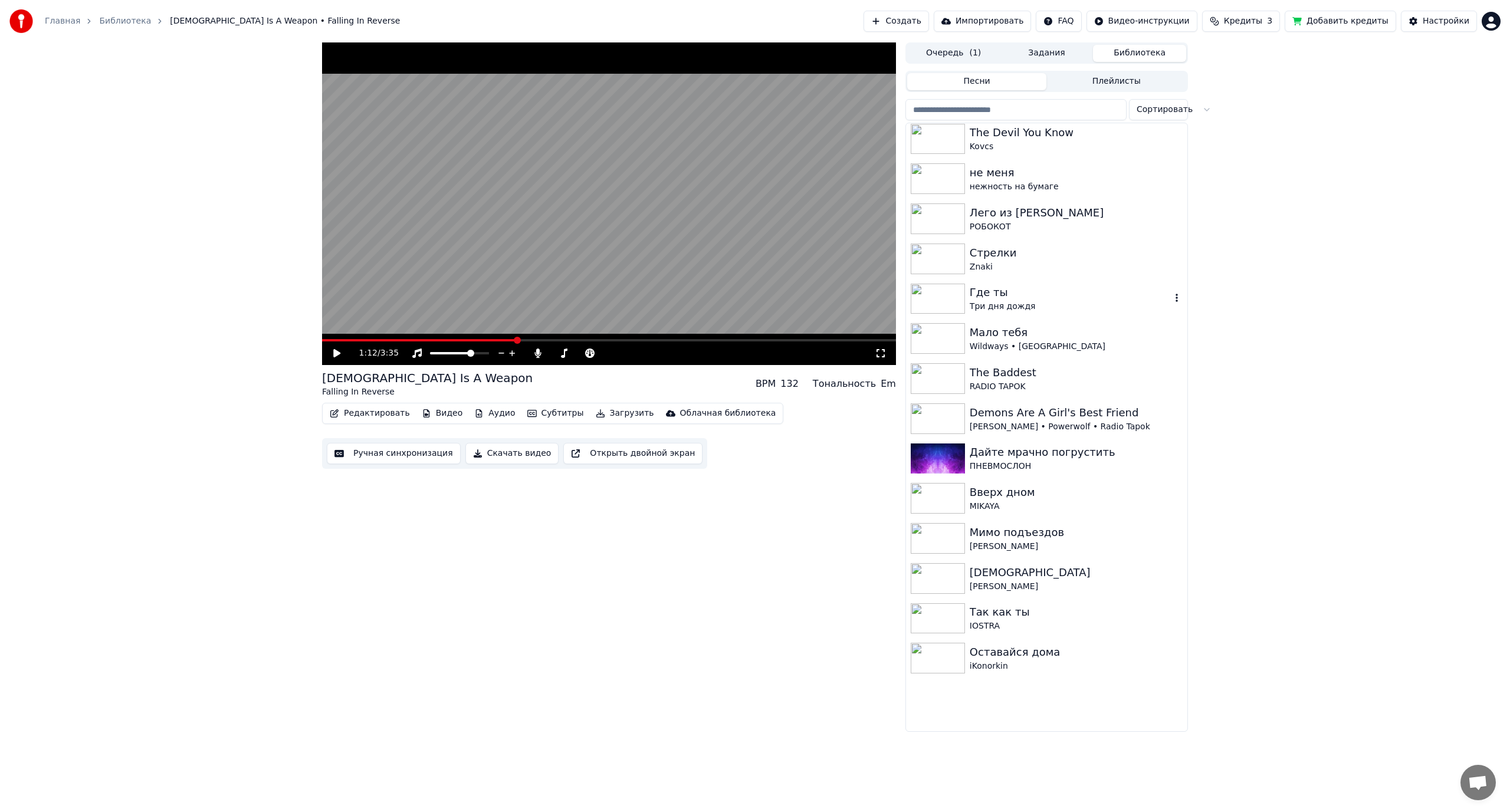
scroll to position [1061, 0]
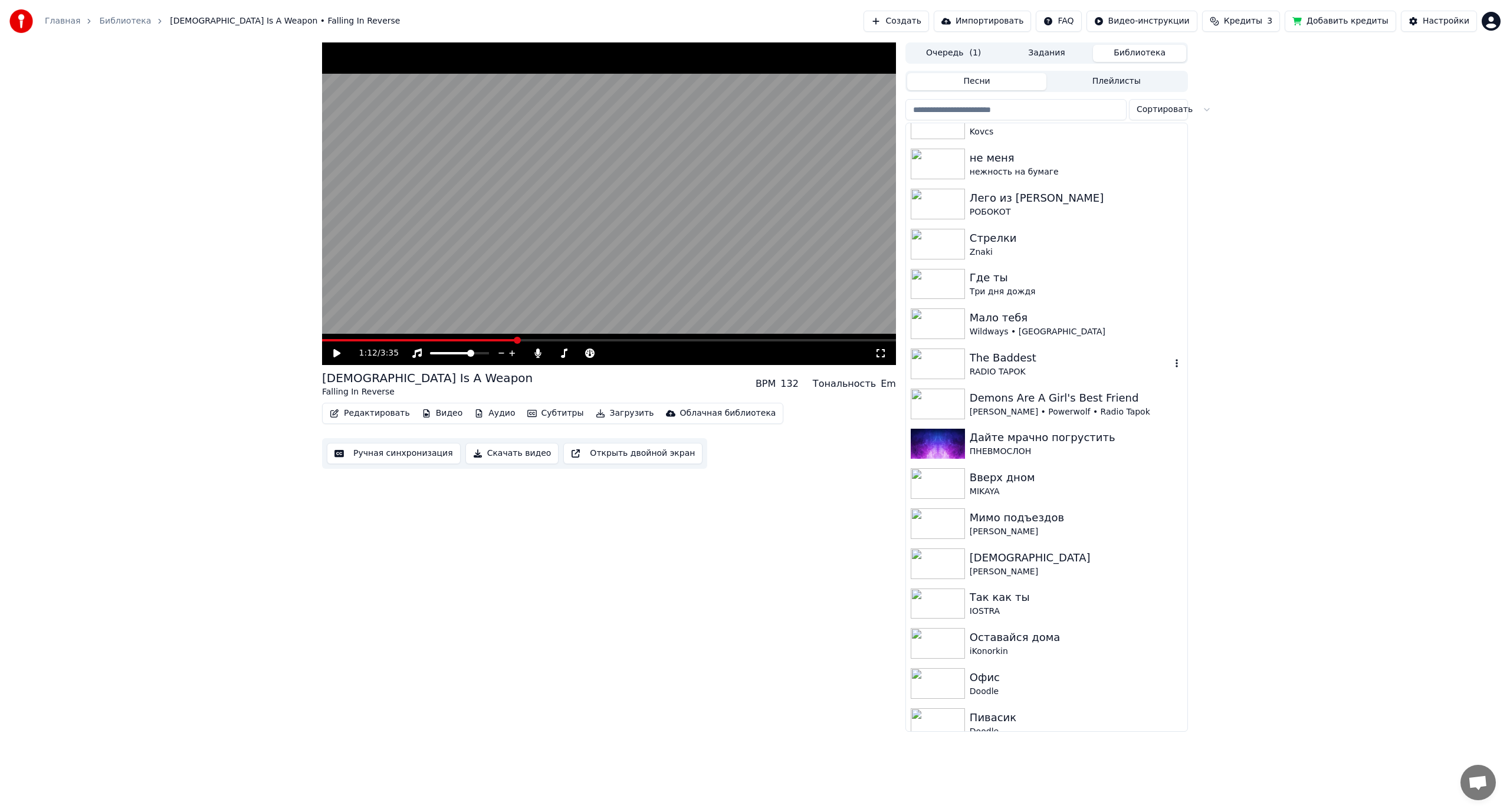
click at [1076, 368] on div "RADIO TAPOK" at bounding box center [1070, 372] width 201 height 12
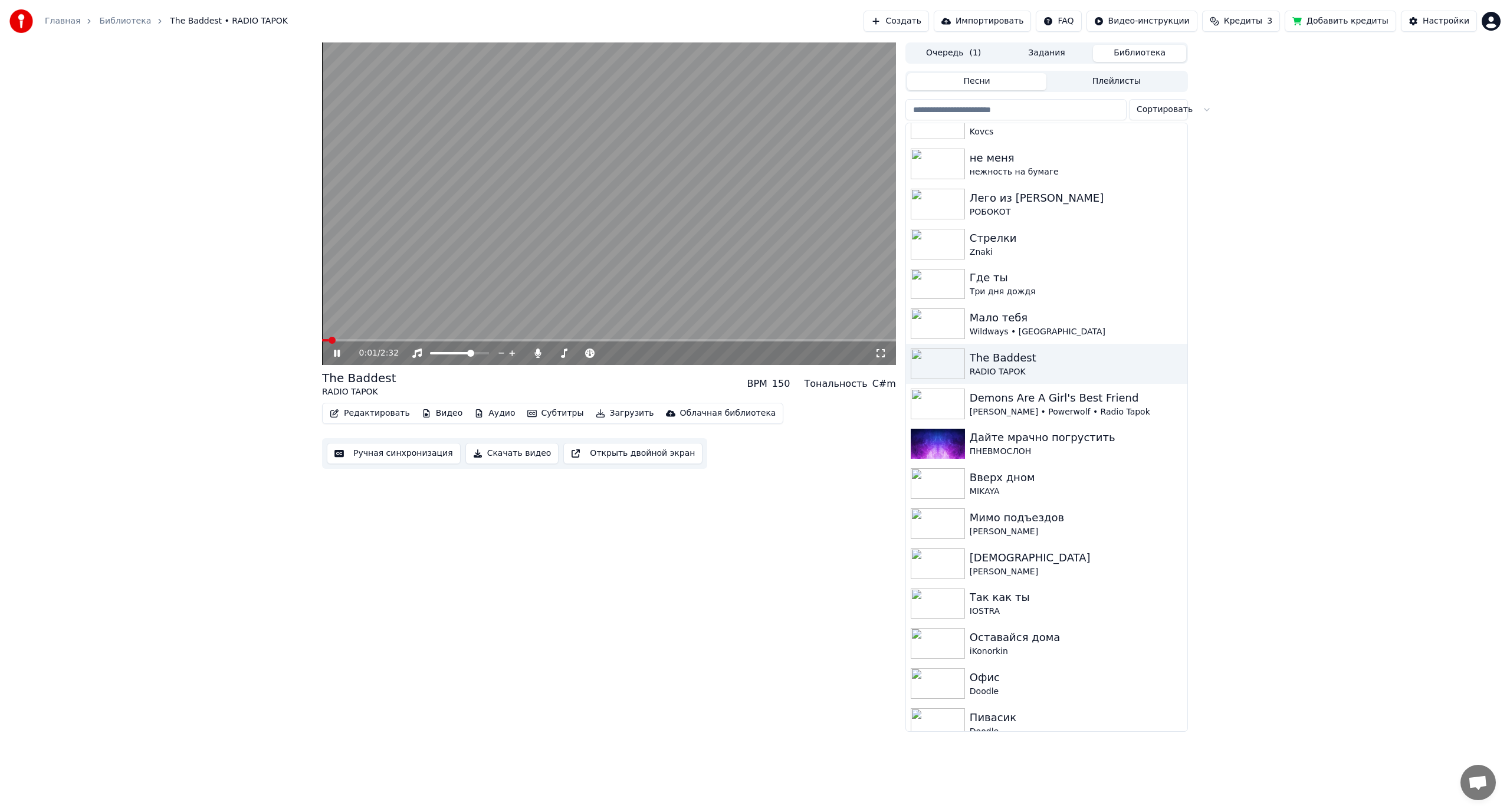
click at [375, 338] on video at bounding box center [609, 203] width 574 height 323
click at [410, 341] on span at bounding box center [609, 340] width 574 height 3
click at [446, 271] on video at bounding box center [609, 203] width 574 height 323
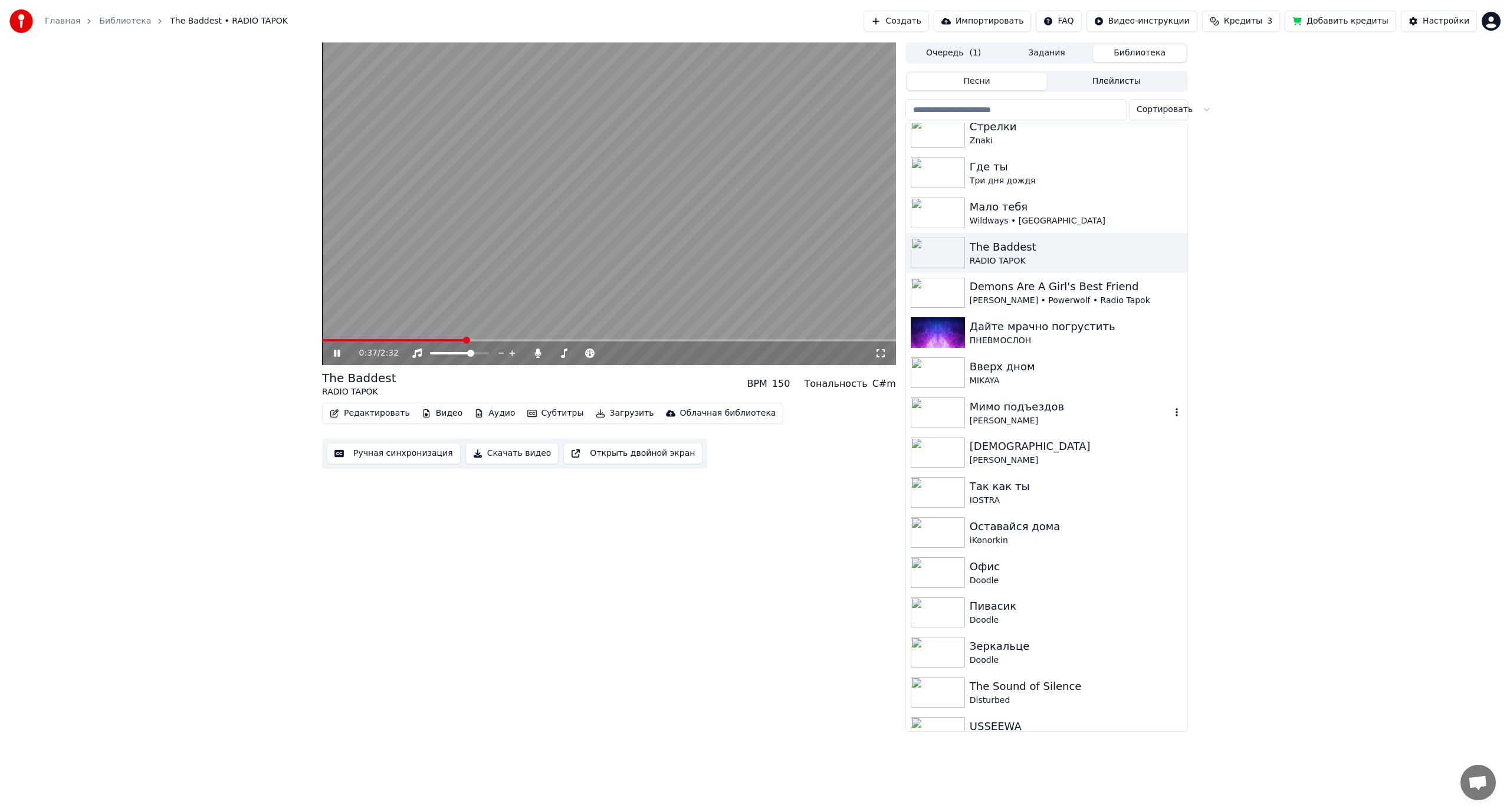
scroll to position [1179, 0]
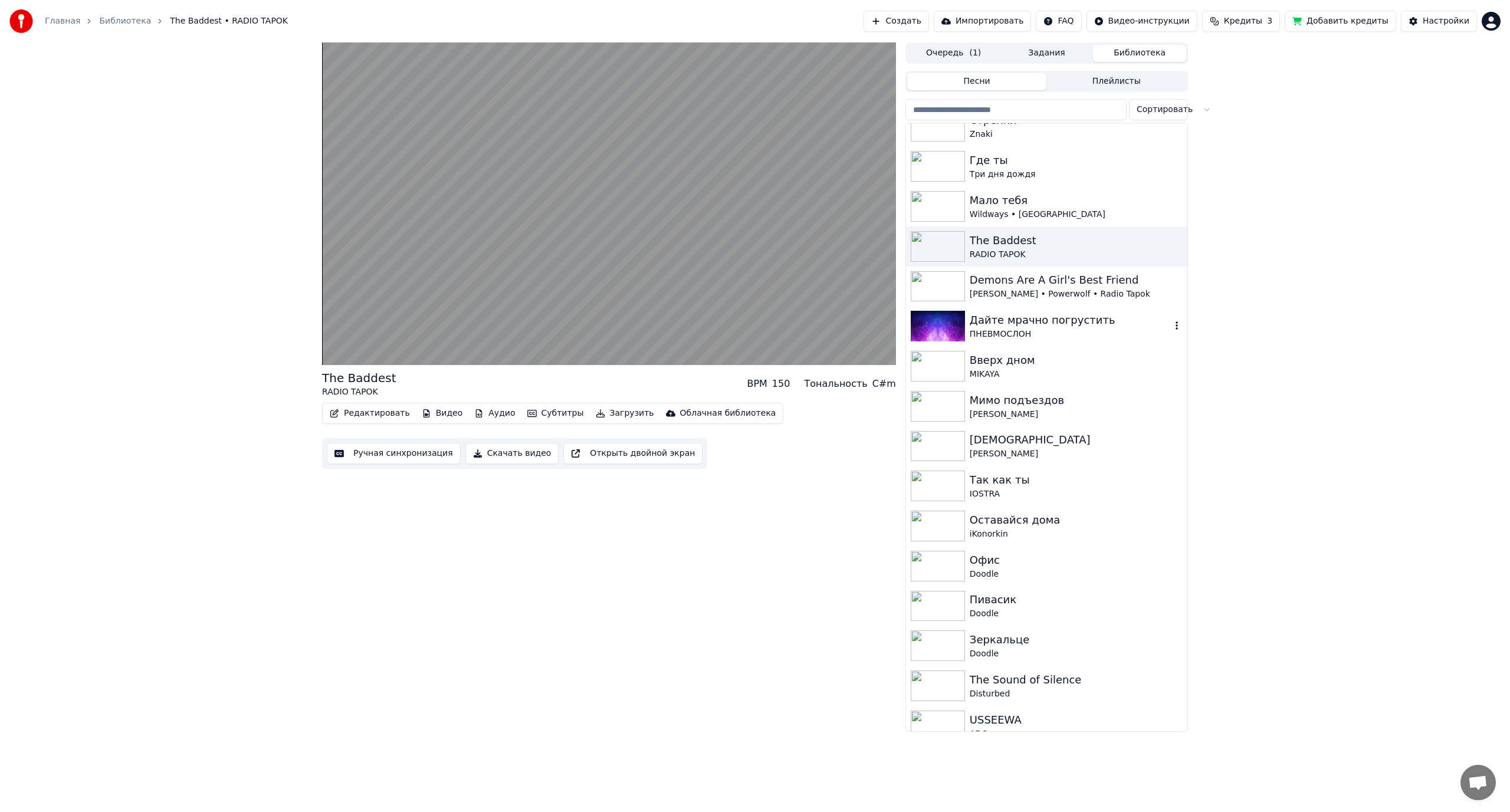
click at [1065, 321] on div "Дайте мрачно погрустить" at bounding box center [1070, 320] width 201 height 16
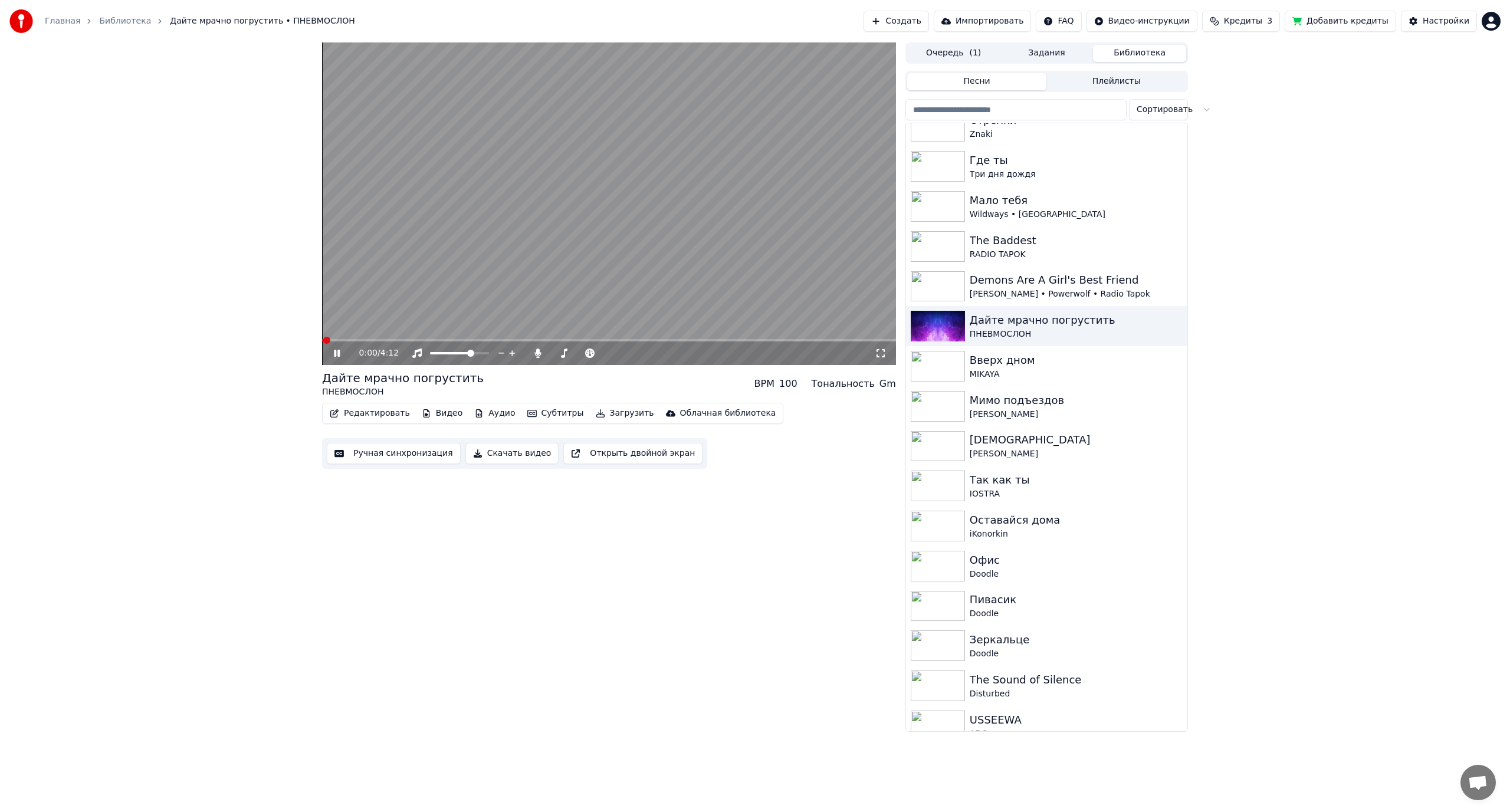
click at [374, 340] on span at bounding box center [609, 340] width 574 height 3
click at [426, 339] on span at bounding box center [609, 340] width 574 height 3
click at [493, 341] on span at bounding box center [609, 340] width 574 height 3
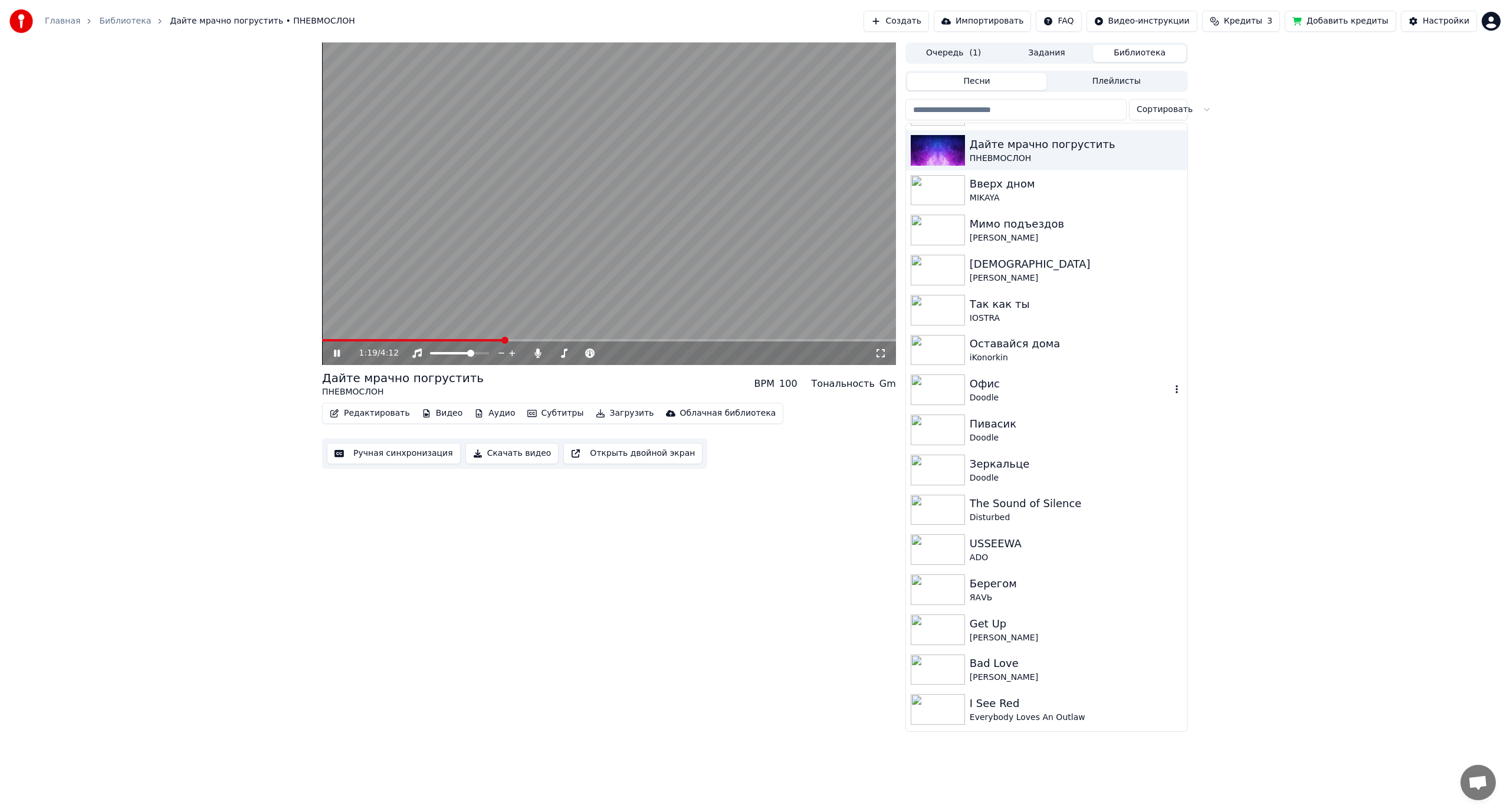
scroll to position [1415, 0]
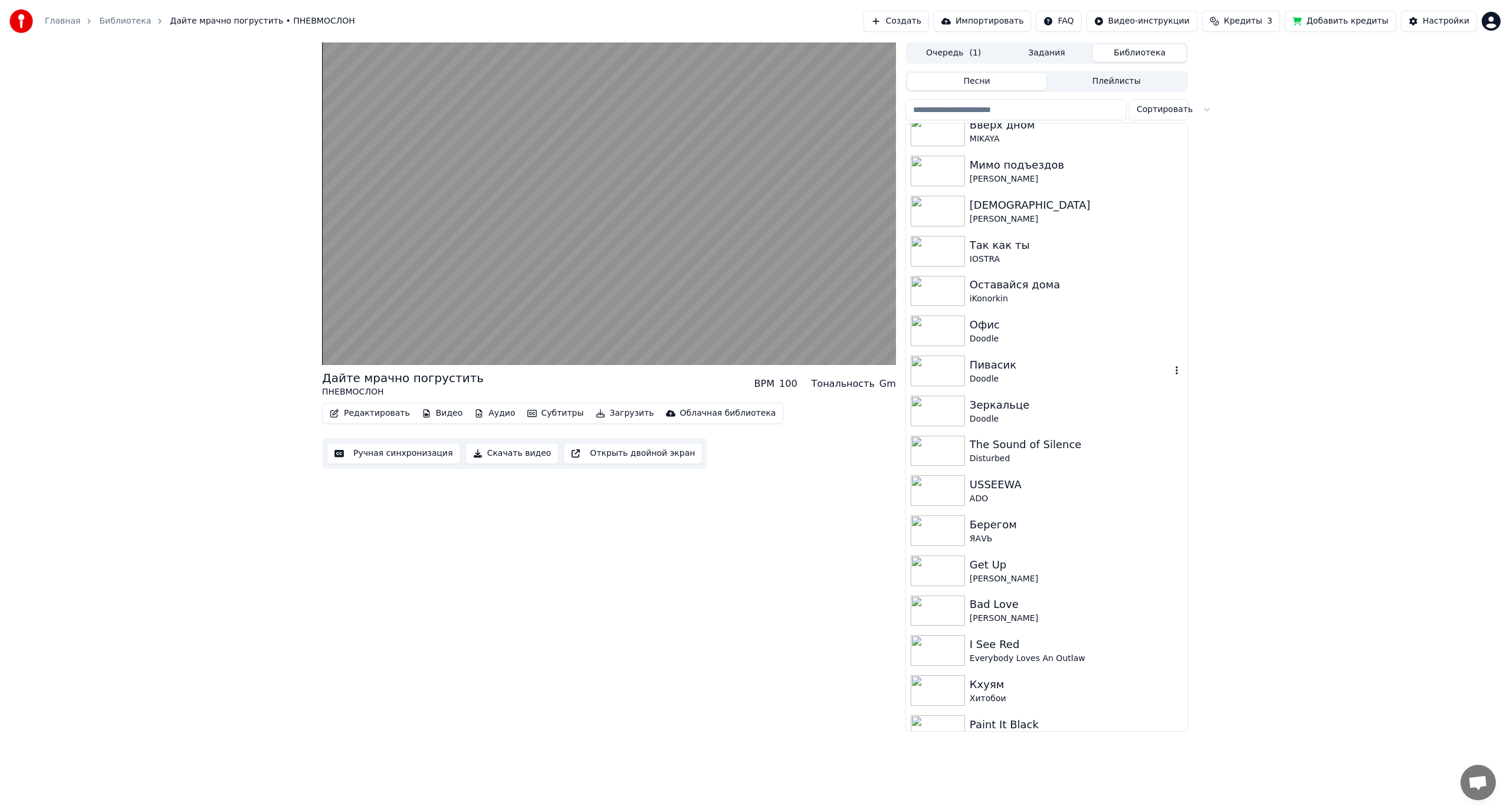
click at [1030, 375] on div "Doodle" at bounding box center [1070, 379] width 201 height 12
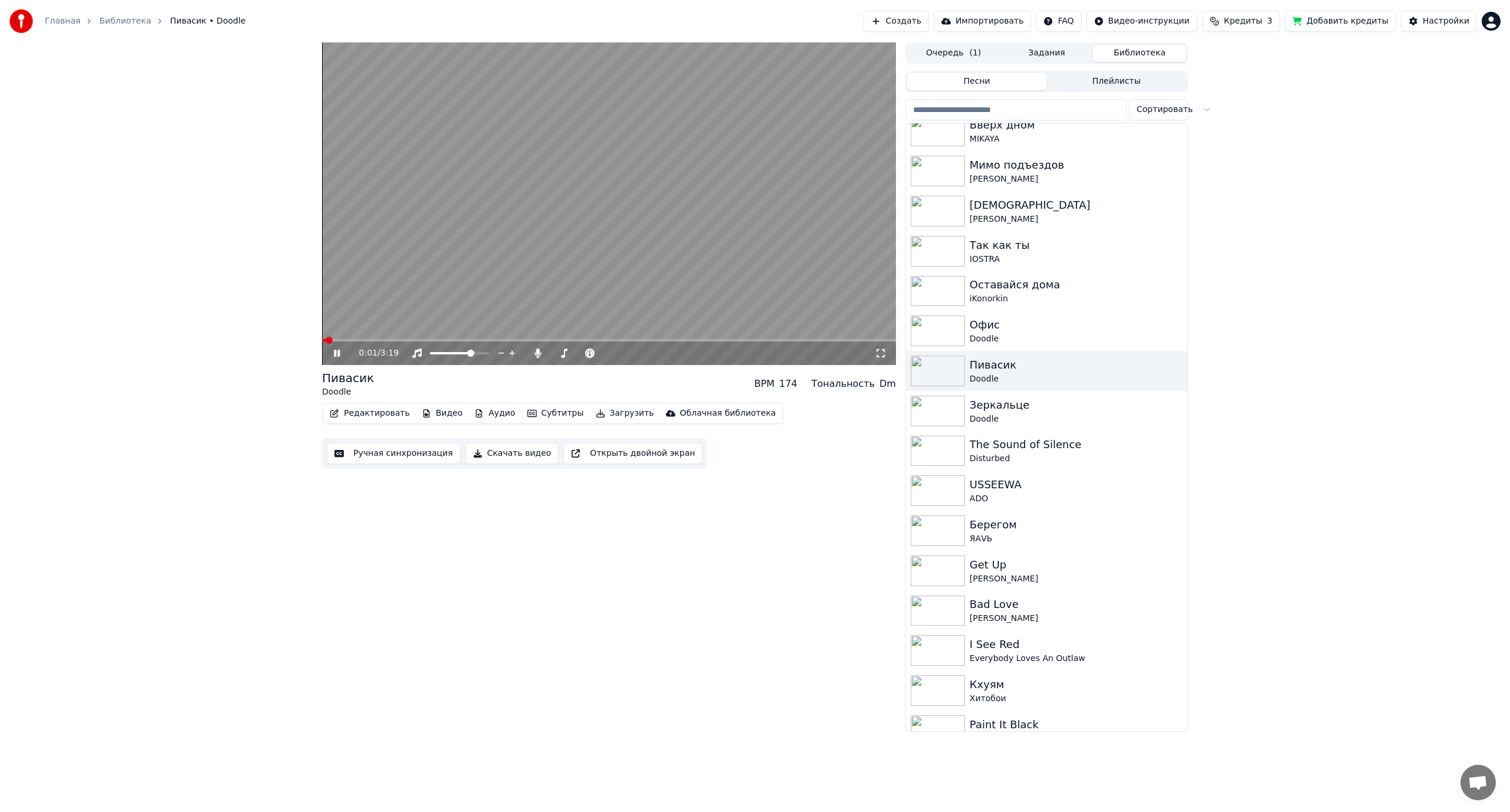
click at [412, 340] on span at bounding box center [609, 340] width 574 height 3
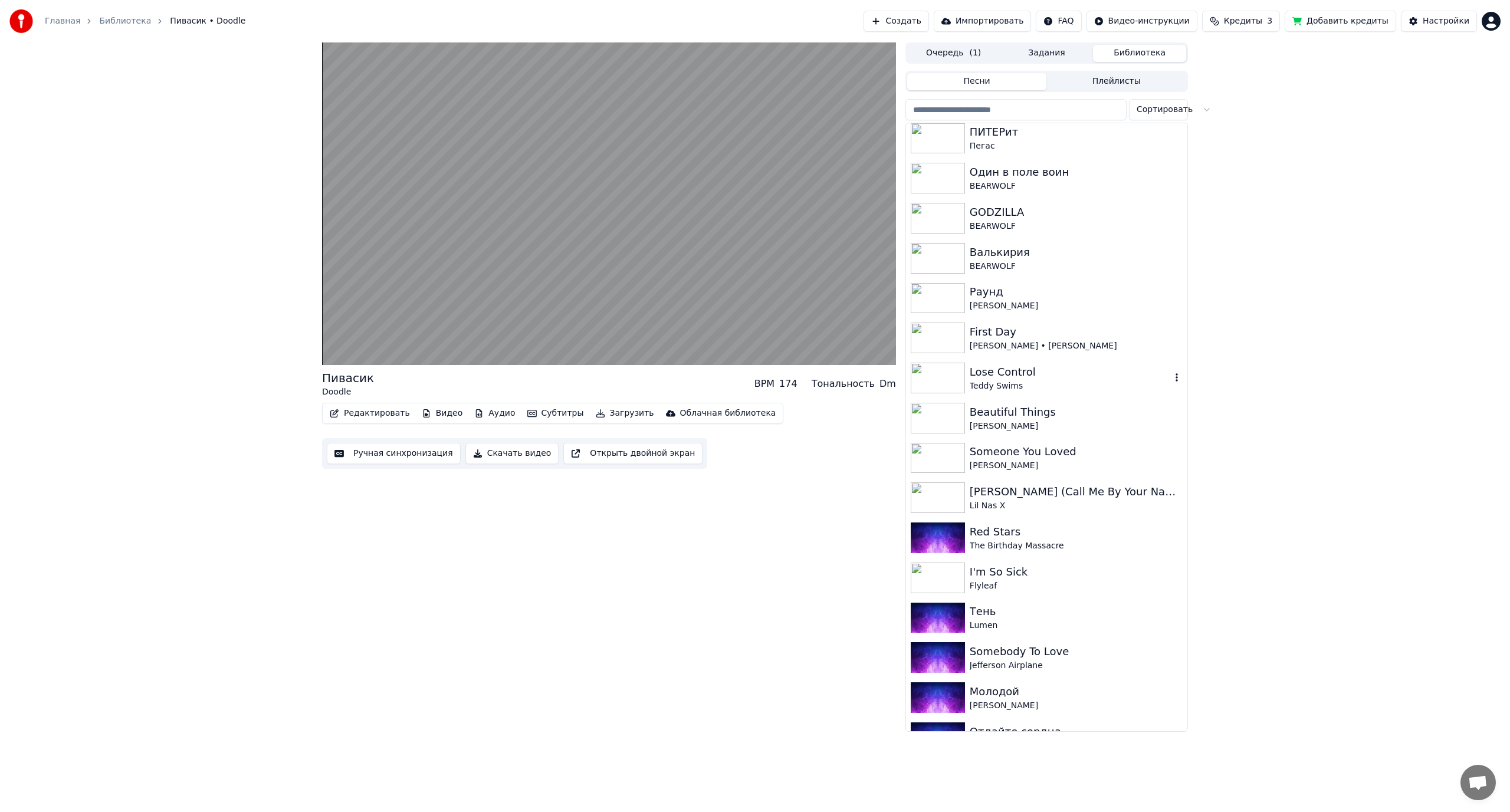
scroll to position [2418, 0]
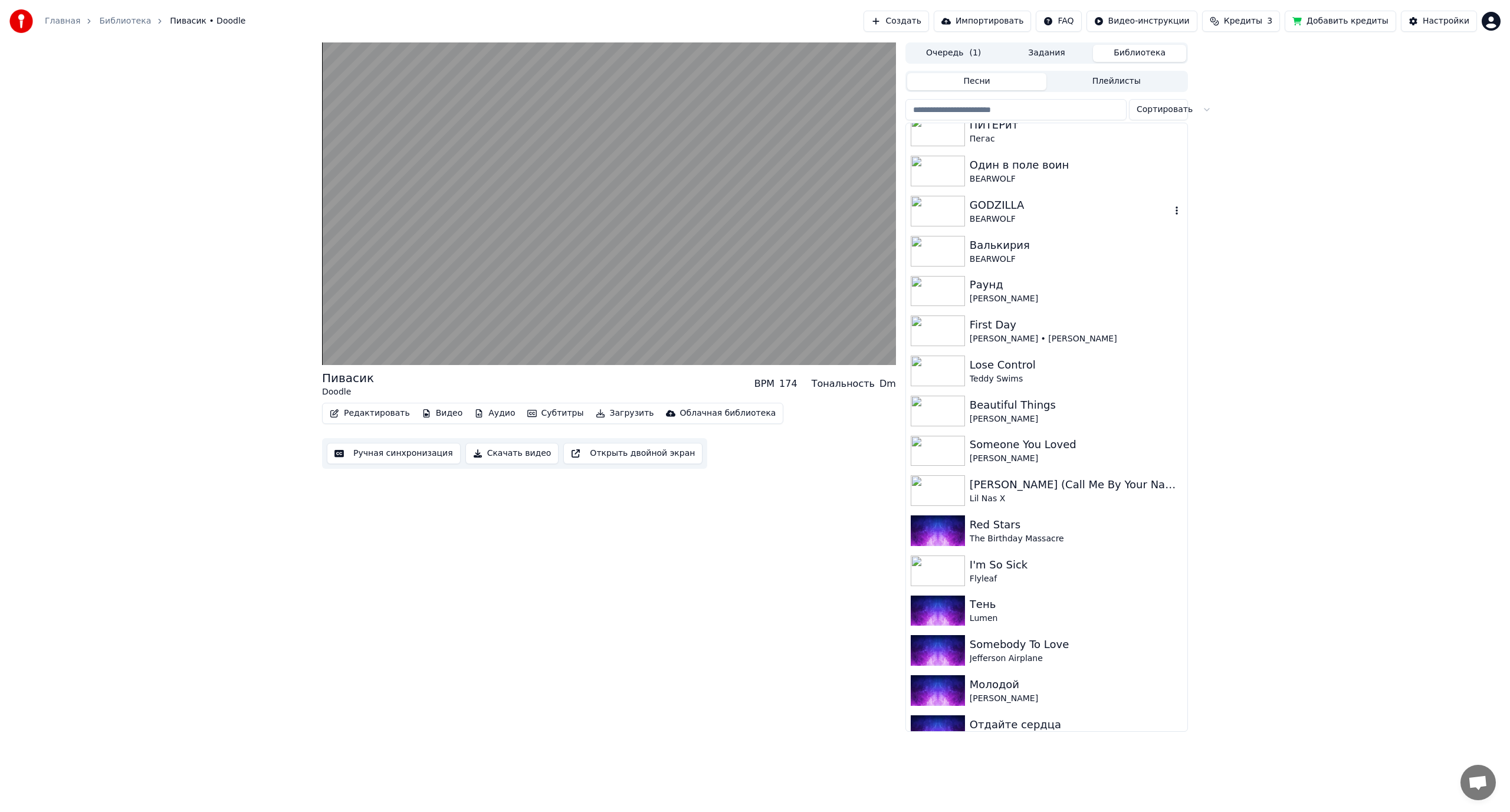
click at [1019, 209] on div "GODZILLA" at bounding box center [1070, 205] width 201 height 16
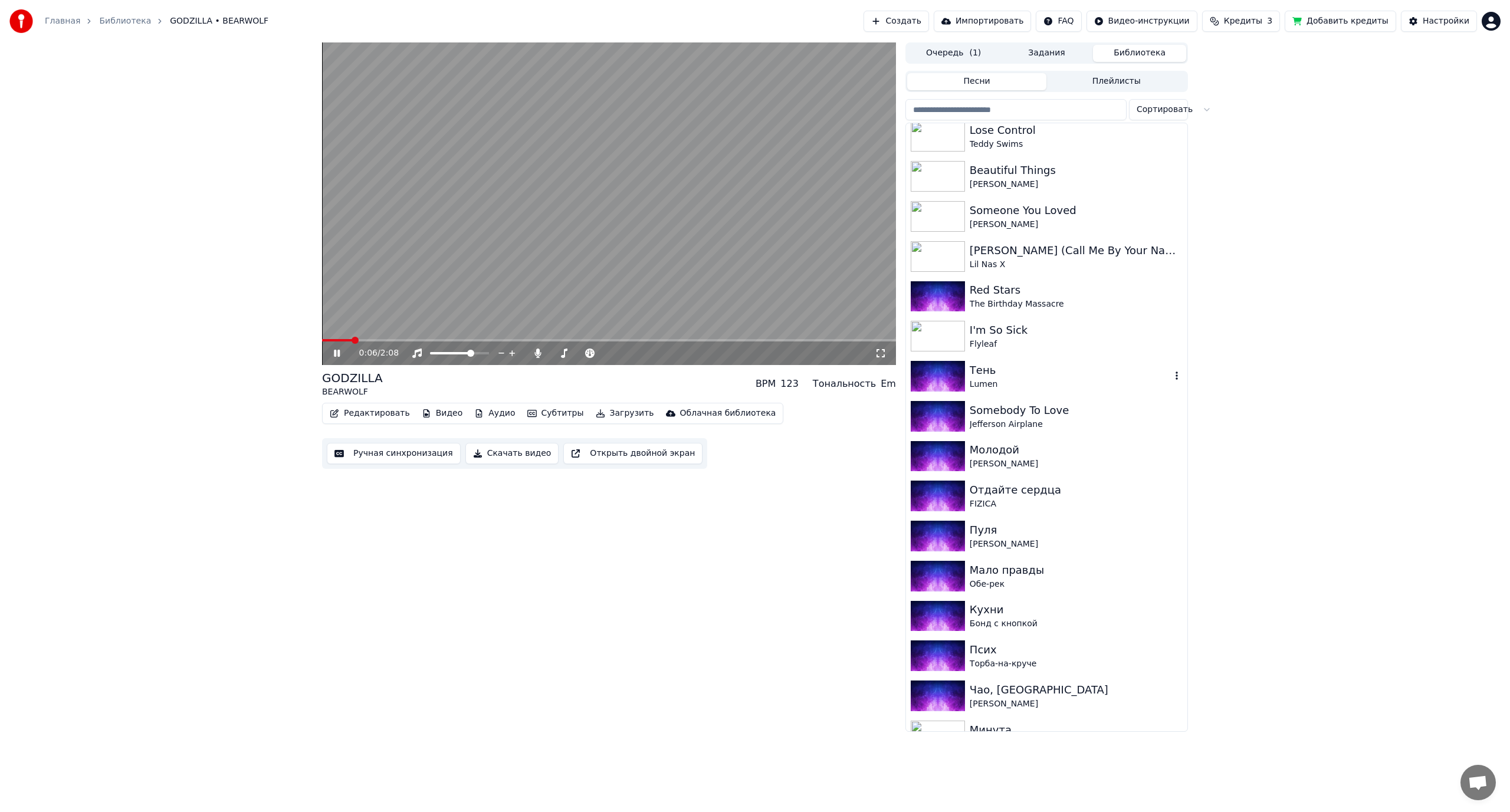
scroll to position [2653, 0]
click at [1050, 255] on div "[PERSON_NAME] (Call Me By Your Name)" at bounding box center [1070, 250] width 201 height 16
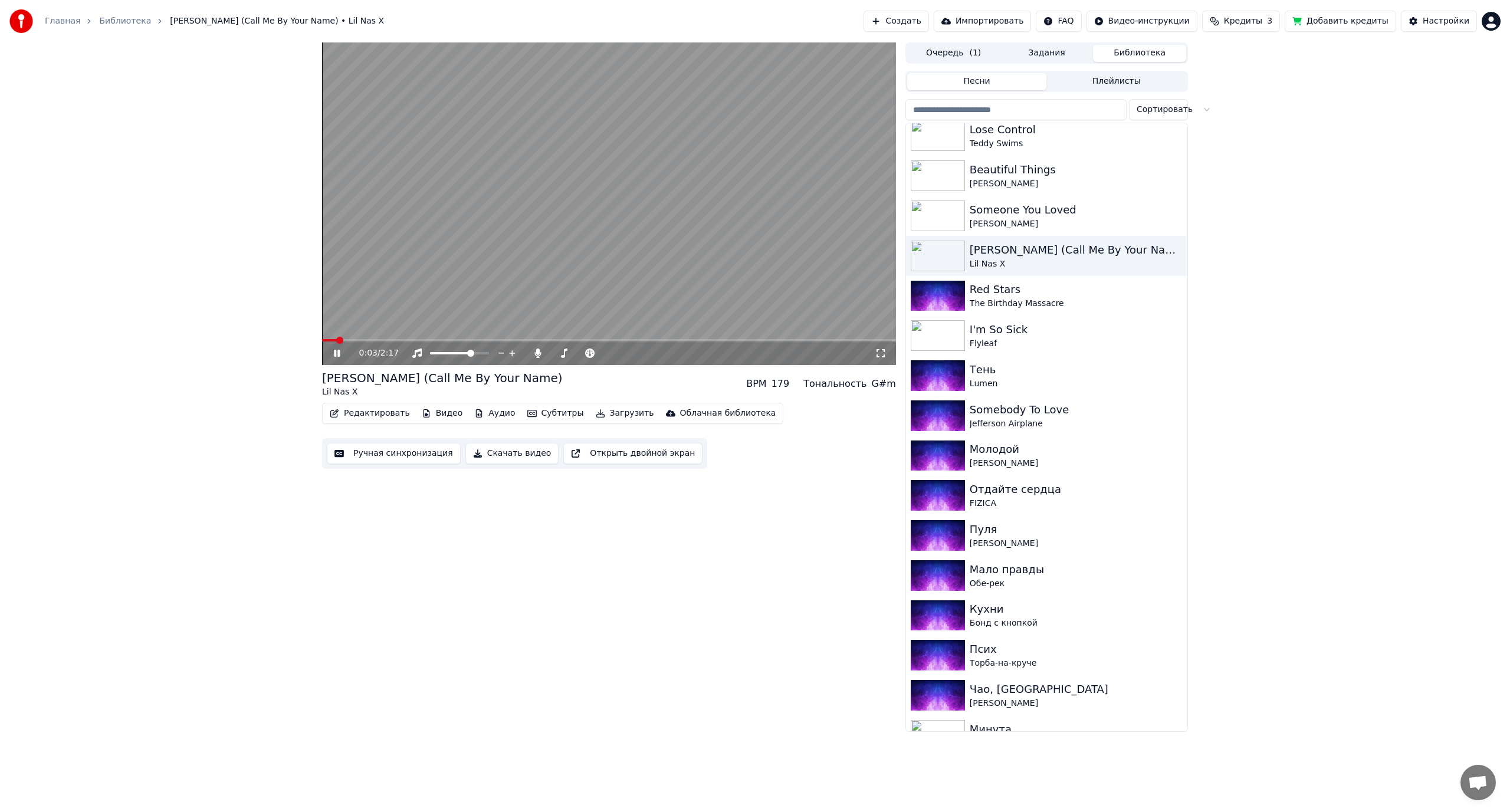
click at [595, 256] on video at bounding box center [609, 203] width 574 height 323
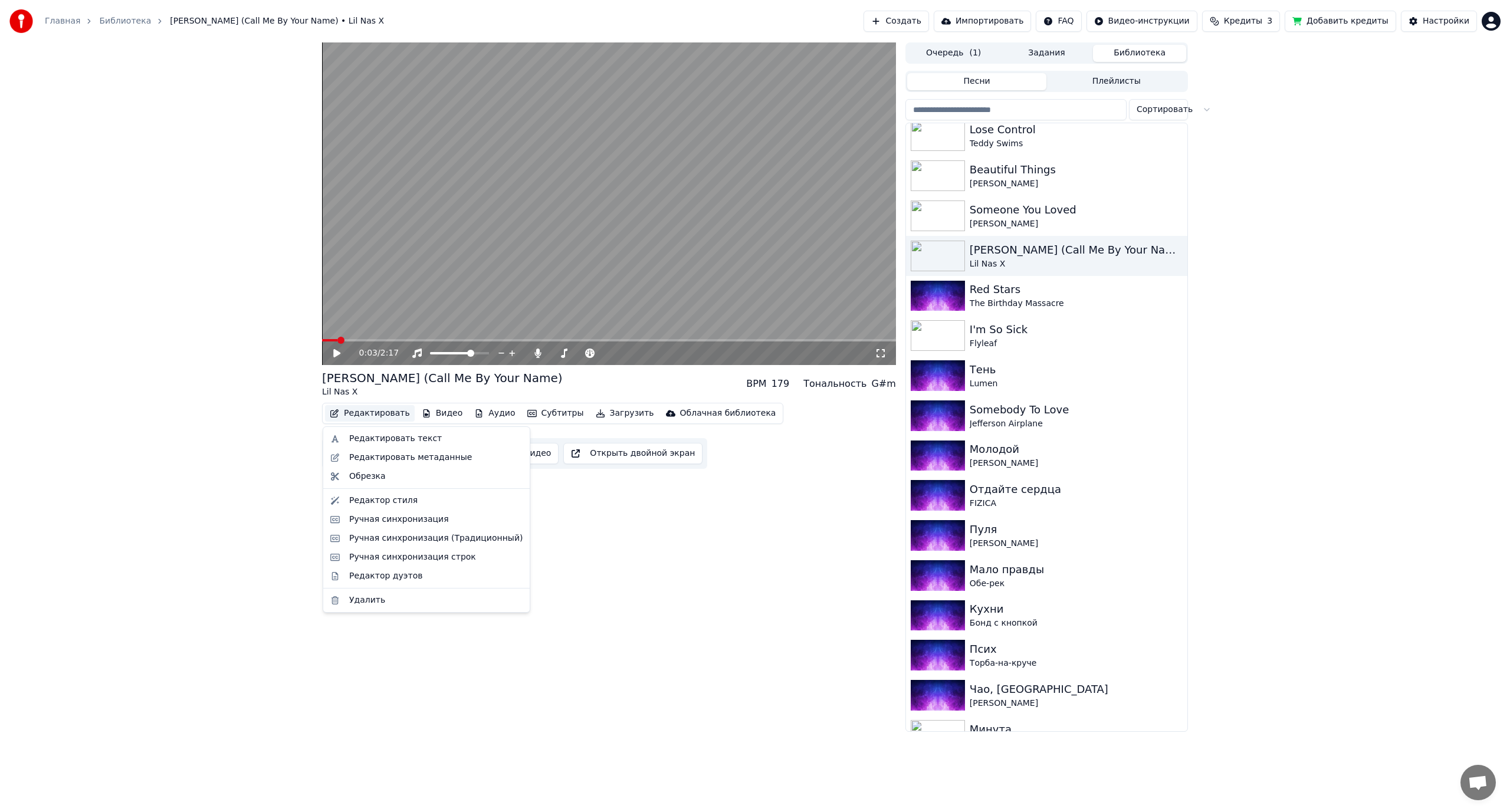
click at [367, 415] on button "Редактировать" at bounding box center [370, 413] width 89 height 16
click at [379, 439] on div "Редактировать текст" at bounding box center [396, 439] width 93 height 12
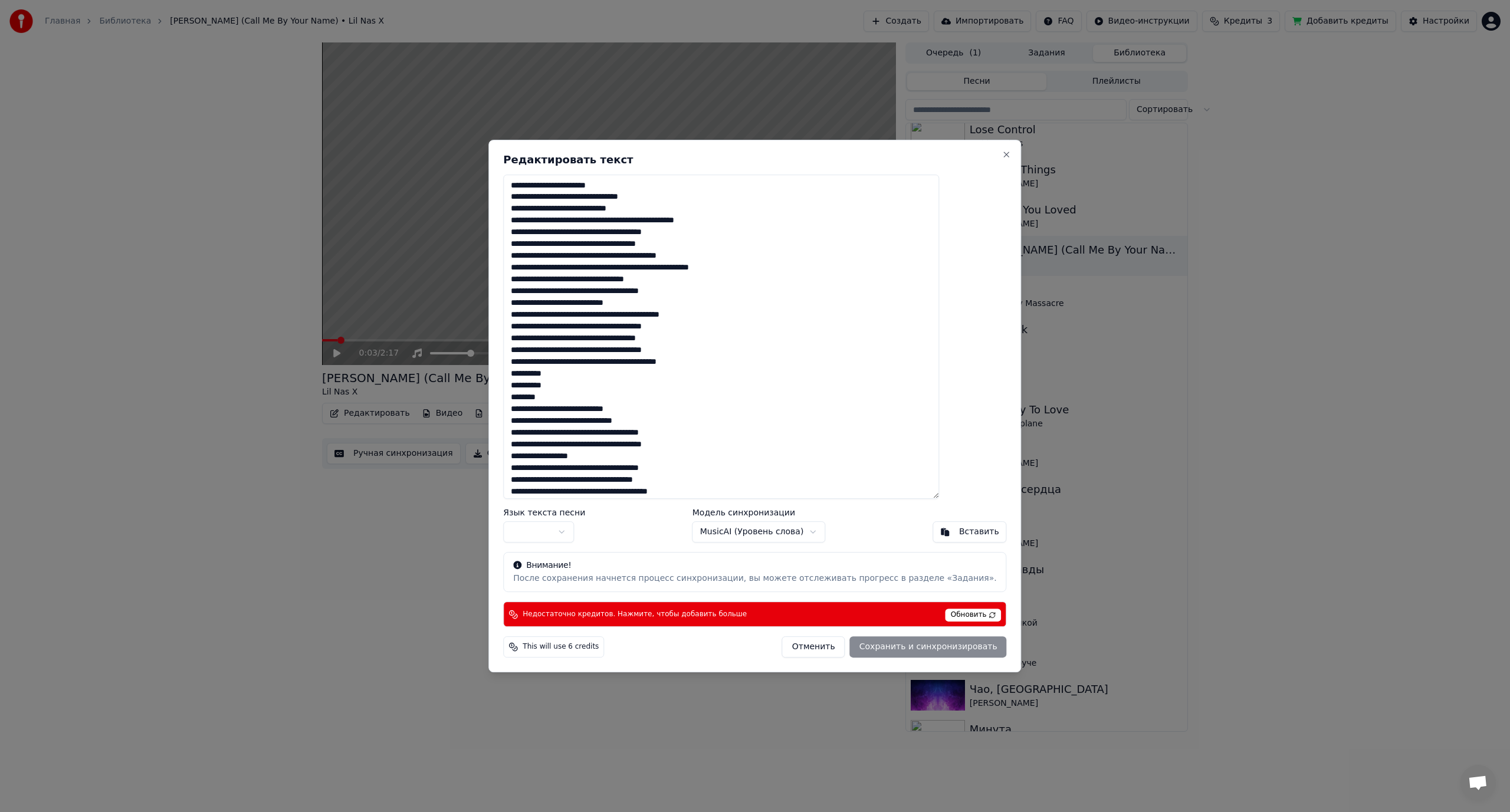
click at [764, 532] on body "Главная Библиотека [PERSON_NAME] (Call Me By Your Name) • Lil Nas X Создать Имп…" at bounding box center [755, 406] width 1510 height 812
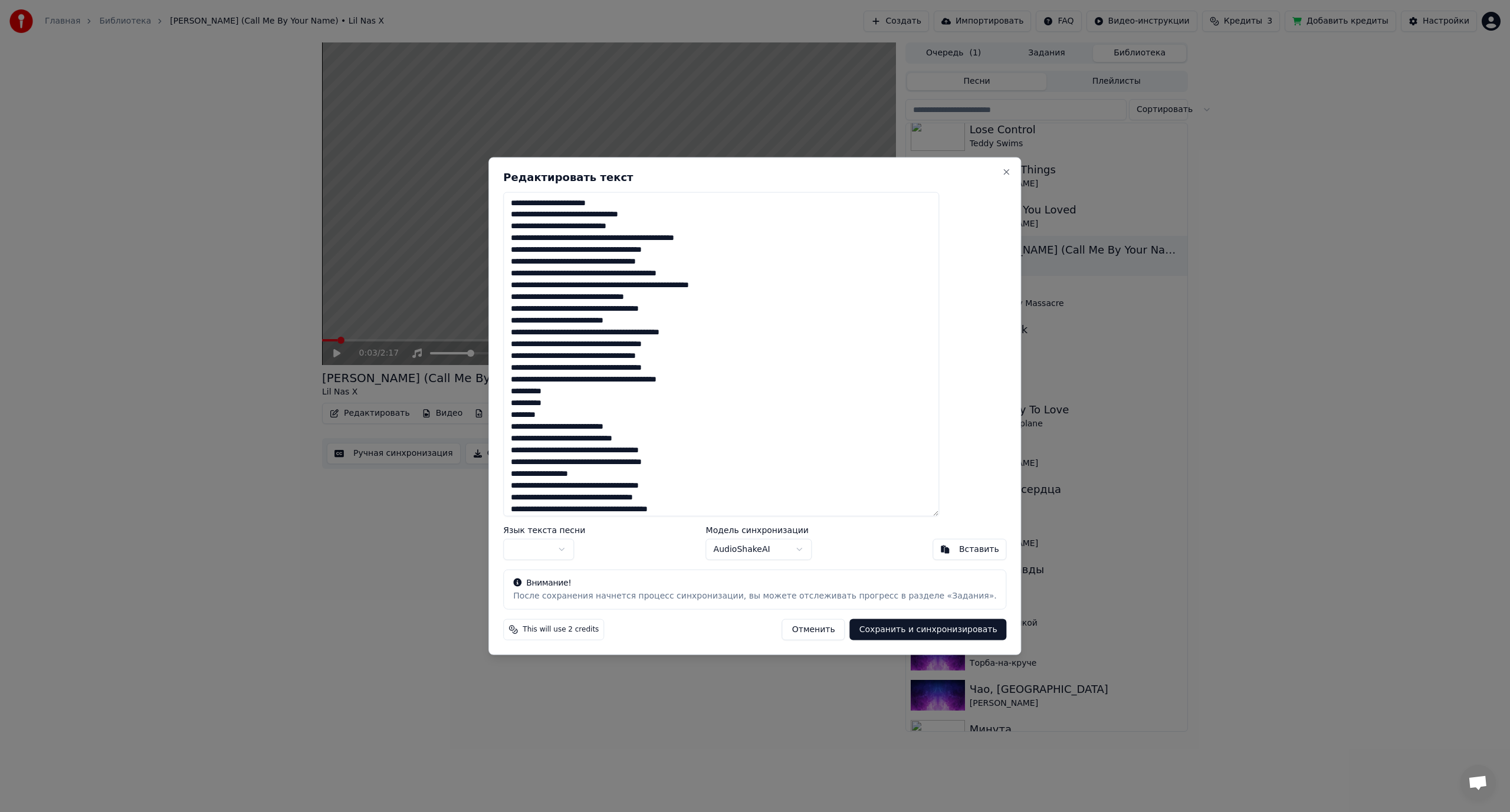
click at [624, 214] on textarea at bounding box center [720, 354] width 436 height 325
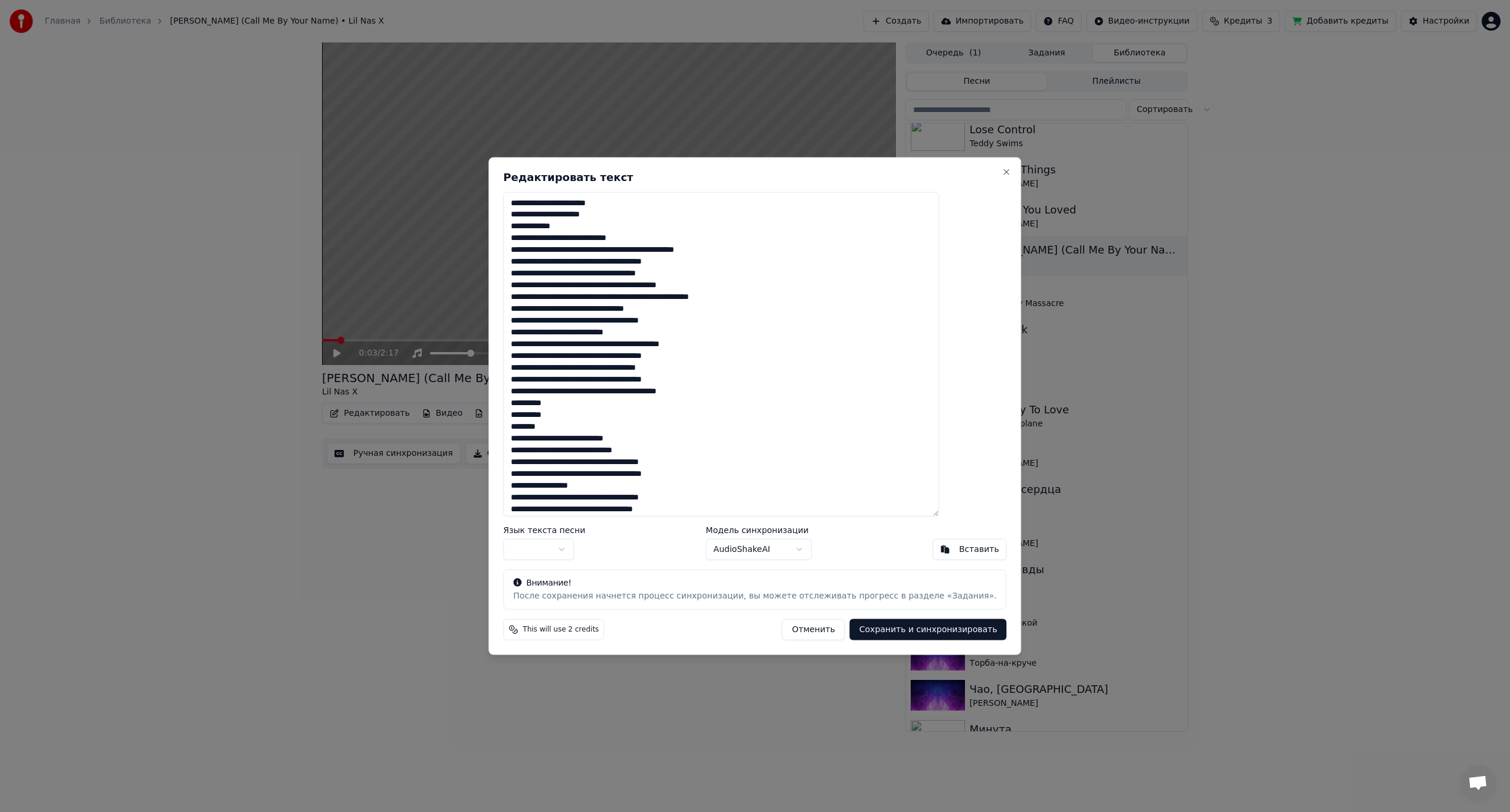
click at [615, 239] on textarea at bounding box center [720, 354] width 436 height 325
click at [598, 238] on textarea at bounding box center [720, 354] width 436 height 325
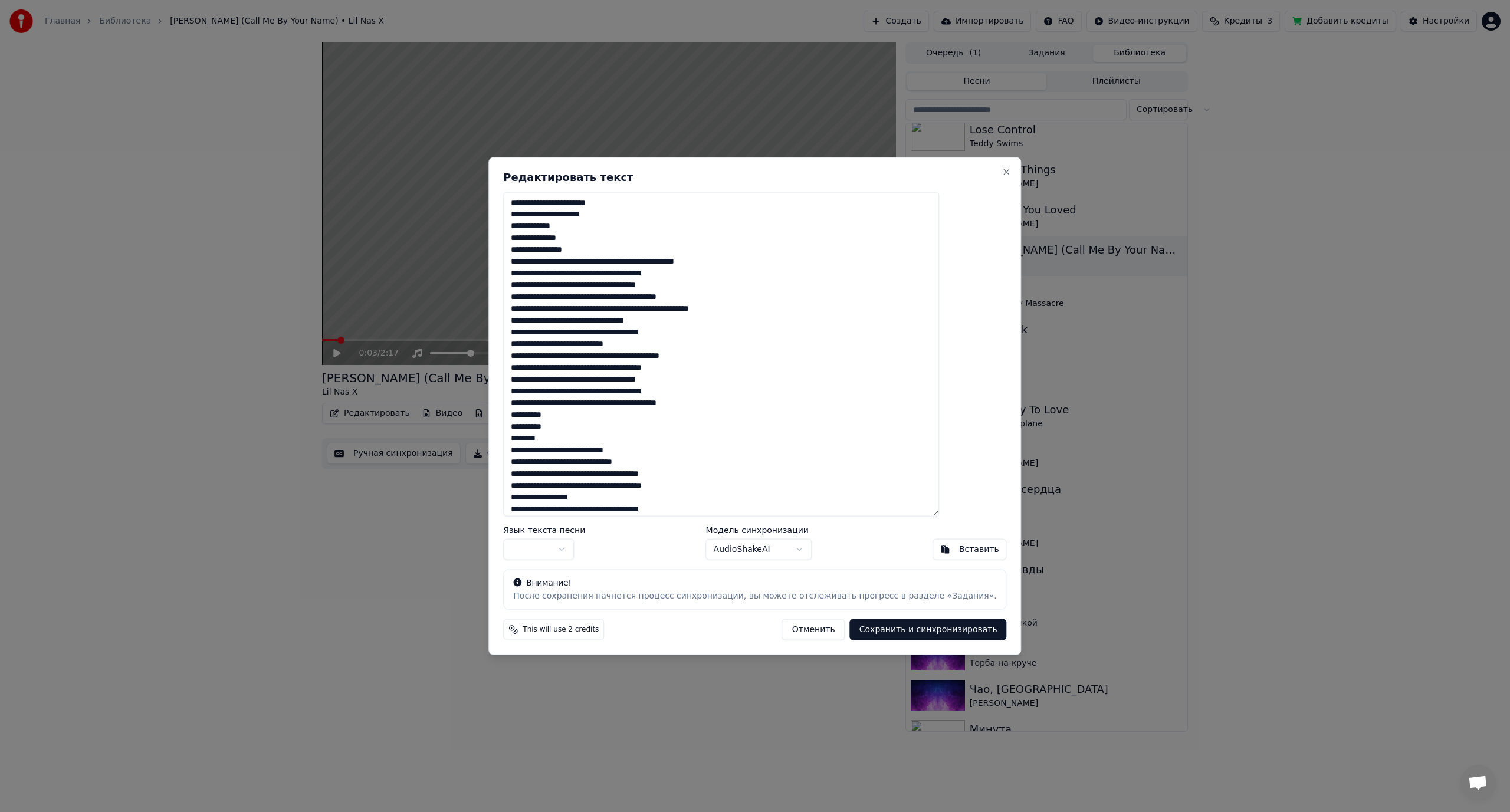
click at [652, 263] on textarea at bounding box center [720, 354] width 436 height 325
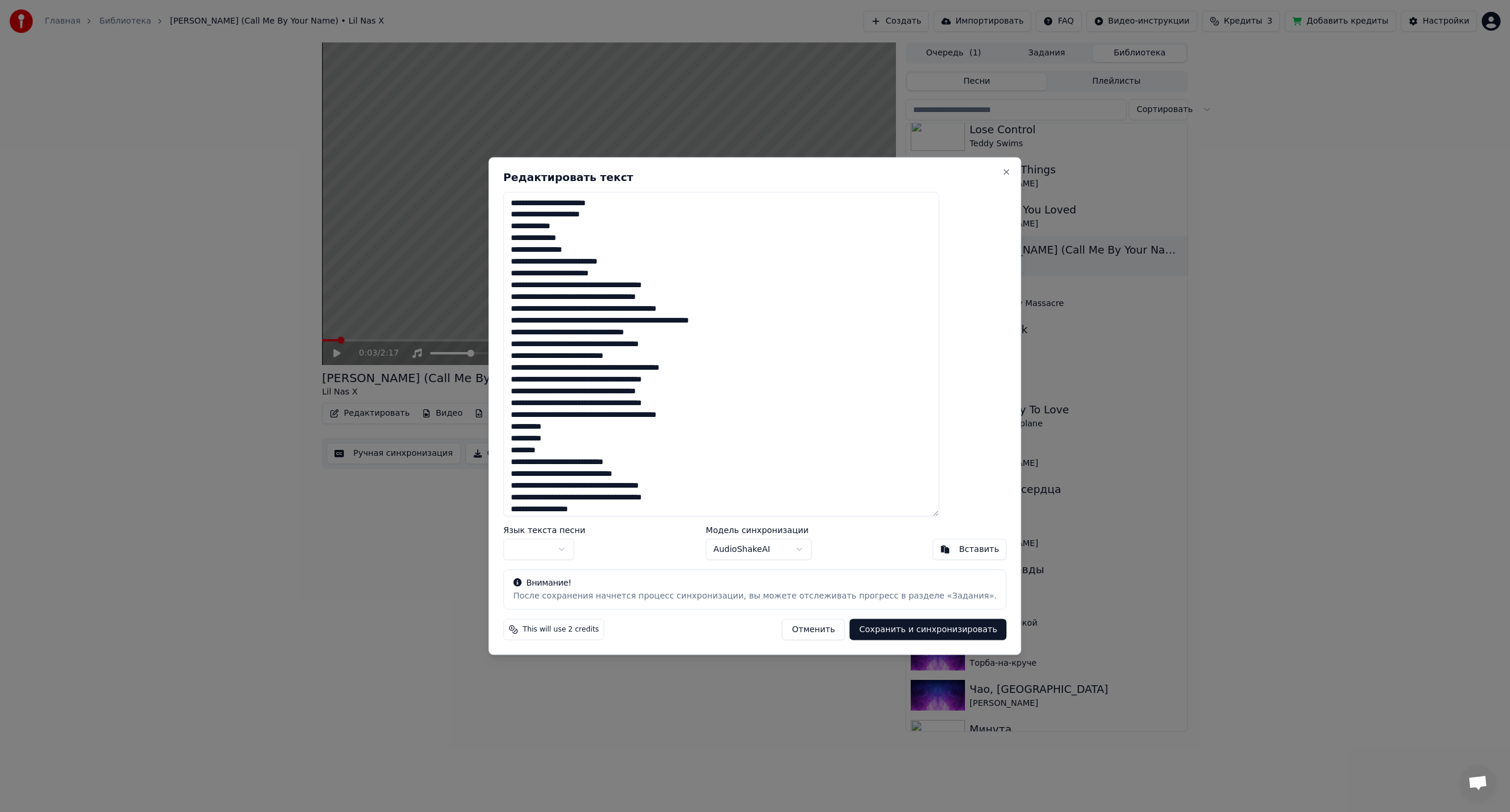
click at [609, 285] on textarea at bounding box center [720, 354] width 436 height 325
click at [618, 309] on textarea at bounding box center [720, 354] width 436 height 325
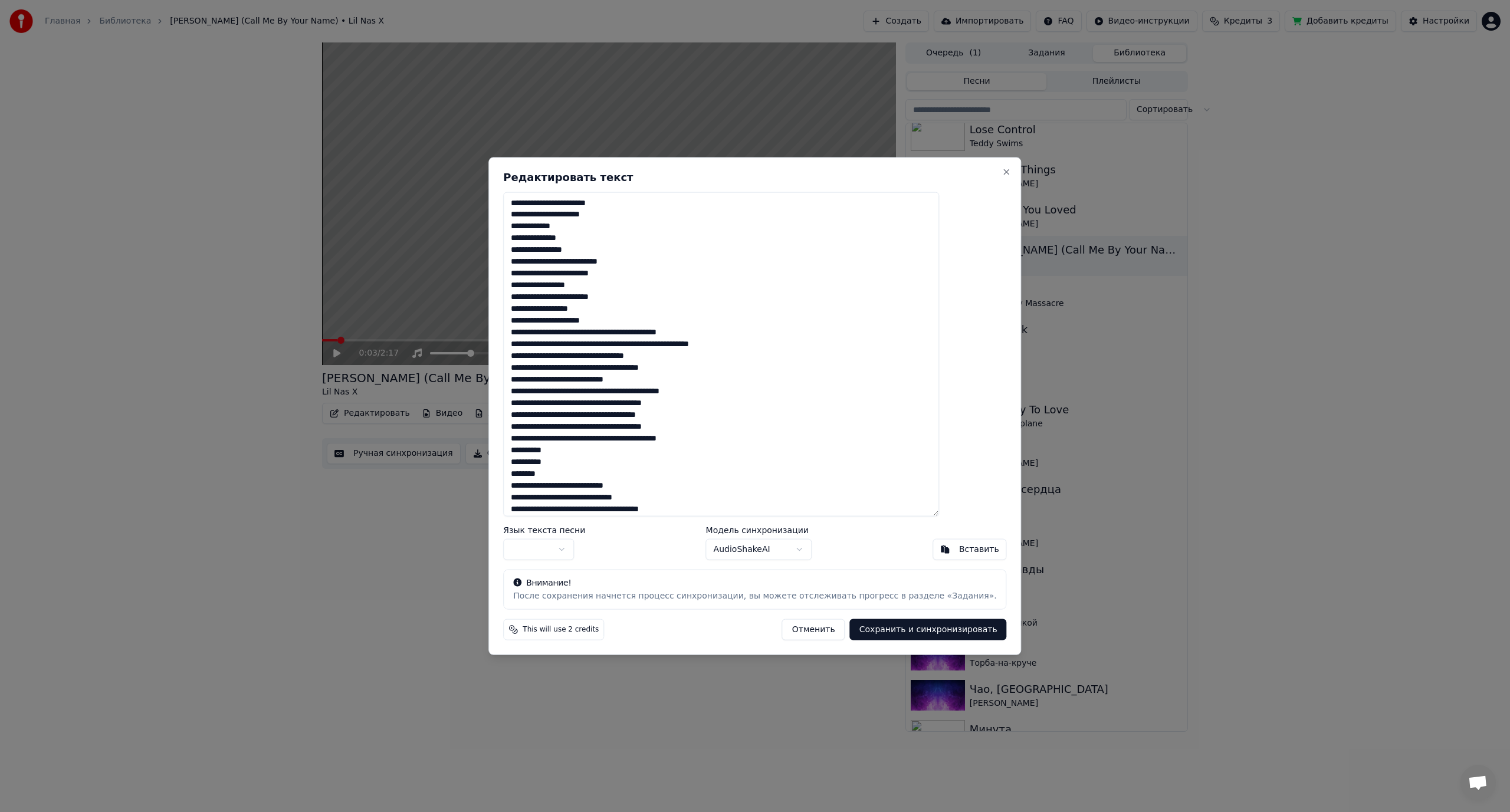
click at [620, 332] on textarea at bounding box center [720, 354] width 436 height 325
click at [629, 357] on textarea at bounding box center [720, 354] width 436 height 325
click at [631, 357] on textarea at bounding box center [720, 354] width 436 height 325
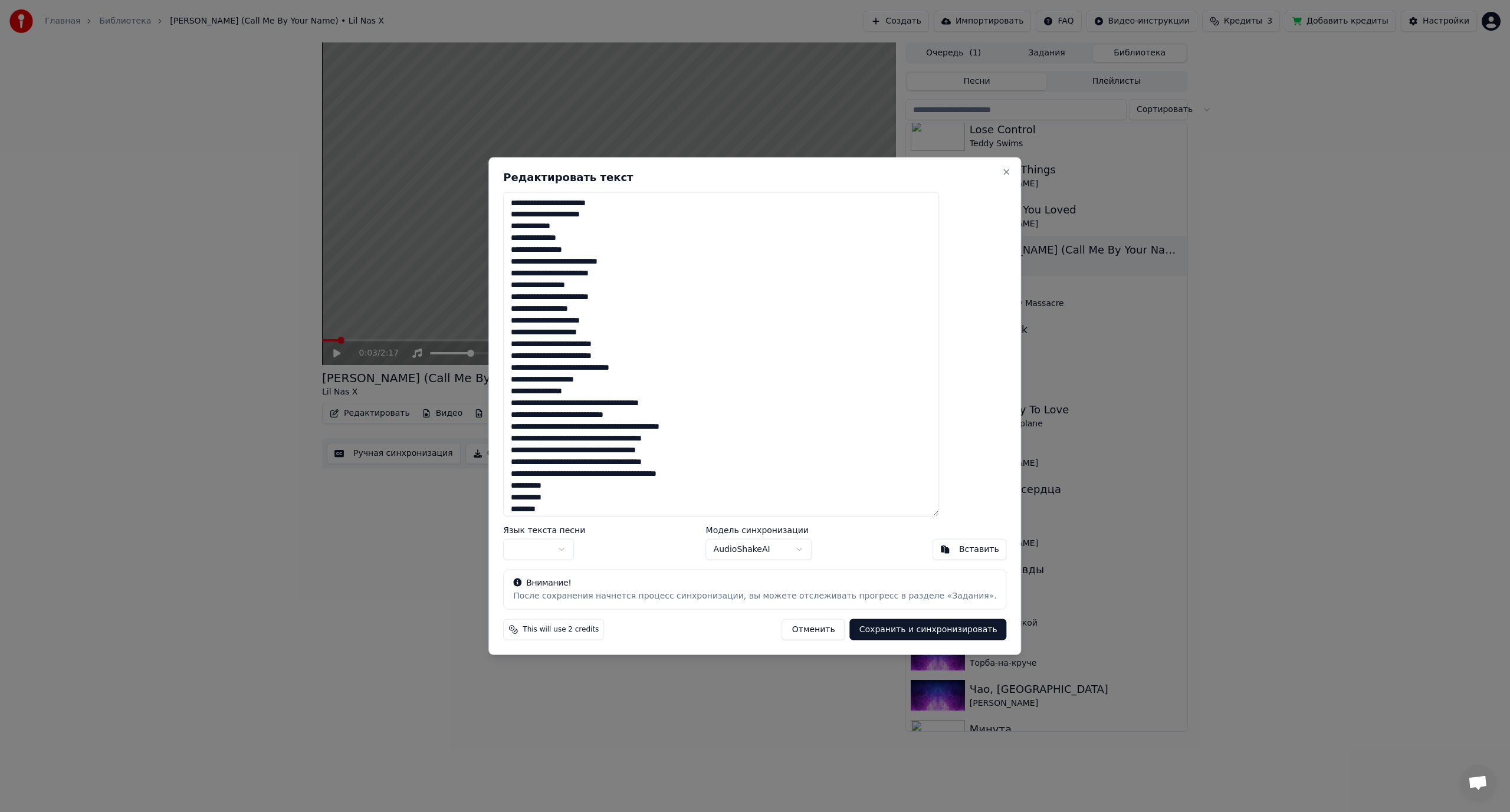
click at [635, 404] on textarea at bounding box center [720, 354] width 436 height 325
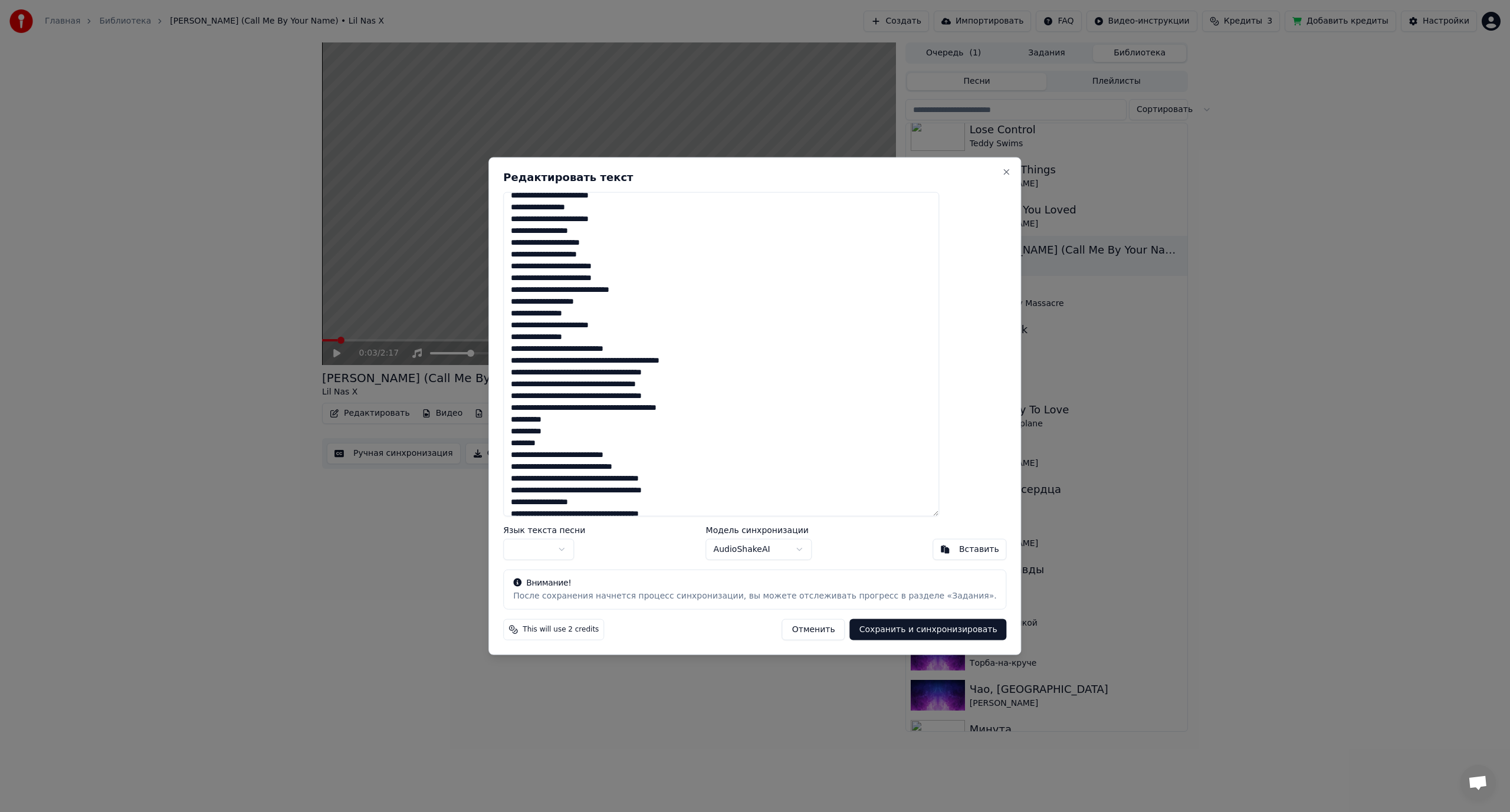
scroll to position [118, 0]
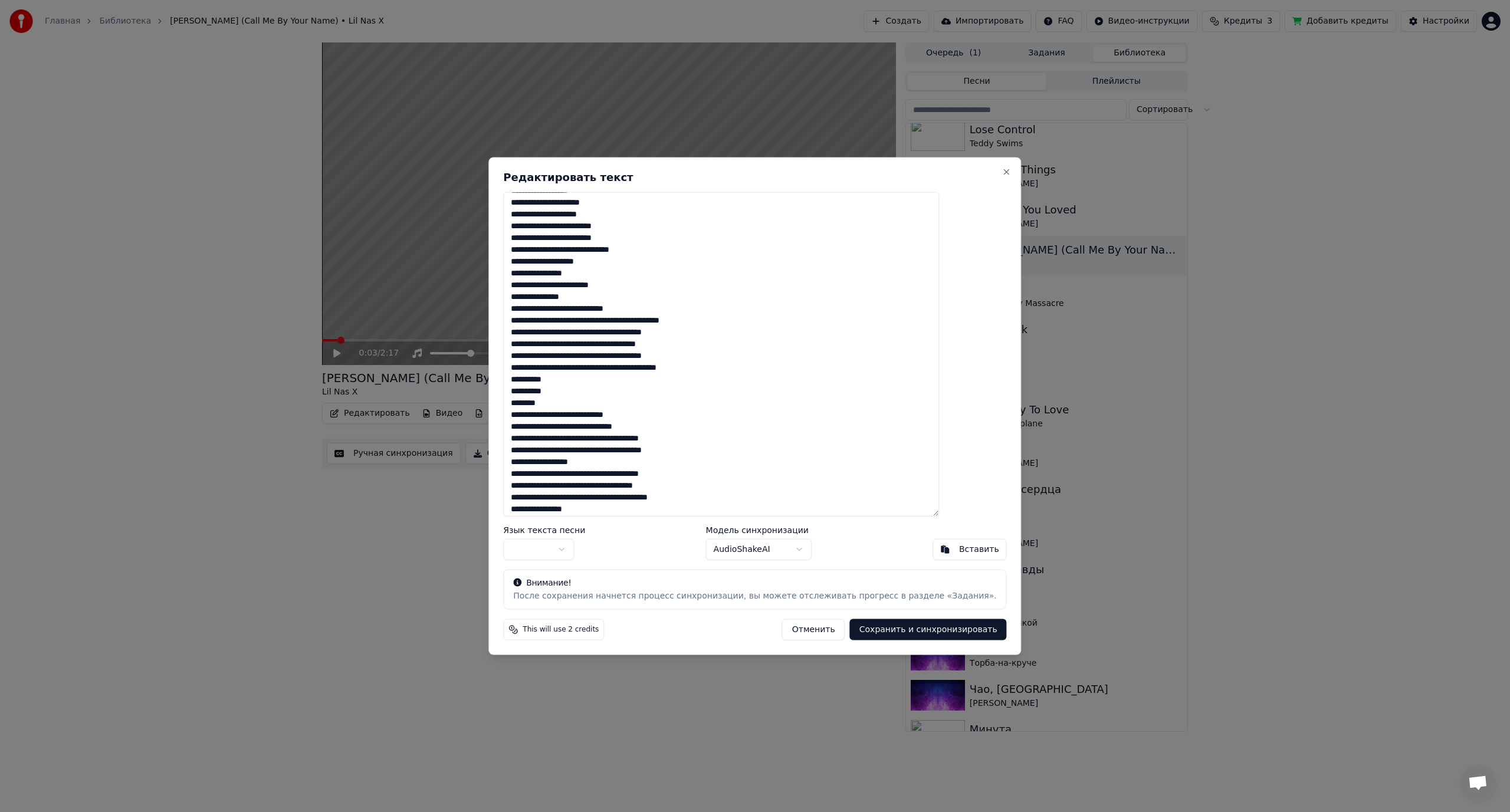
click at [608, 379] on textarea at bounding box center [720, 354] width 436 height 325
click at [597, 309] on textarea at bounding box center [720, 354] width 436 height 325
click at [642, 332] on textarea at bounding box center [720, 354] width 436 height 325
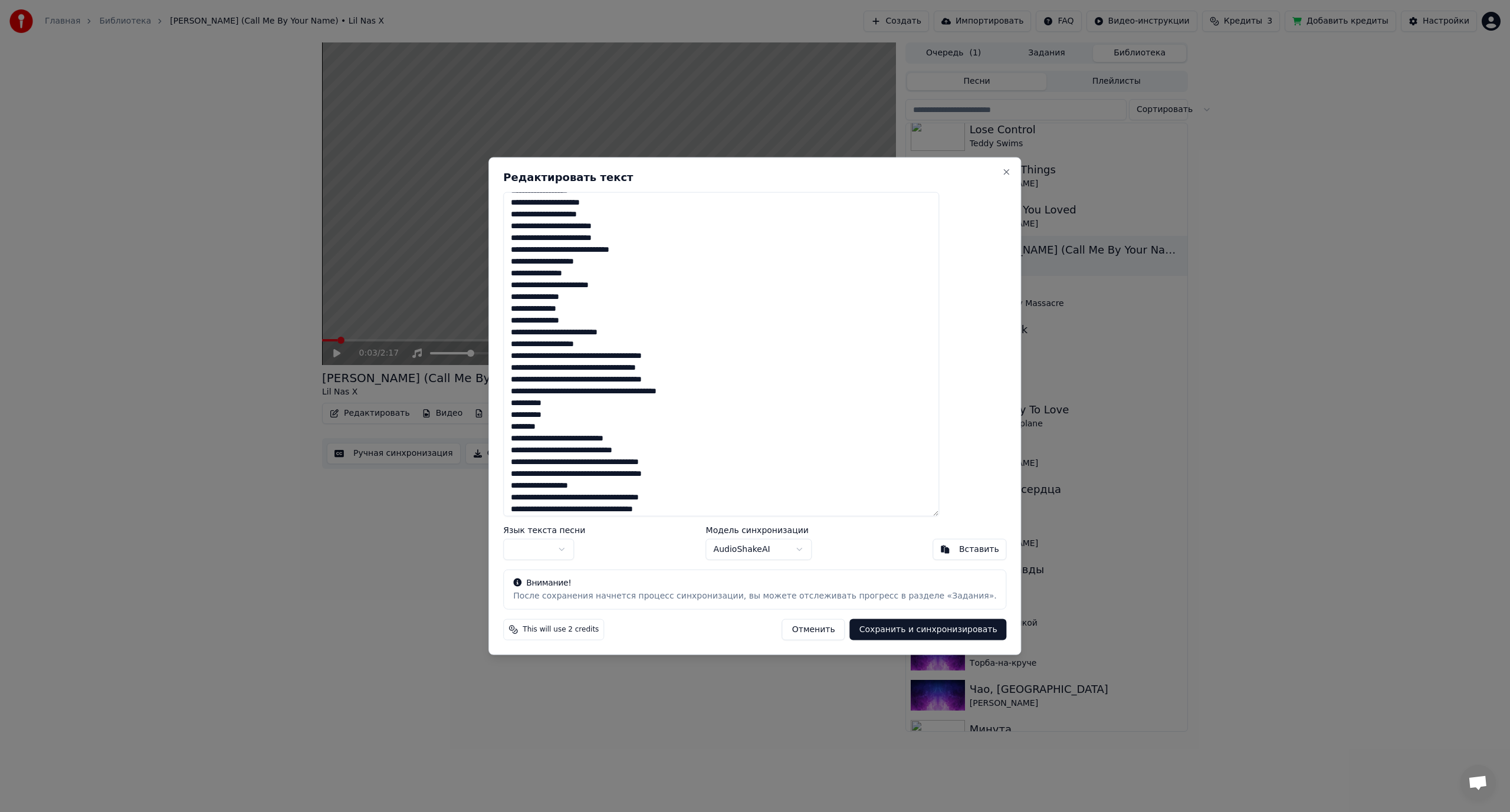
click at [634, 356] on textarea at bounding box center [720, 354] width 436 height 325
click at [630, 380] on textarea at bounding box center [720, 354] width 436 height 325
click at [633, 403] on textarea at bounding box center [720, 354] width 436 height 325
click at [643, 426] on textarea at bounding box center [720, 354] width 436 height 325
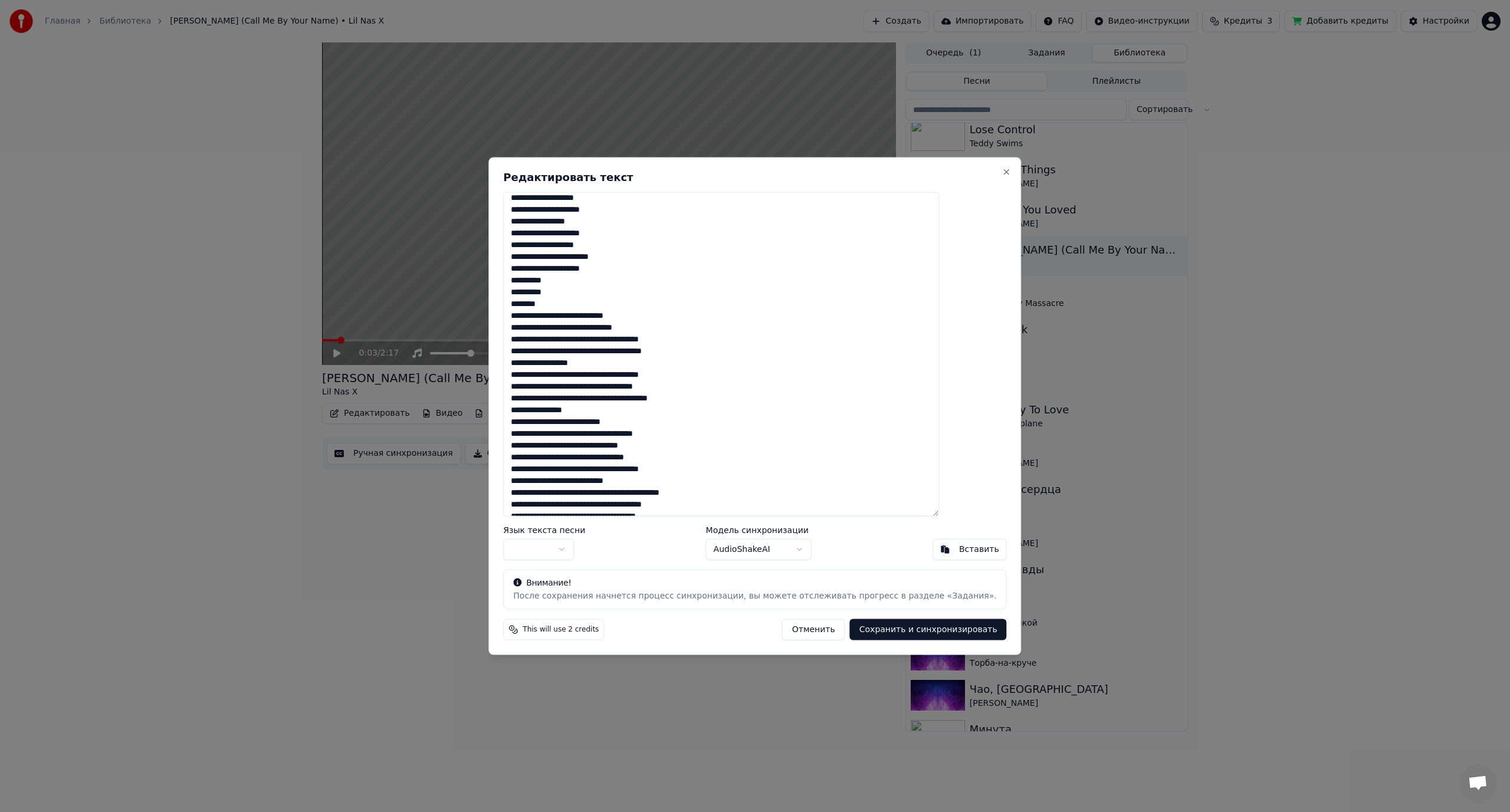
scroll to position [295, 0]
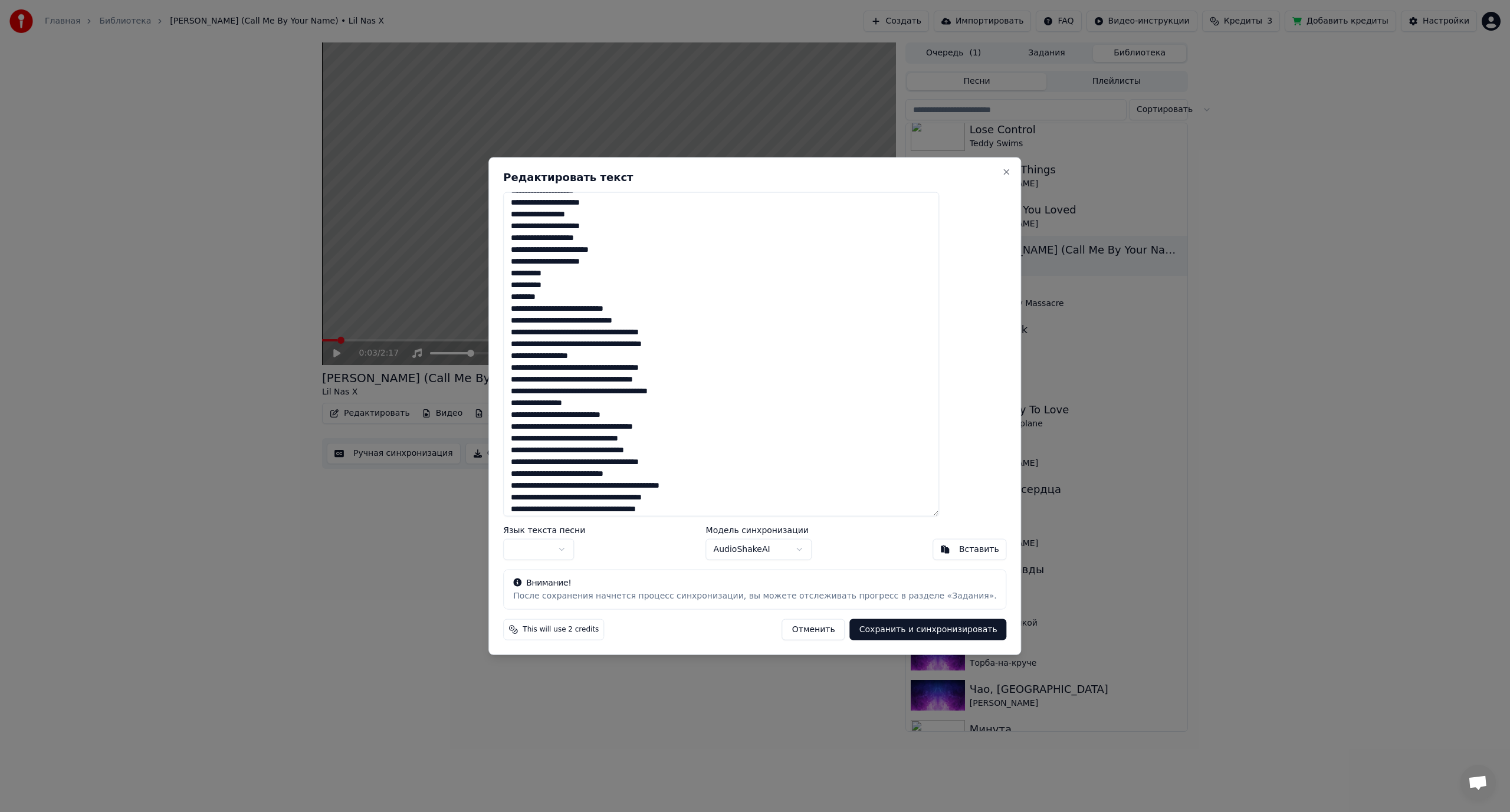
click at [590, 310] on textarea at bounding box center [720, 354] width 436 height 325
click at [592, 333] on textarea at bounding box center [720, 354] width 436 height 325
click at [610, 356] on textarea at bounding box center [720, 354] width 436 height 325
click at [649, 382] on textarea at bounding box center [720, 354] width 436 height 325
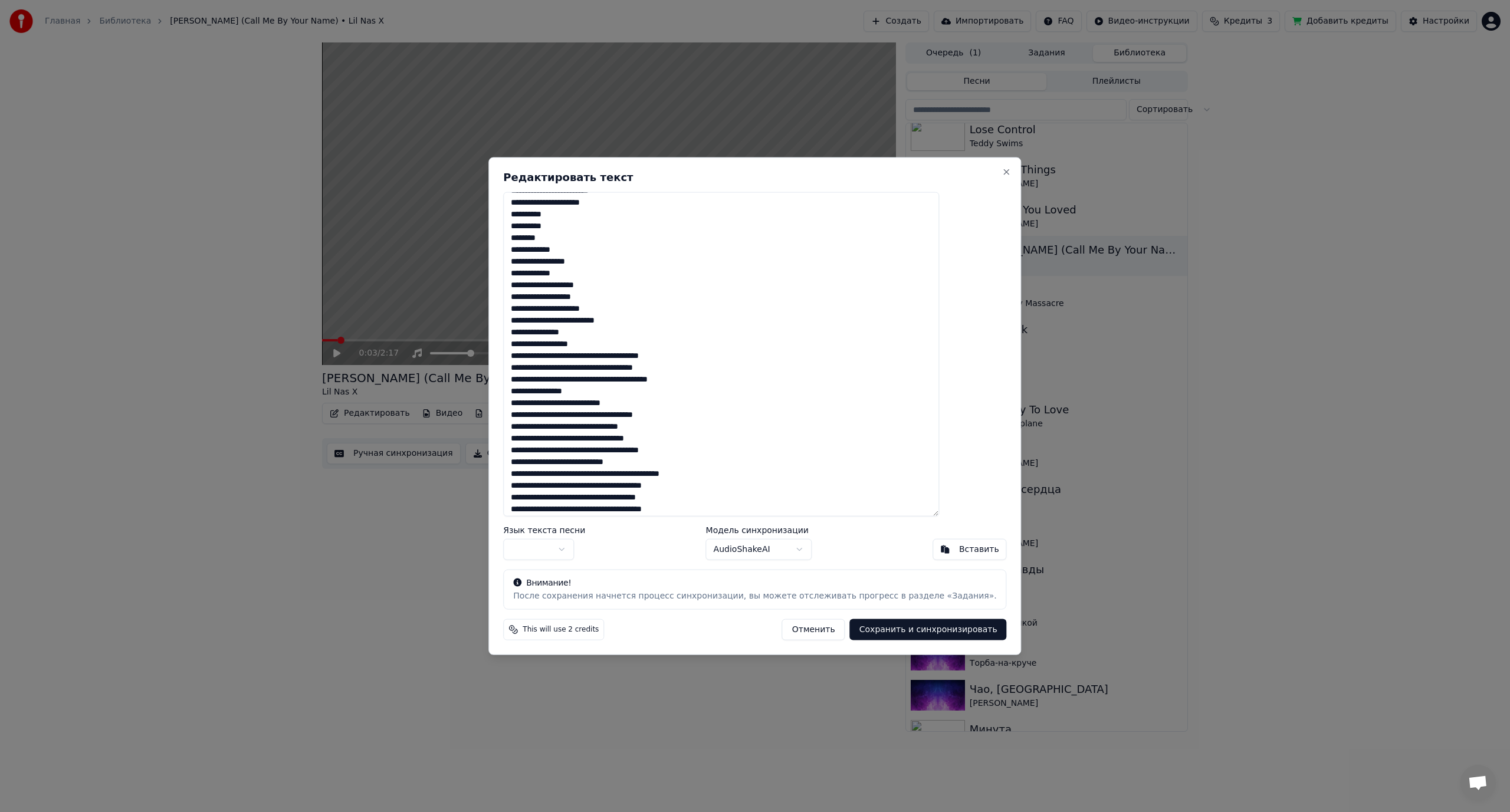
click at [616, 358] on textarea at bounding box center [720, 354] width 436 height 325
drag, startPoint x: 614, startPoint y: 380, endPoint x: 620, endPoint y: 386, distance: 8.5
click at [615, 380] on textarea at bounding box center [720, 354] width 436 height 325
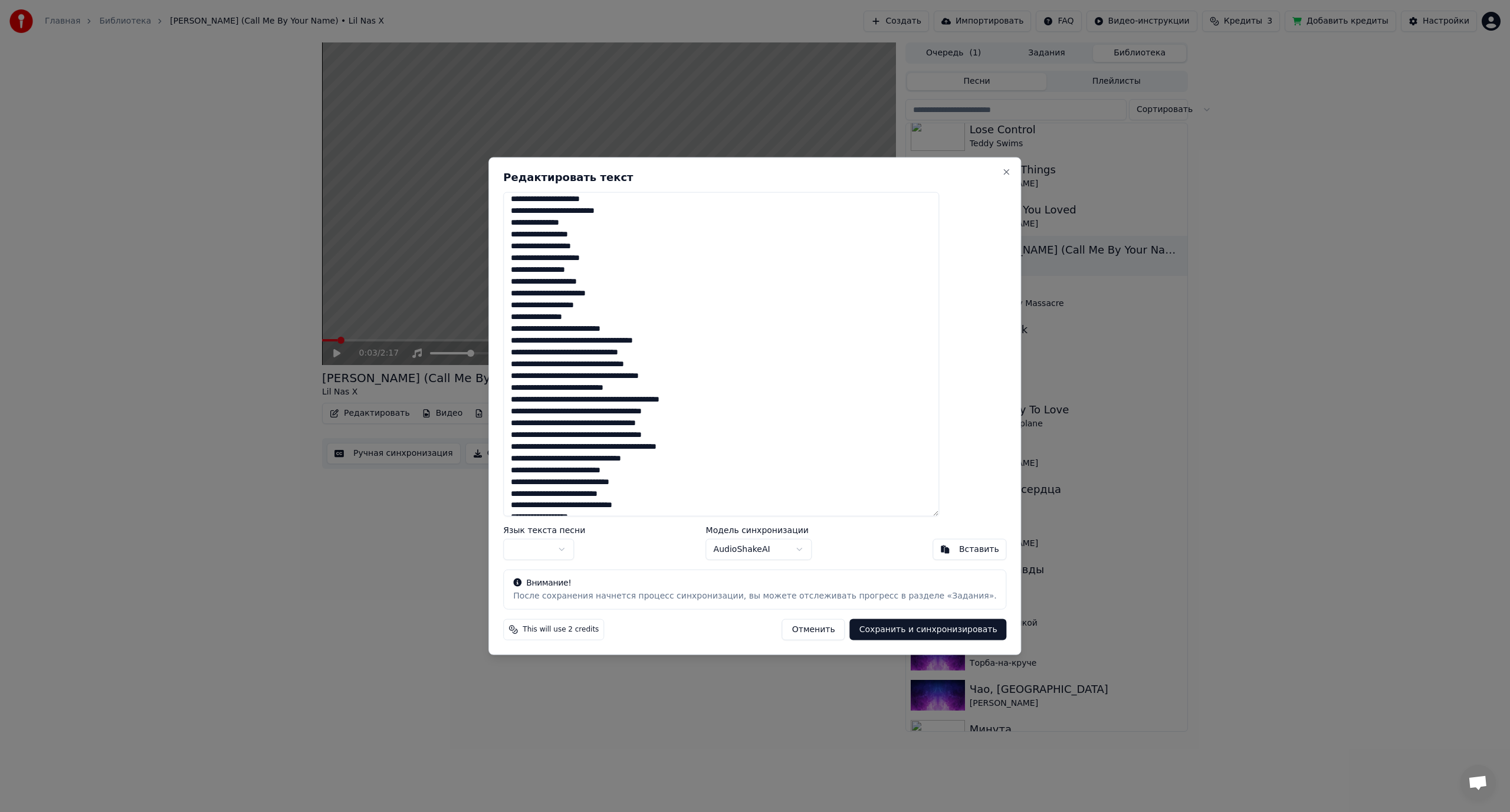
scroll to position [472, 0]
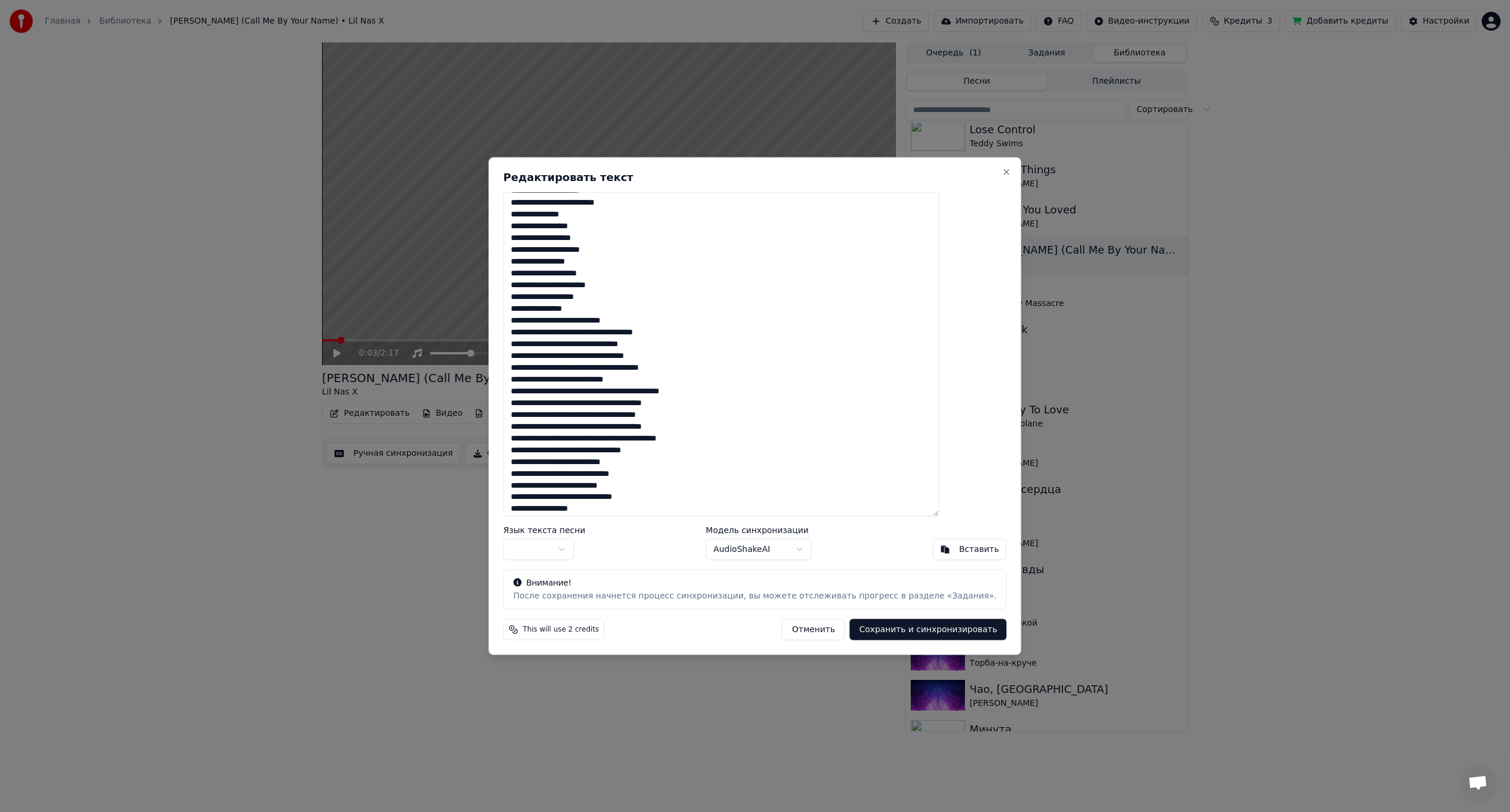
click at [629, 335] on textarea at bounding box center [720, 354] width 436 height 325
click at [625, 357] on textarea at bounding box center [720, 354] width 436 height 325
click at [622, 380] on textarea at bounding box center [720, 354] width 436 height 325
click at [635, 401] on textarea at bounding box center [720, 354] width 436 height 325
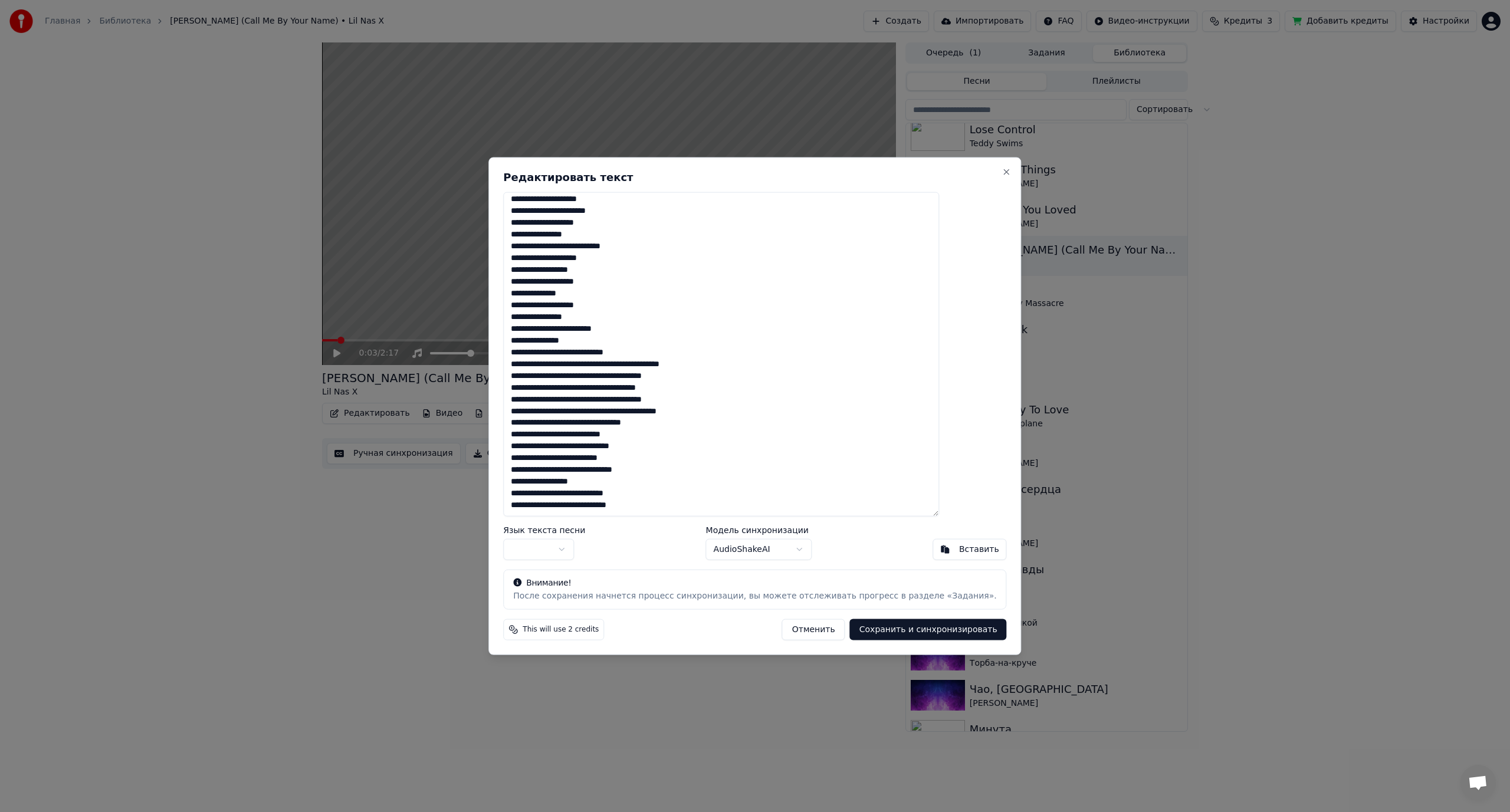
click at [597, 352] on textarea at bounding box center [720, 354] width 436 height 325
click at [642, 364] on textarea at bounding box center [720, 354] width 436 height 325
click at [634, 379] on textarea at bounding box center [720, 354] width 436 height 325
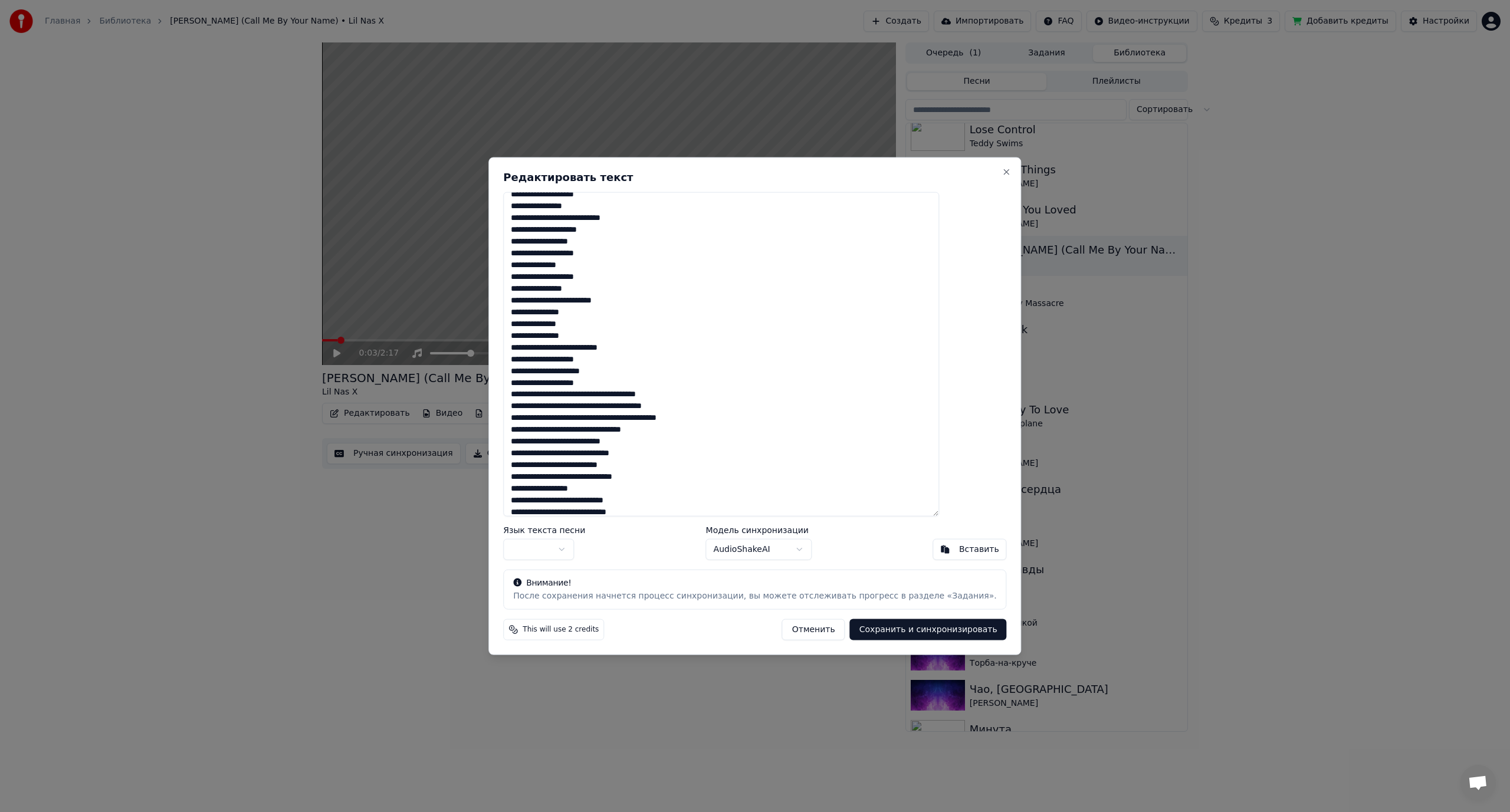
scroll to position [581, 0]
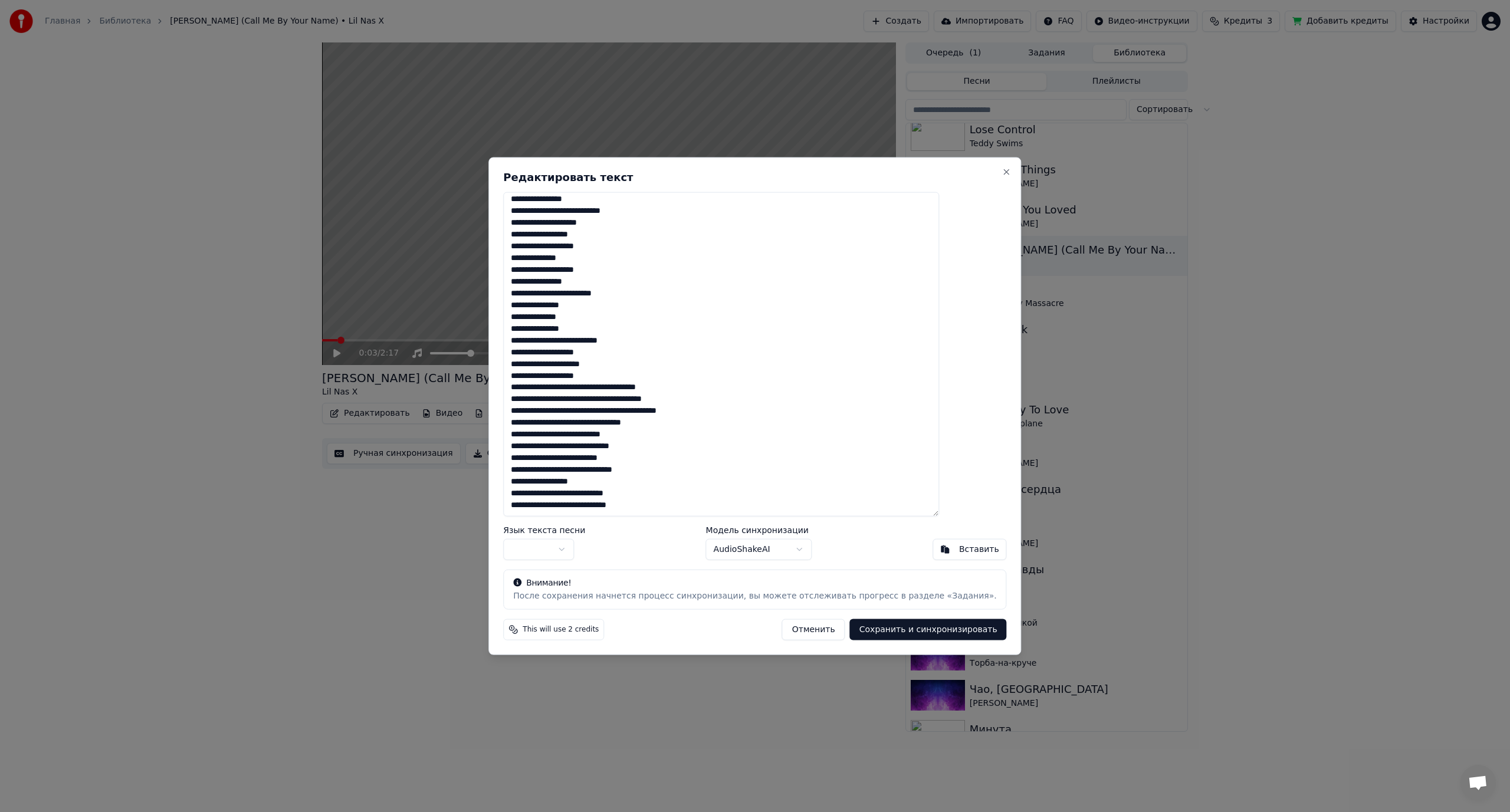
click at [633, 383] on textarea at bounding box center [720, 354] width 436 height 325
click at [634, 396] on textarea at bounding box center [720, 354] width 436 height 325
click at [642, 409] on textarea at bounding box center [720, 354] width 436 height 325
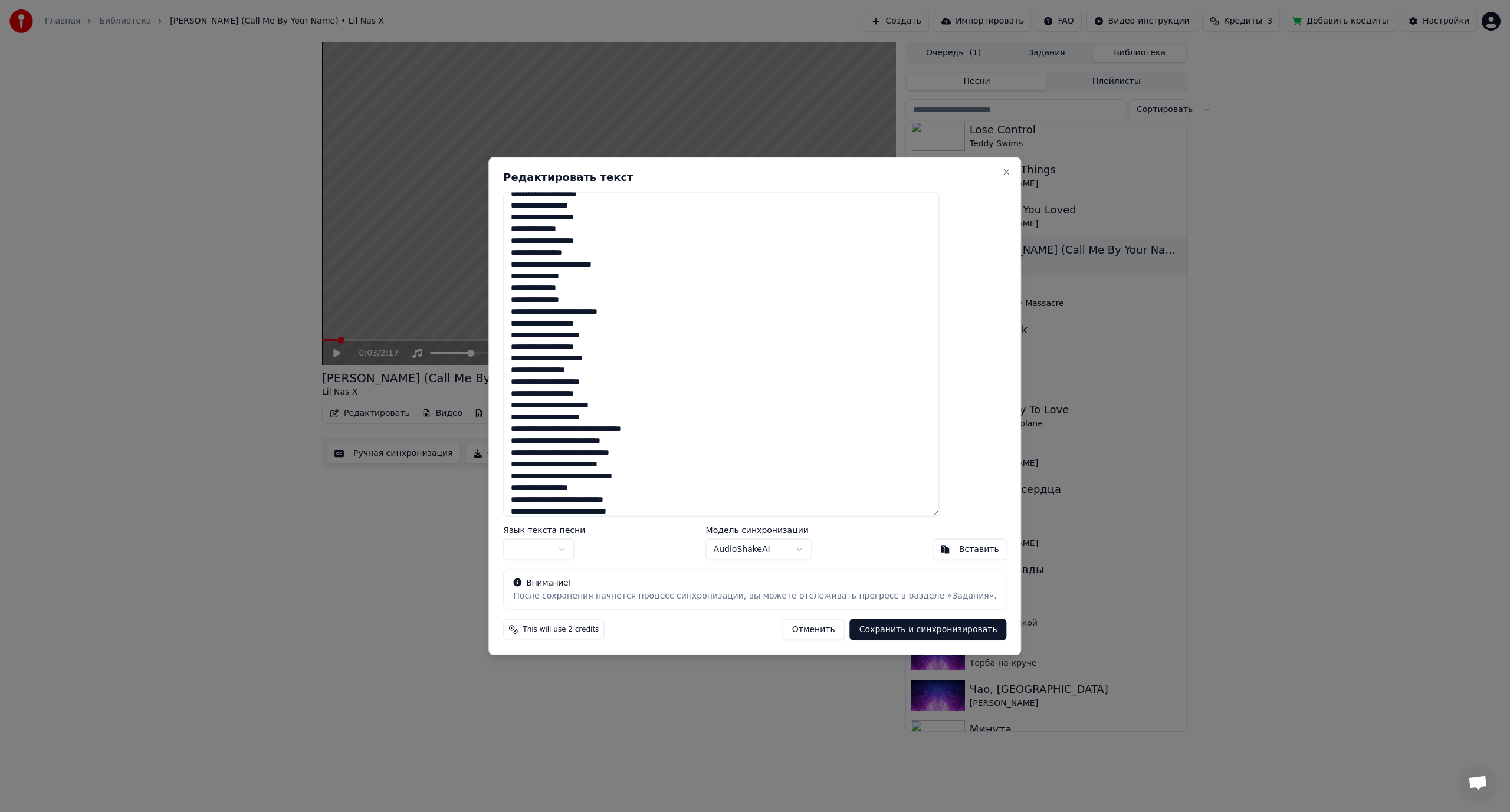
scroll to position [617, 0]
click at [639, 422] on textarea at bounding box center [720, 354] width 436 height 325
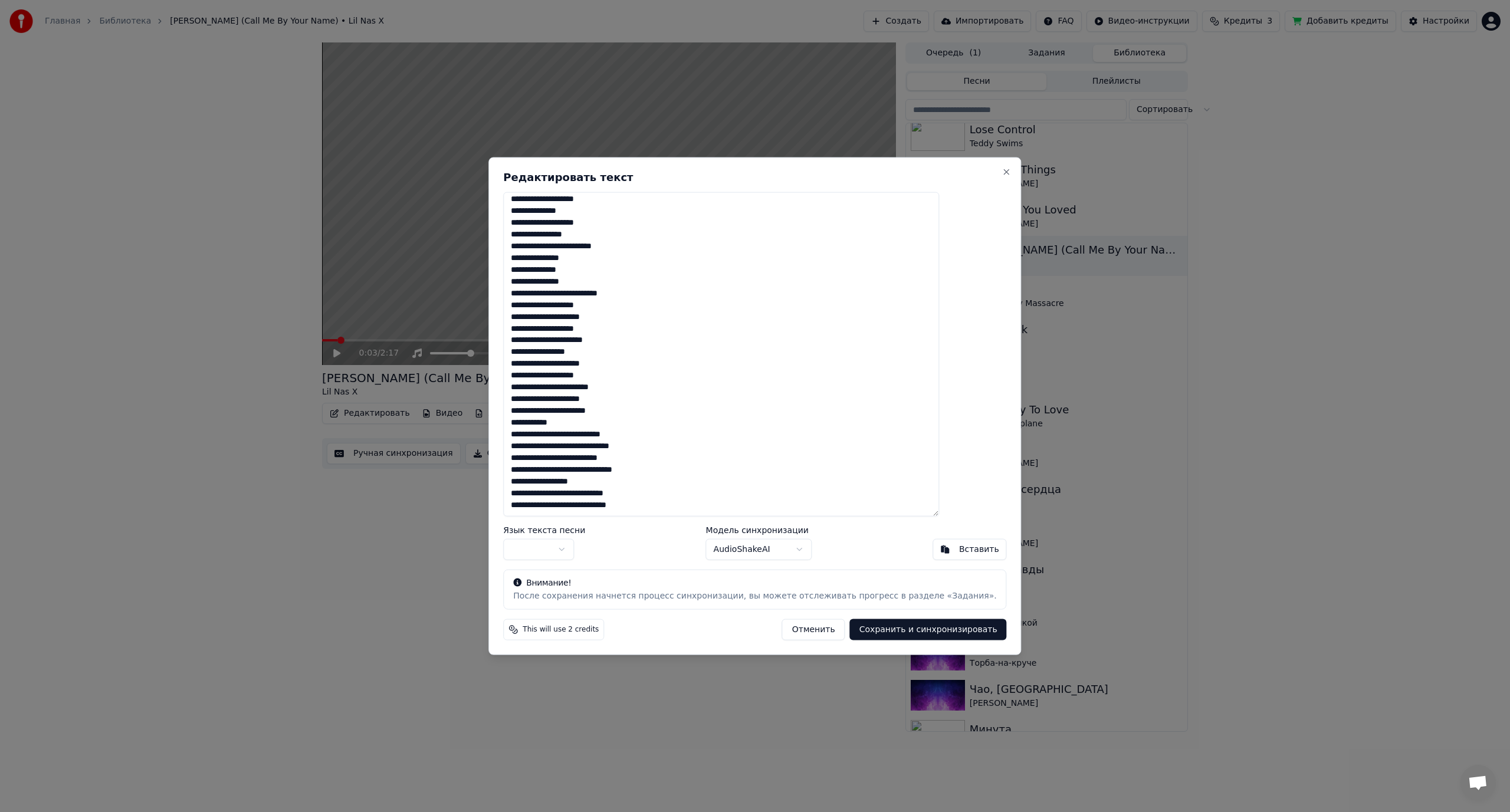
click at [627, 447] on textarea at bounding box center [720, 354] width 436 height 325
click at [621, 506] on textarea at bounding box center [720, 354] width 436 height 325
type textarea "**********"
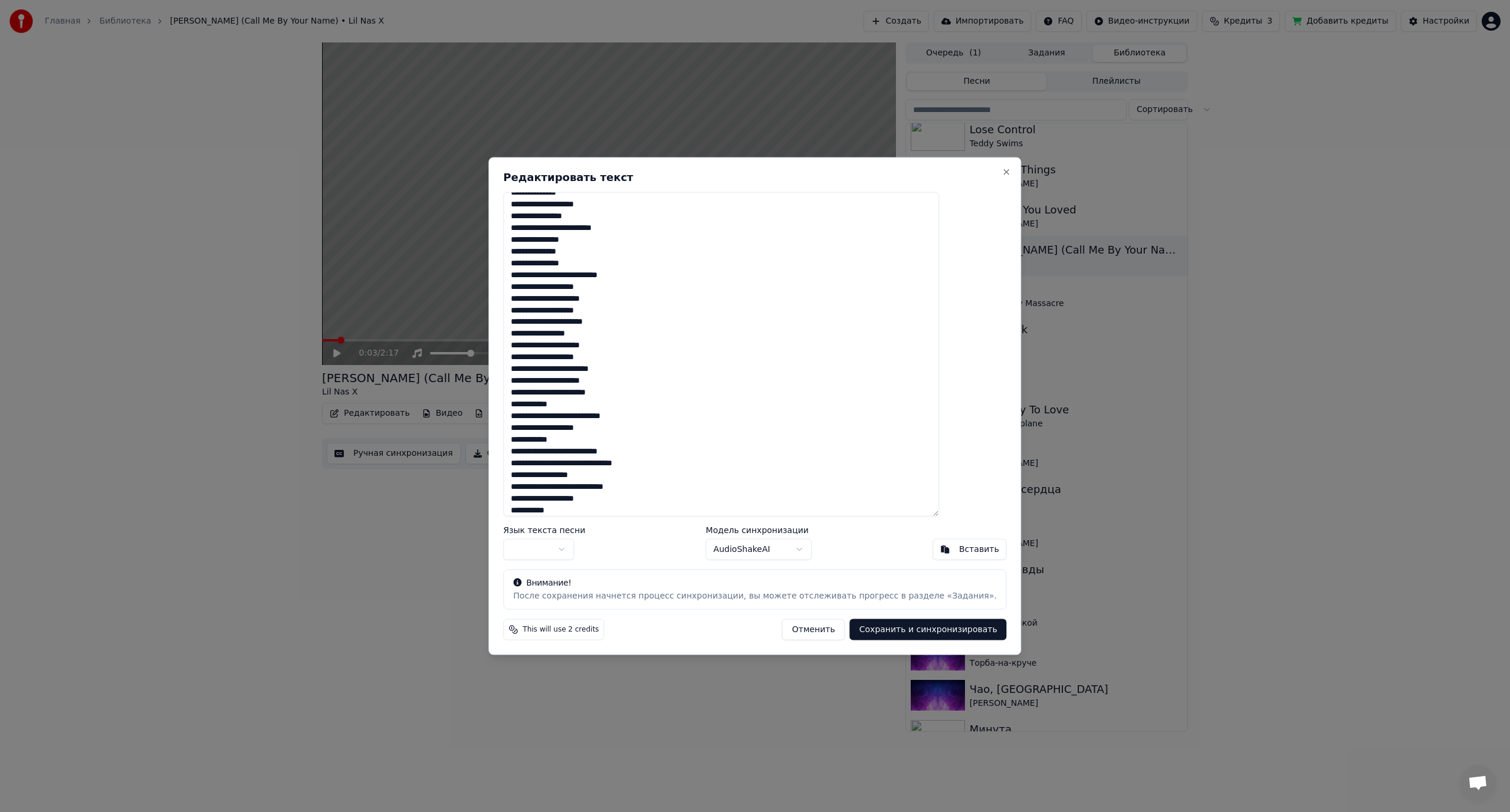
click at [578, 547] on body "Главная Библиотека [PERSON_NAME] (Call Me By Your Name) • Lil Nas X Создать Имп…" at bounding box center [755, 406] width 1510 height 812
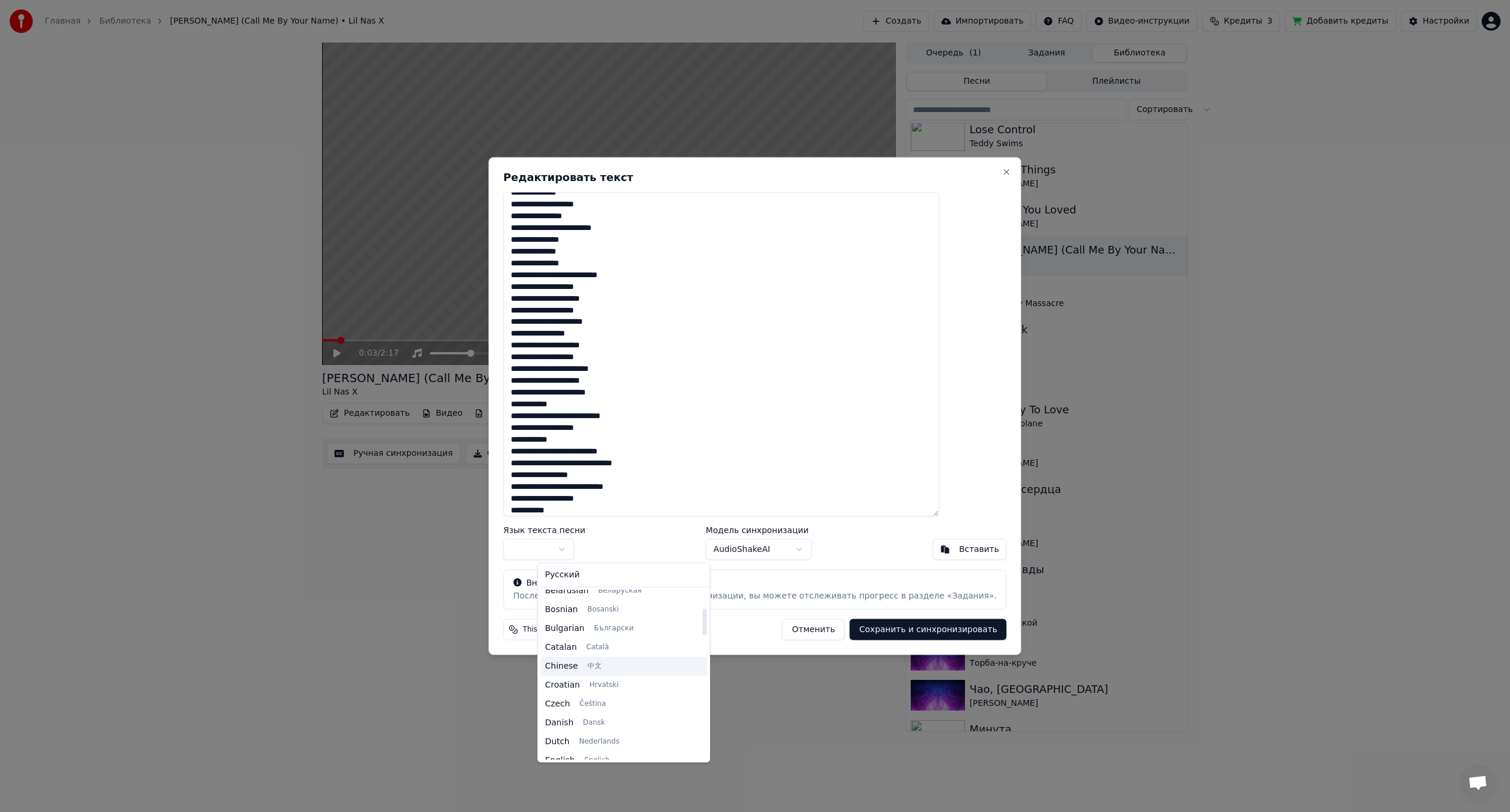
scroll to position [118, 0]
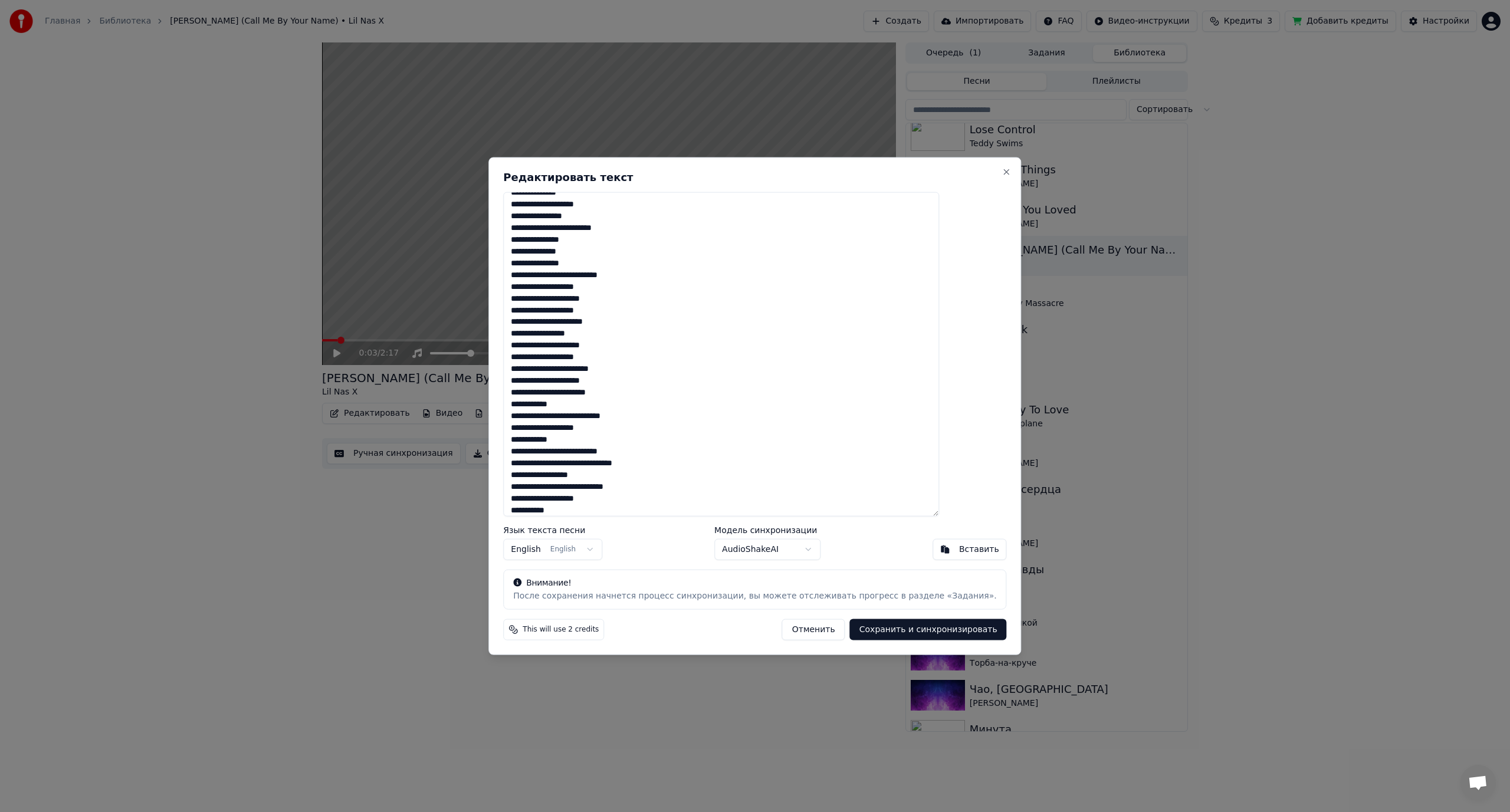
click at [895, 631] on button "Сохранить и синхронизировать" at bounding box center [928, 629] width 157 height 21
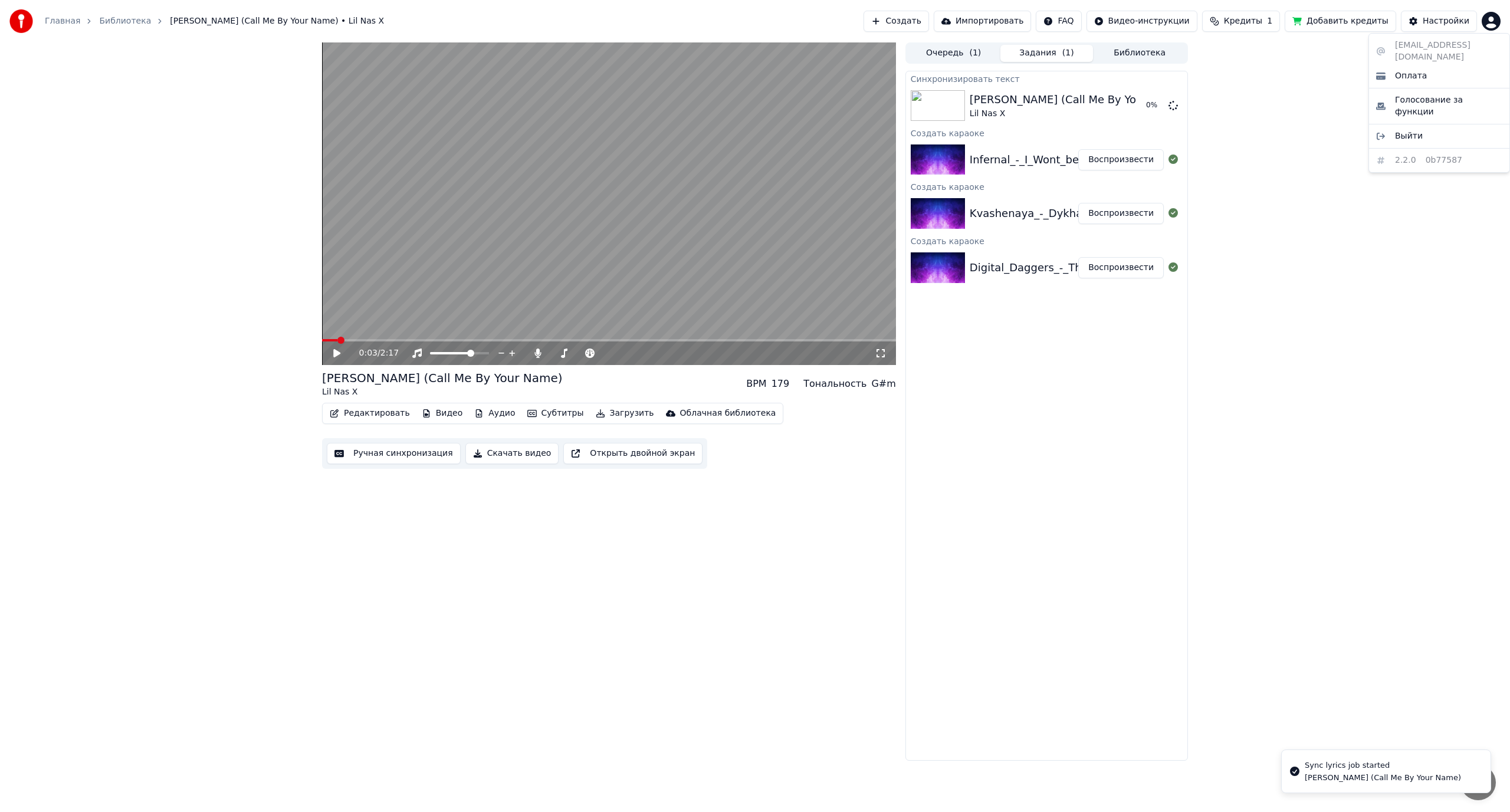
click at [1497, 19] on html "Главная Библиотека [PERSON_NAME] (Call Me By Your Name) • Lil Nas X Создать Имп…" at bounding box center [755, 406] width 1510 height 812
click at [686, 172] on html "Главная Библиотека [PERSON_NAME] (Call Me By Your Name) • Lil Nas X Создать Имп…" at bounding box center [755, 406] width 1510 height 812
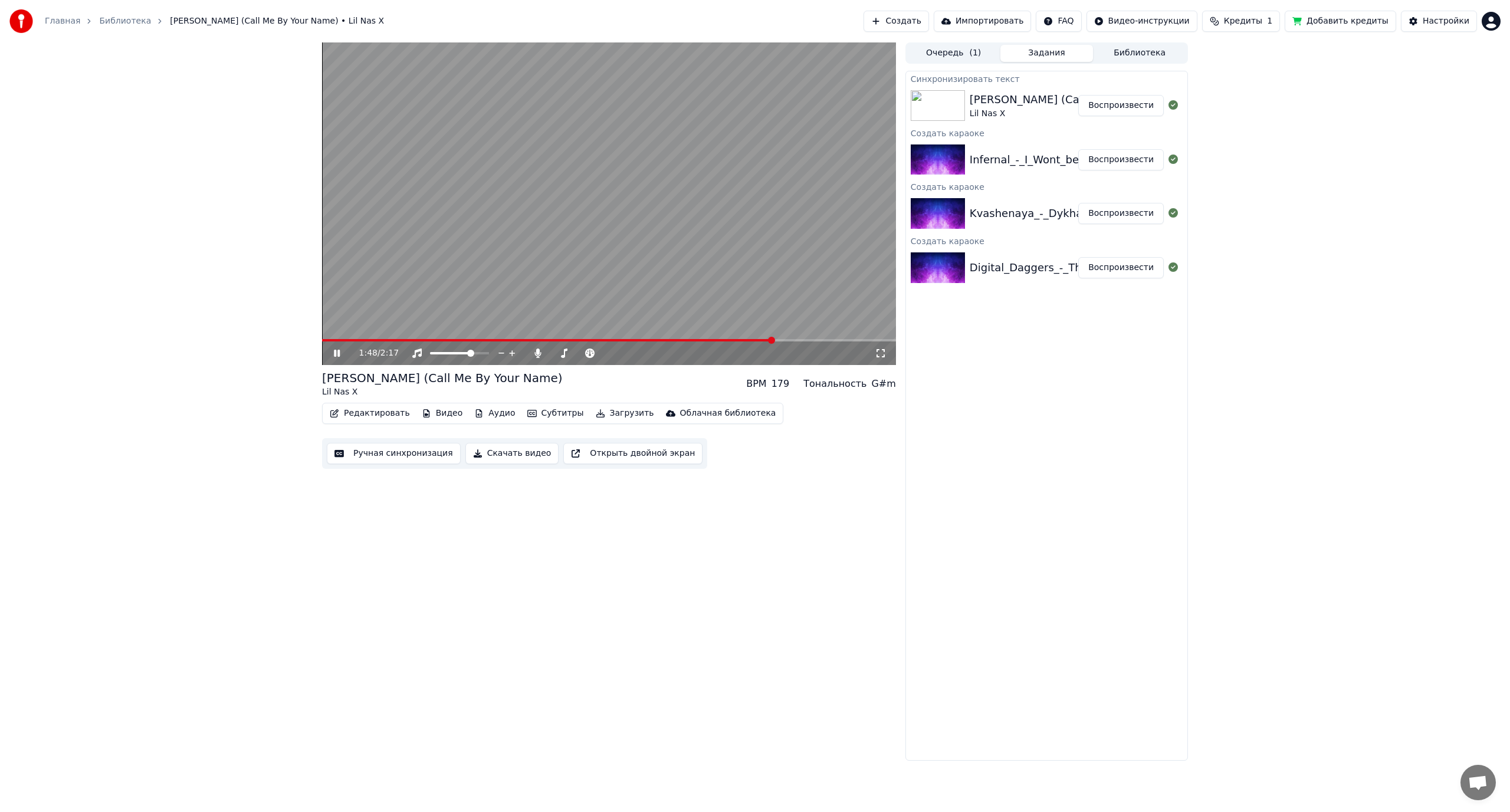
click at [1495, 21] on html "Главная Библиотека [PERSON_NAME] (Call Me By Your Name) • Lil Nas X Создать Имп…" at bounding box center [755, 406] width 1510 height 812
click at [1408, 131] on span "Выйти" at bounding box center [1409, 136] width 28 height 12
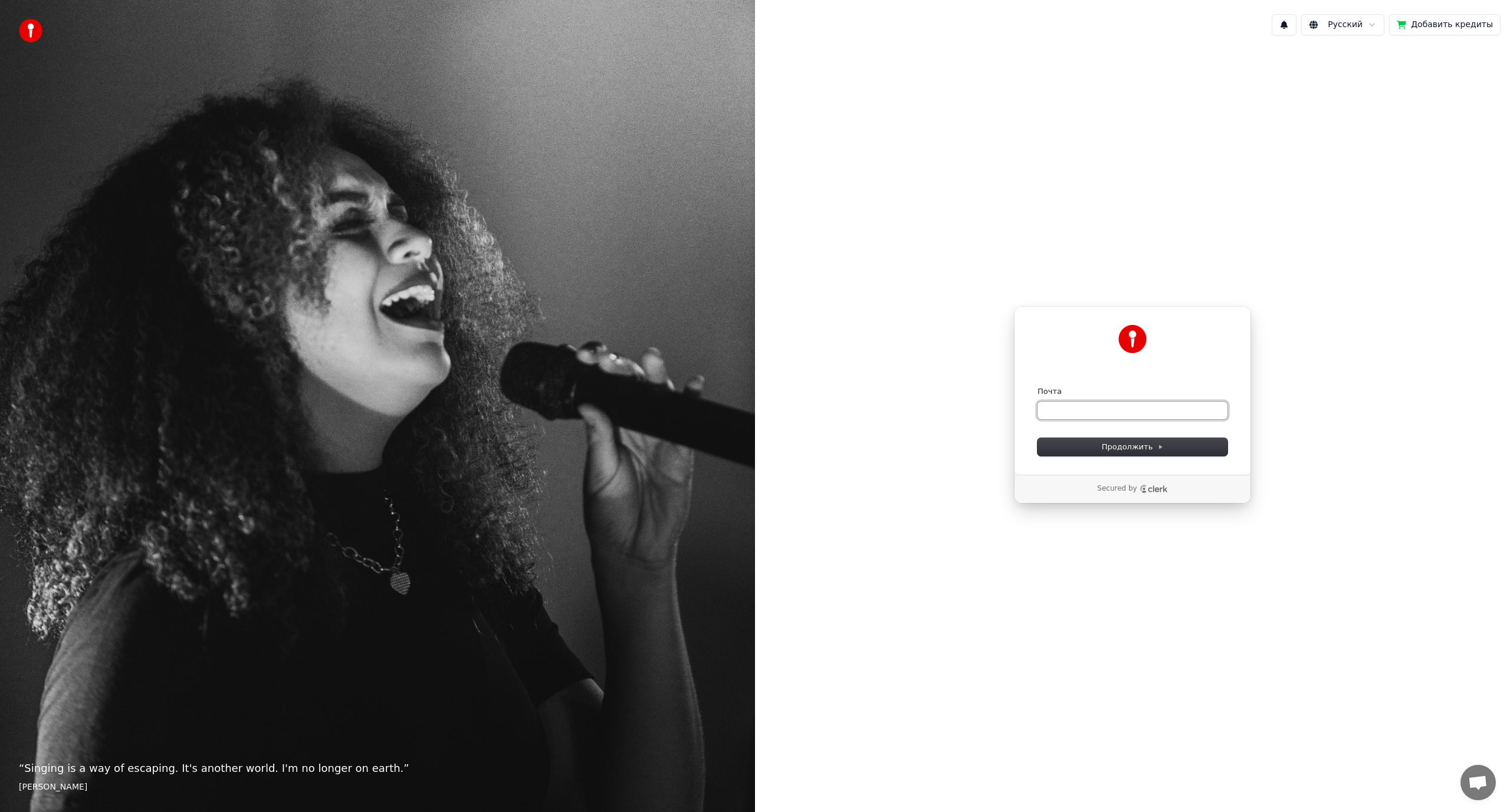
click at [1105, 413] on input "Почта" at bounding box center [1133, 410] width 190 height 18
paste input "**********"
click at [1104, 443] on span "Продолжить" at bounding box center [1133, 447] width 62 height 11
type input "**********"
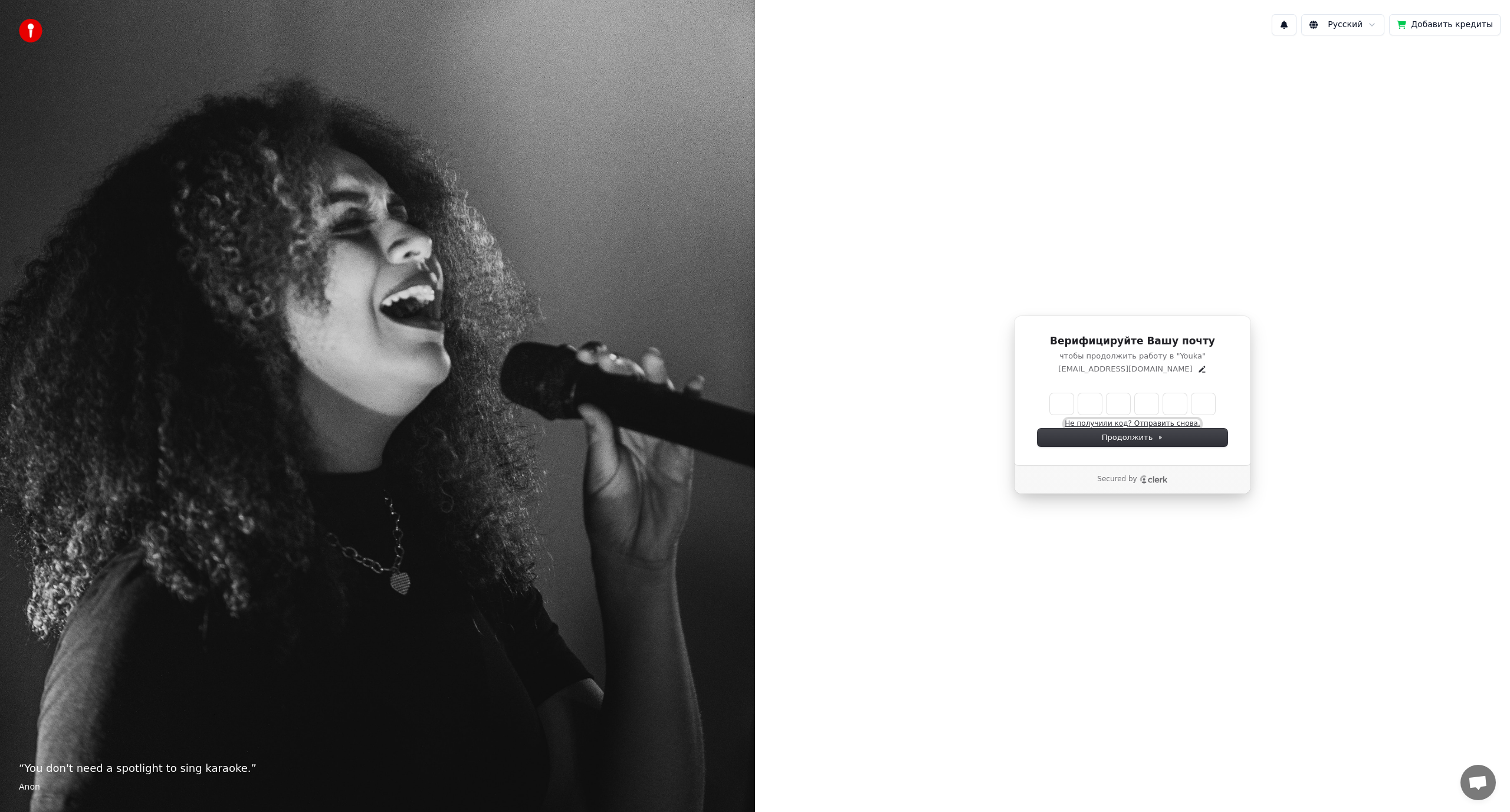
click at [1181, 423] on button "Не получили код? Отправить снова." at bounding box center [1132, 423] width 135 height 10
click at [1197, 370] on icon "Edit" at bounding box center [1202, 369] width 10 height 10
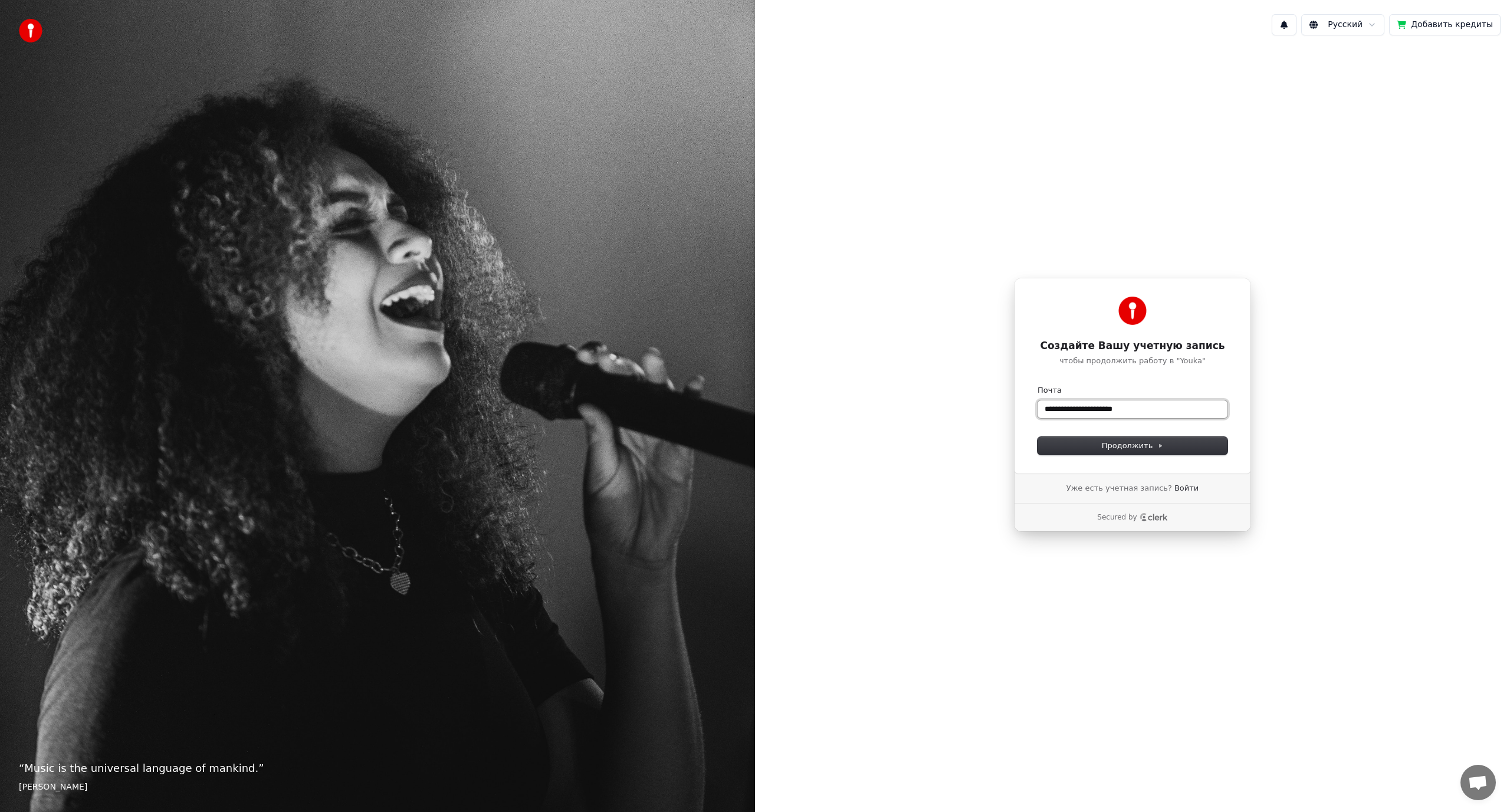
click at [1112, 404] on input "**********" at bounding box center [1133, 409] width 190 height 18
paste input "****"
click at [1105, 448] on span "Продолжить" at bounding box center [1133, 446] width 62 height 11
type input "**********"
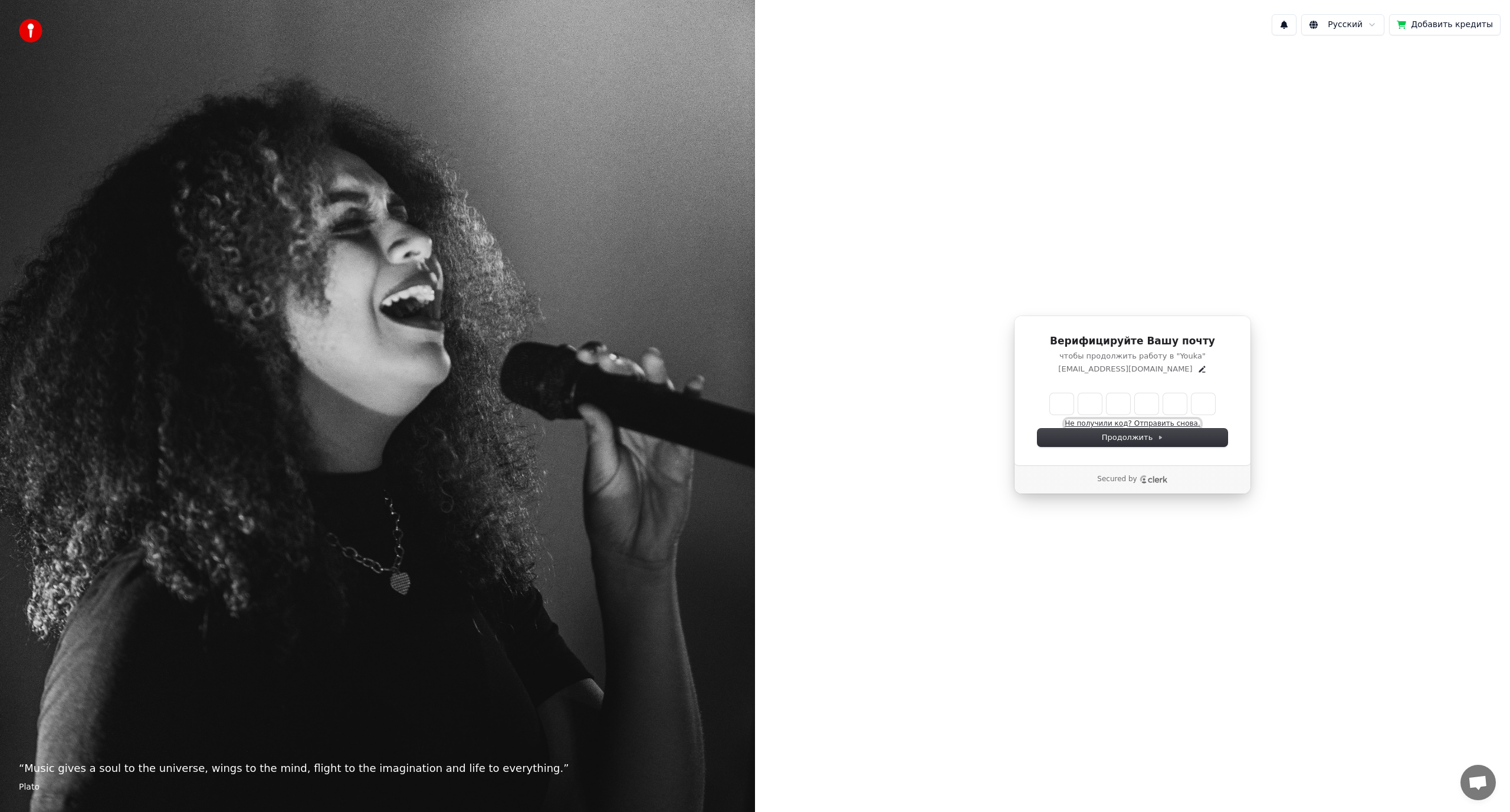
click at [1171, 420] on button "Не получили код? Отправить снова." at bounding box center [1132, 423] width 135 height 10
click at [1190, 370] on div "[EMAIL_ADDRESS][DOMAIN_NAME]" at bounding box center [1133, 369] width 190 height 11
click at [1197, 368] on icon "Edit" at bounding box center [1202, 369] width 10 height 10
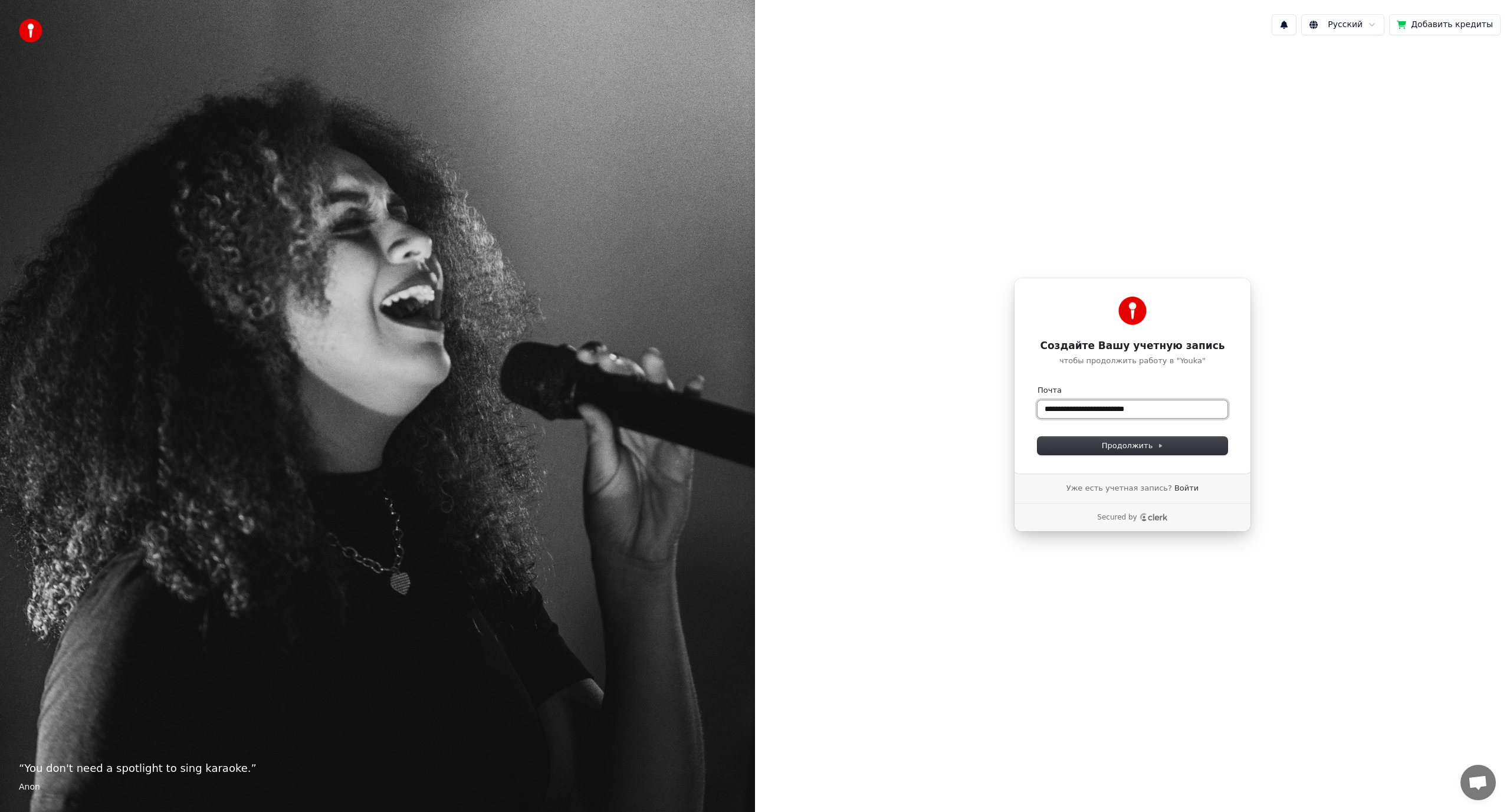
click at [1179, 411] on input "**********" at bounding box center [1133, 409] width 190 height 18
paste input "text"
click at [1142, 446] on span "Продолжить" at bounding box center [1133, 446] width 62 height 11
type input "**********"
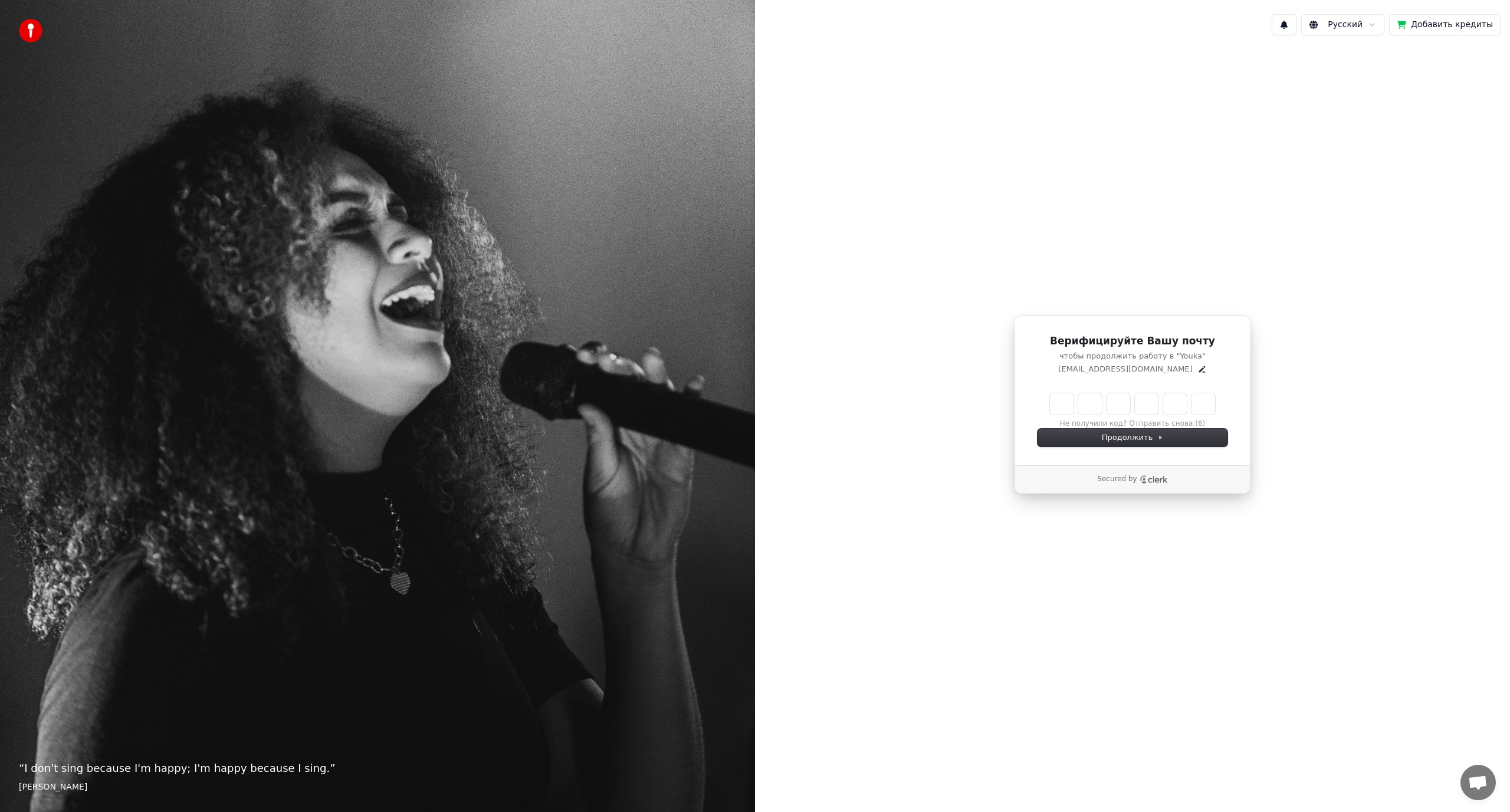
click at [1058, 402] on input "Enter verification code" at bounding box center [1133, 403] width 165 height 21
paste input "******"
type input "******"
